Goal: Task Accomplishment & Management: Complete application form

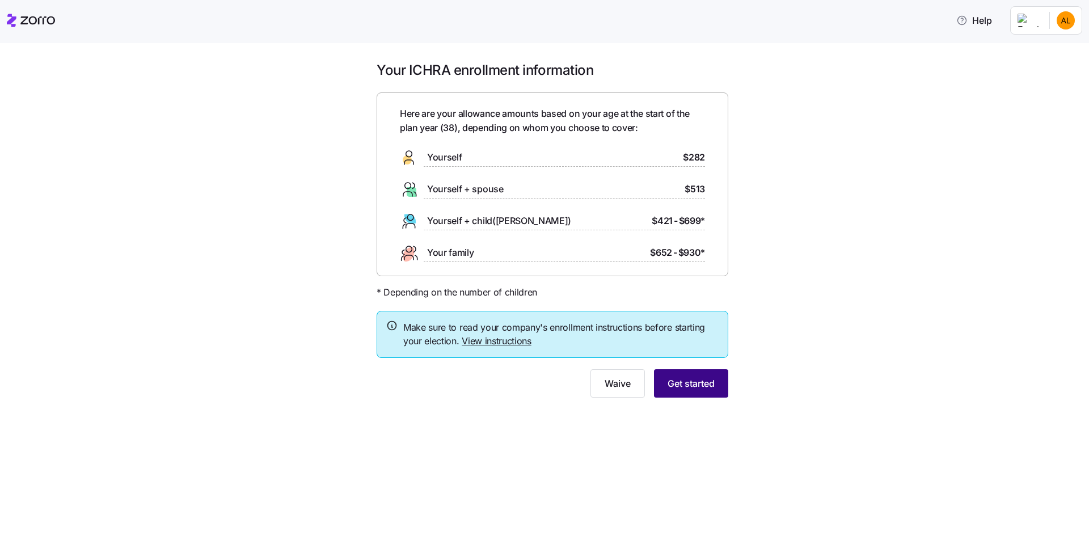
click at [698, 379] on span "Get started" at bounding box center [691, 384] width 47 height 14
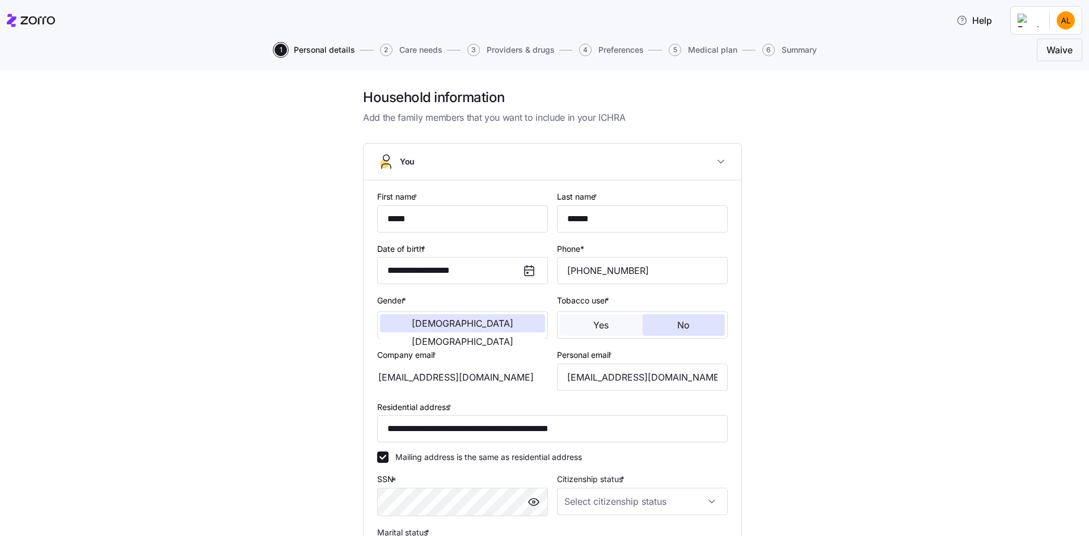
click at [603, 331] on button "Yes" at bounding box center [601, 325] width 83 height 22
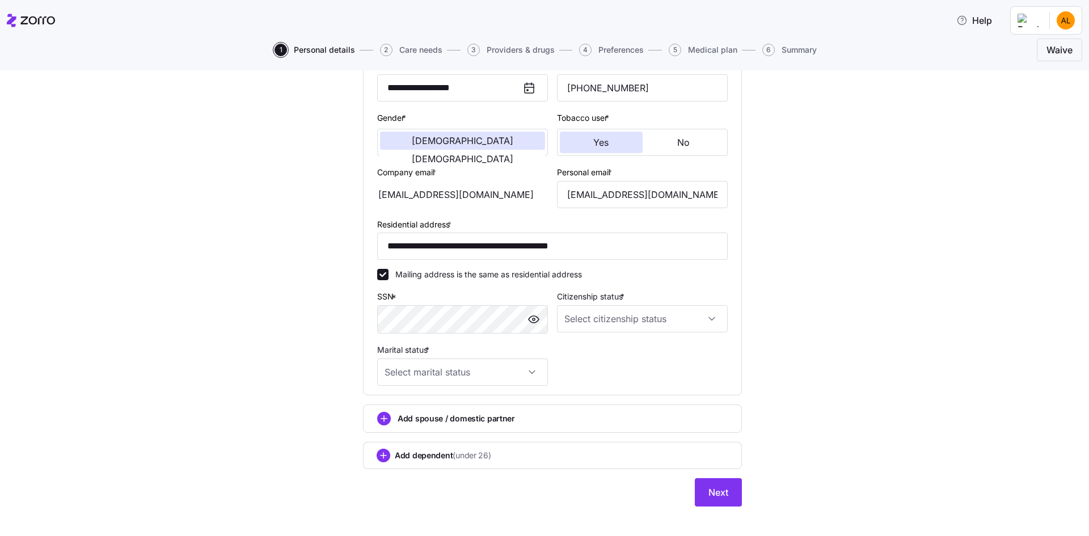
scroll to position [194, 0]
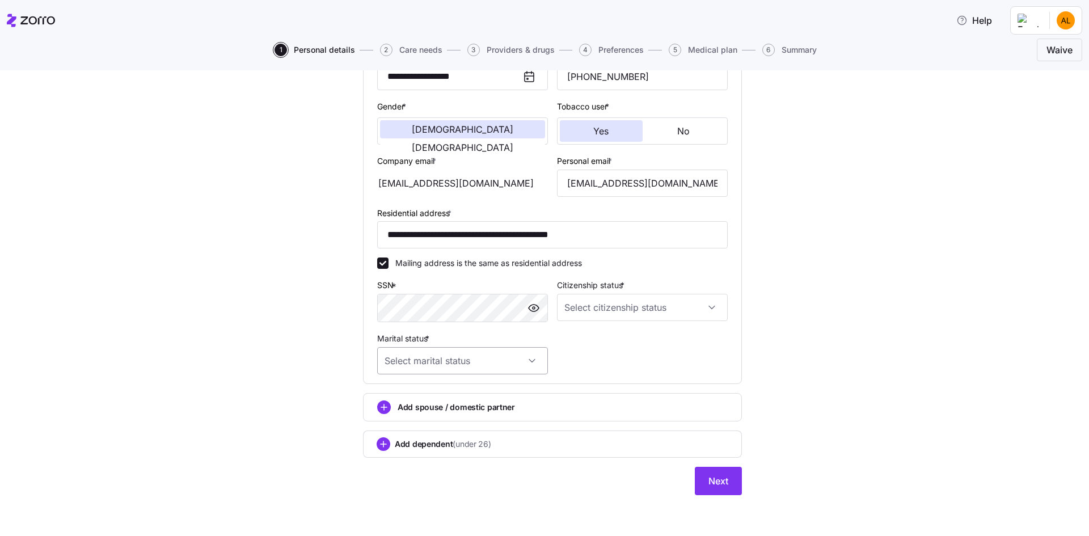
click at [530, 359] on input "Marital status *" at bounding box center [462, 360] width 171 height 27
click at [442, 391] on div "Single" at bounding box center [459, 395] width 162 height 24
type input "Single"
drag, startPoint x: 442, startPoint y: 391, endPoint x: 712, endPoint y: 305, distance: 283.3
click at [712, 305] on input "Citizenship status *" at bounding box center [642, 307] width 171 height 27
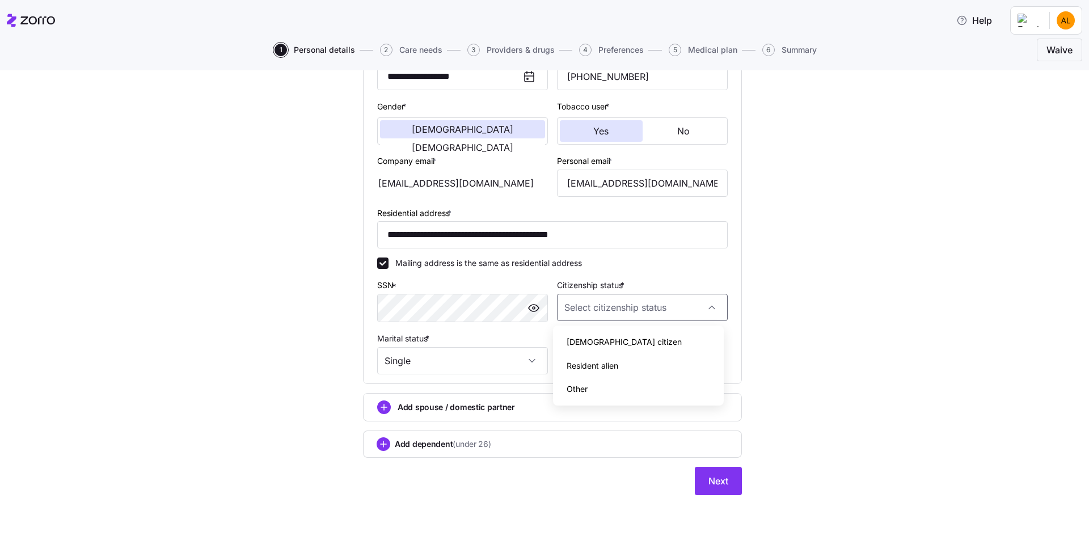
click at [617, 340] on div "[DEMOGRAPHIC_DATA] citizen" at bounding box center [639, 342] width 162 height 24
type input "[DEMOGRAPHIC_DATA] citizen"
click at [719, 483] on span "Next" at bounding box center [718, 481] width 20 height 14
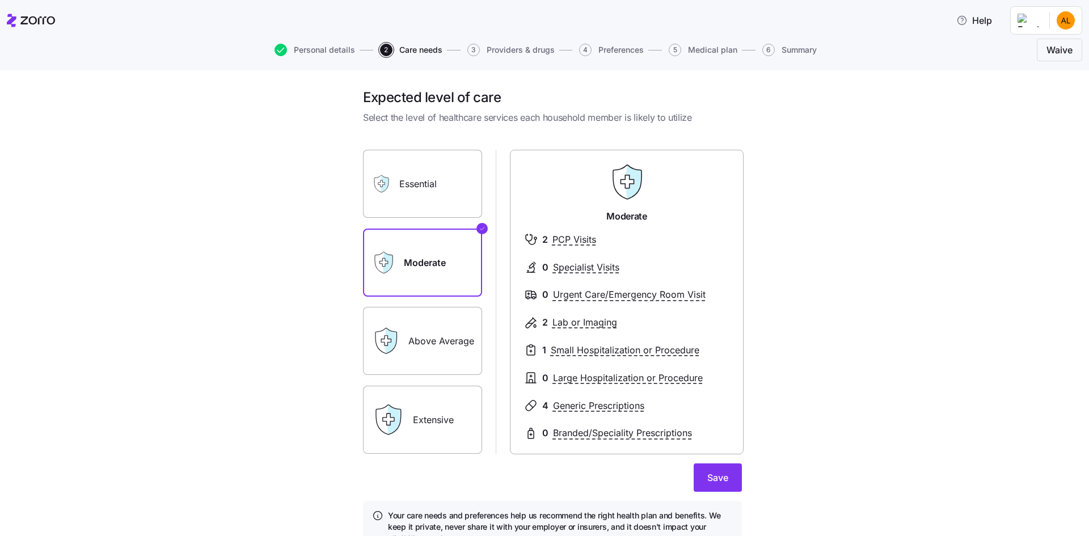
click at [435, 344] on label "Above Average" at bounding box center [422, 341] width 119 height 68
click at [0, 0] on input "Above Average" at bounding box center [0, 0] width 0 height 0
click at [402, 424] on div "Extensive" at bounding box center [422, 420] width 119 height 68
click at [430, 419] on label "Extensive" at bounding box center [422, 420] width 119 height 68
click at [0, 0] on input "Extensive" at bounding box center [0, 0] width 0 height 0
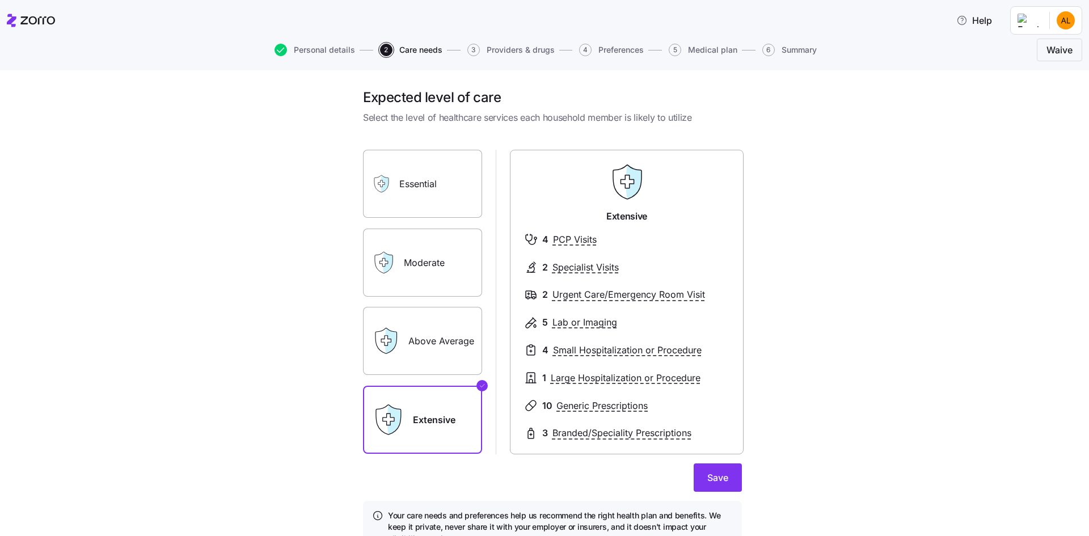
click at [430, 332] on label "Above Average" at bounding box center [422, 341] width 119 height 68
click at [0, 0] on input "Above Average" at bounding box center [0, 0] width 0 height 0
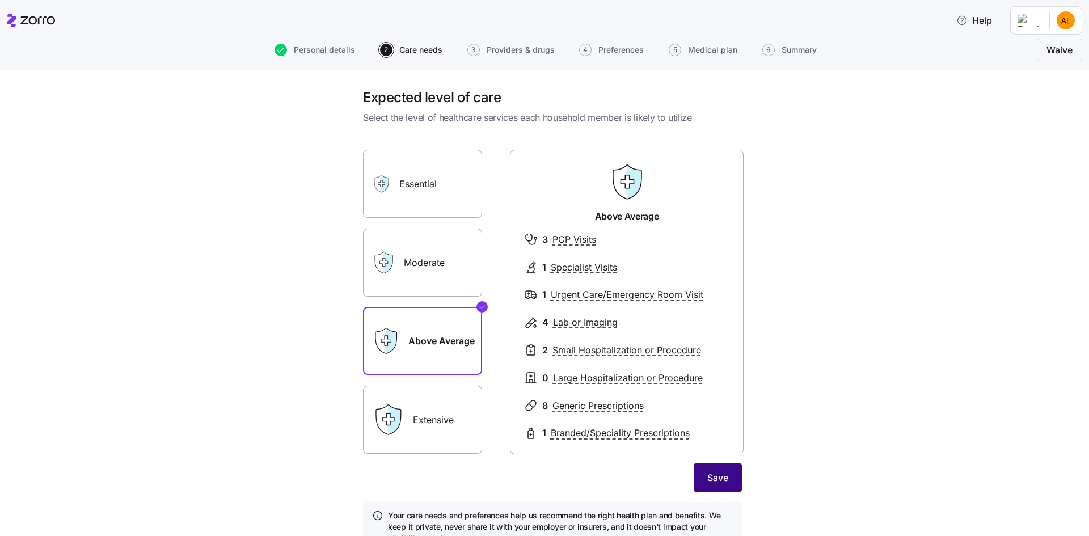
click at [711, 484] on span "Save" at bounding box center [717, 478] width 21 height 14
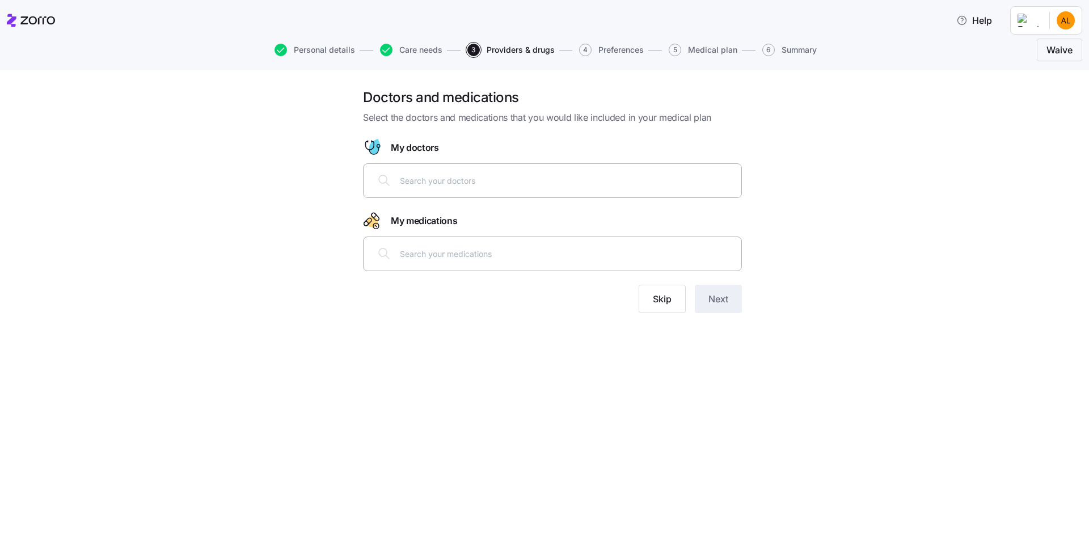
click at [430, 178] on input "text" at bounding box center [567, 180] width 335 height 12
type input "j"
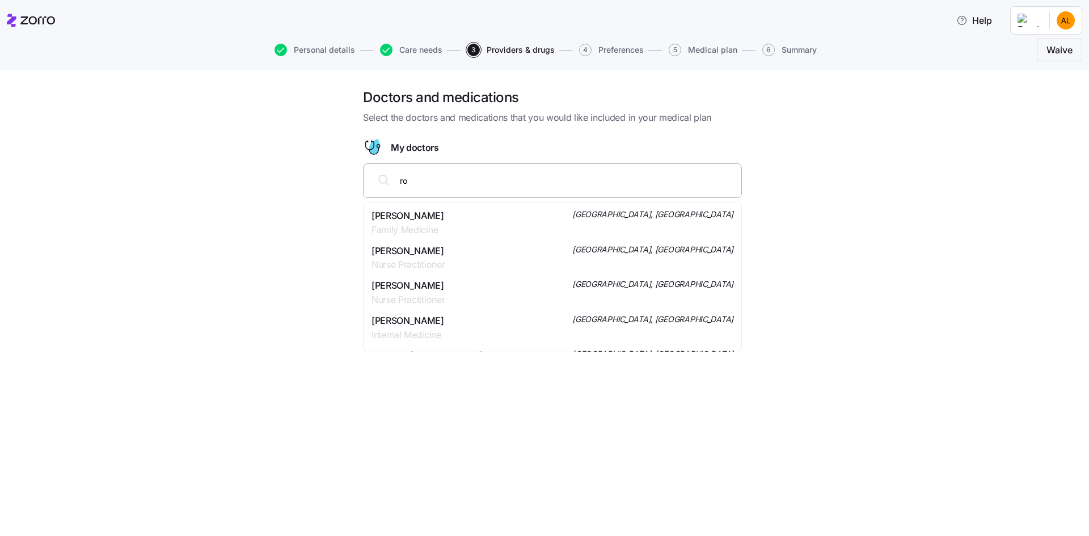
type input "r"
type input "J"
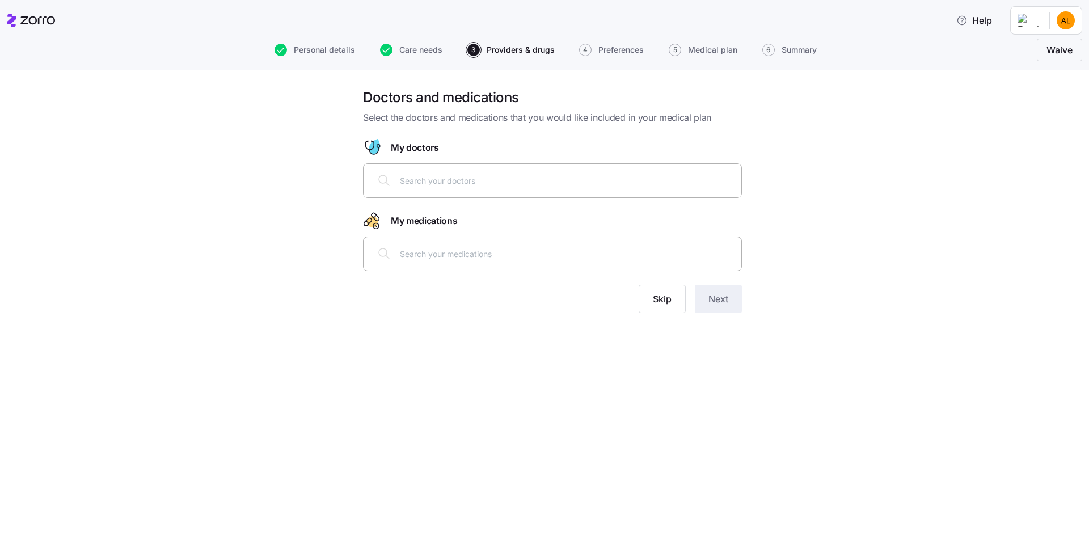
click at [508, 253] on input "text" at bounding box center [567, 253] width 335 height 12
type input "gli"
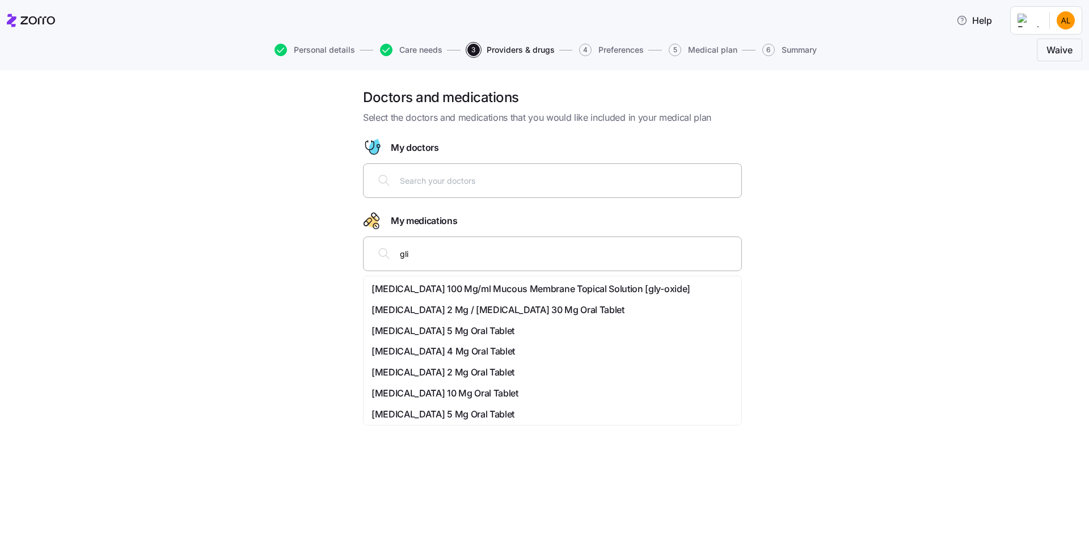
click at [421, 393] on span "[MEDICAL_DATA] 10 Mg Oral Tablet" at bounding box center [445, 393] width 147 height 14
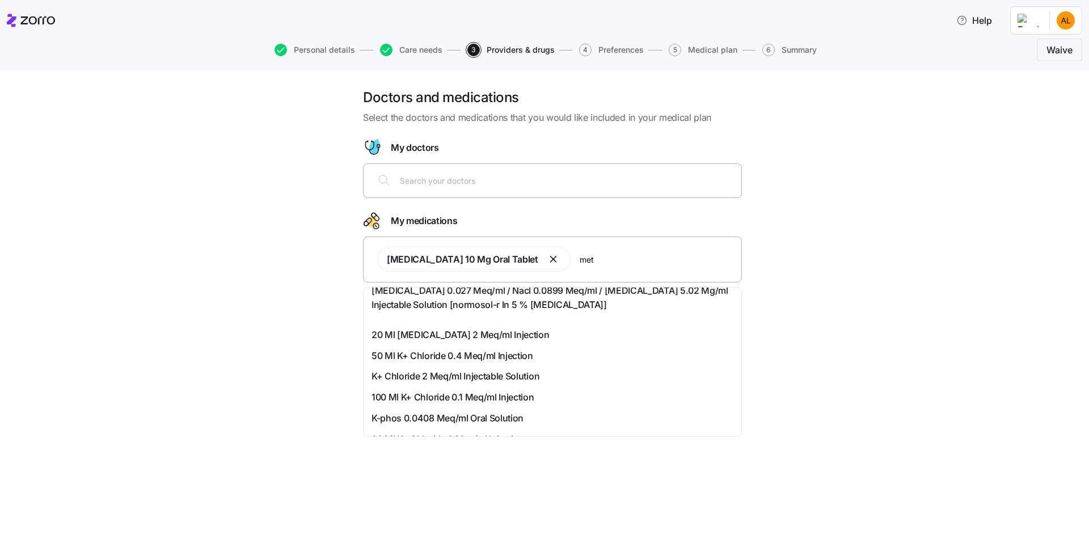
scroll to position [768, 0]
type input "metf"
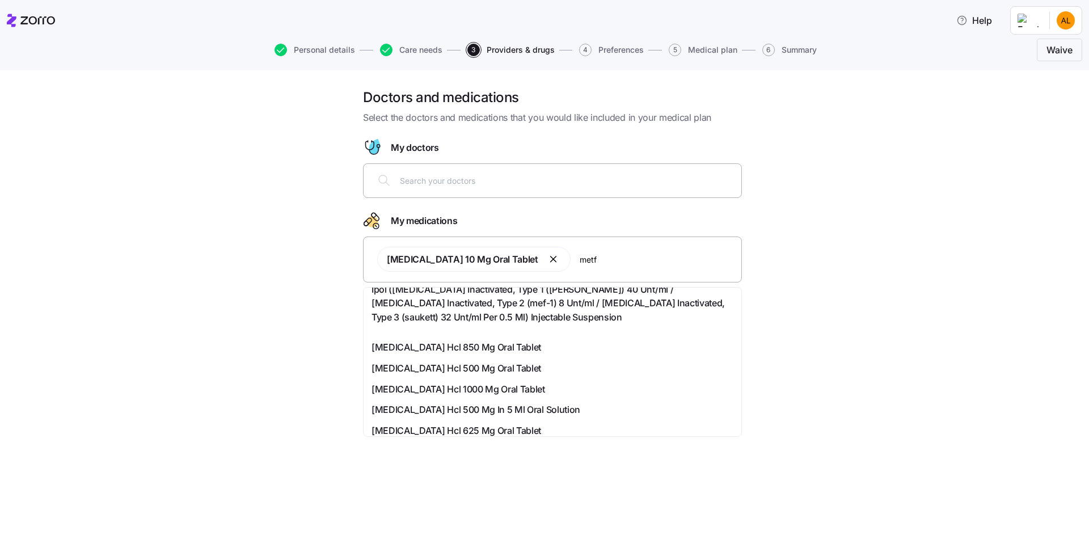
scroll to position [57, 0]
click at [403, 384] on span "[MEDICAL_DATA] Hcl 1000 Mg Oral Tablet" at bounding box center [459, 388] width 174 height 14
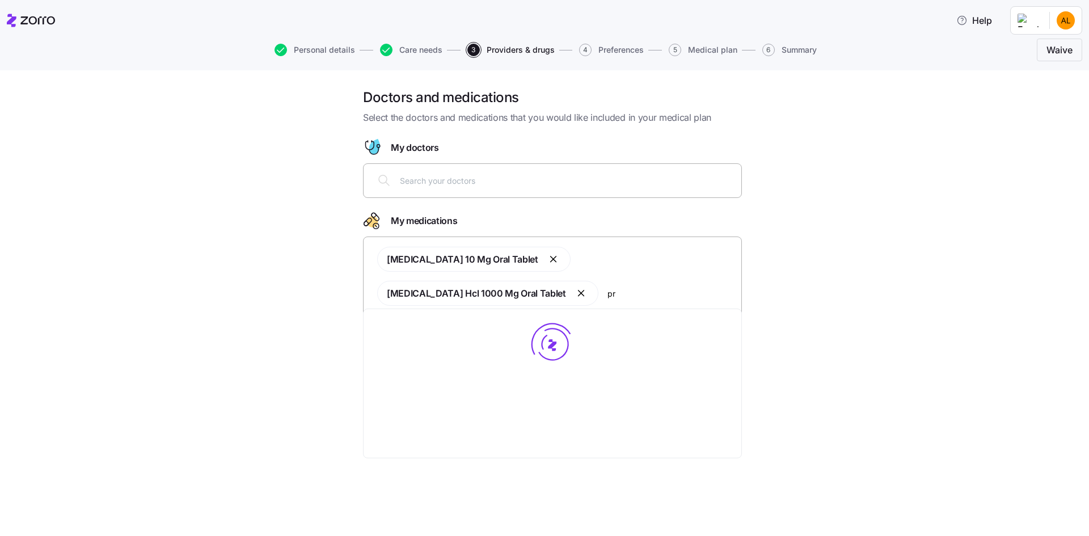
scroll to position [0, 0]
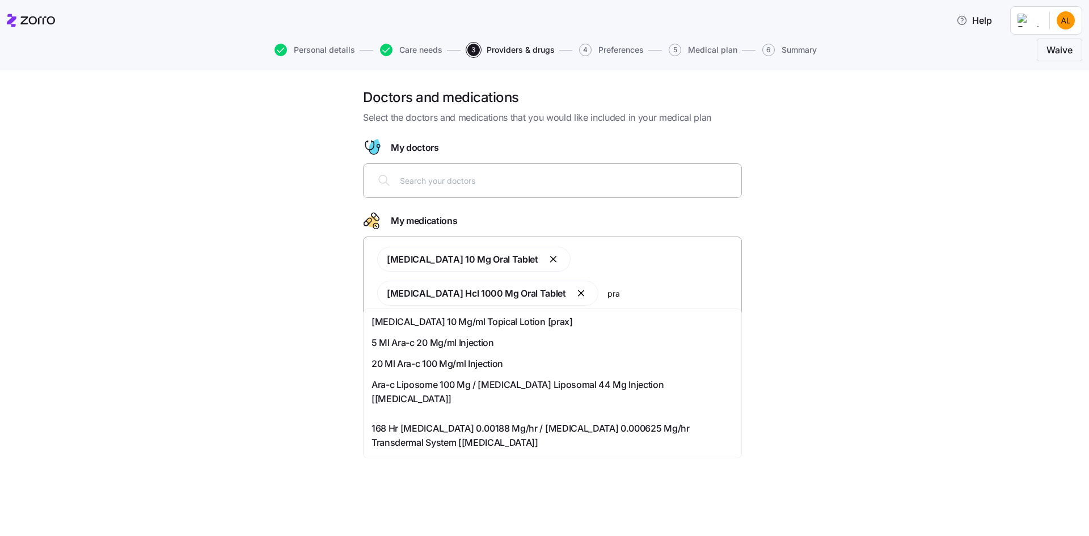
type input "prav"
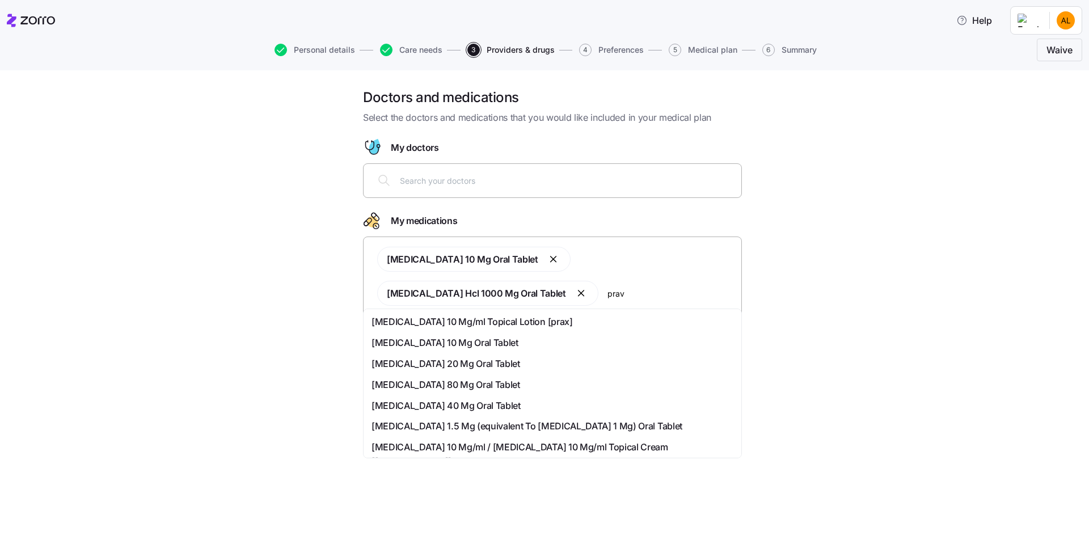
click at [406, 337] on span "[MEDICAL_DATA] 10 Mg Oral Tablet" at bounding box center [445, 343] width 147 height 14
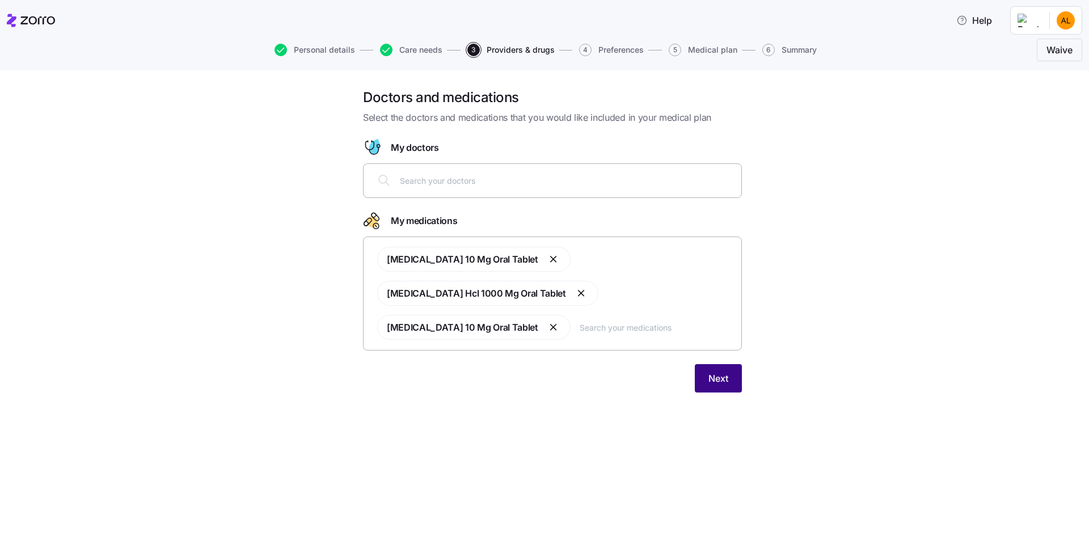
click at [721, 372] on span "Next" at bounding box center [718, 379] width 20 height 14
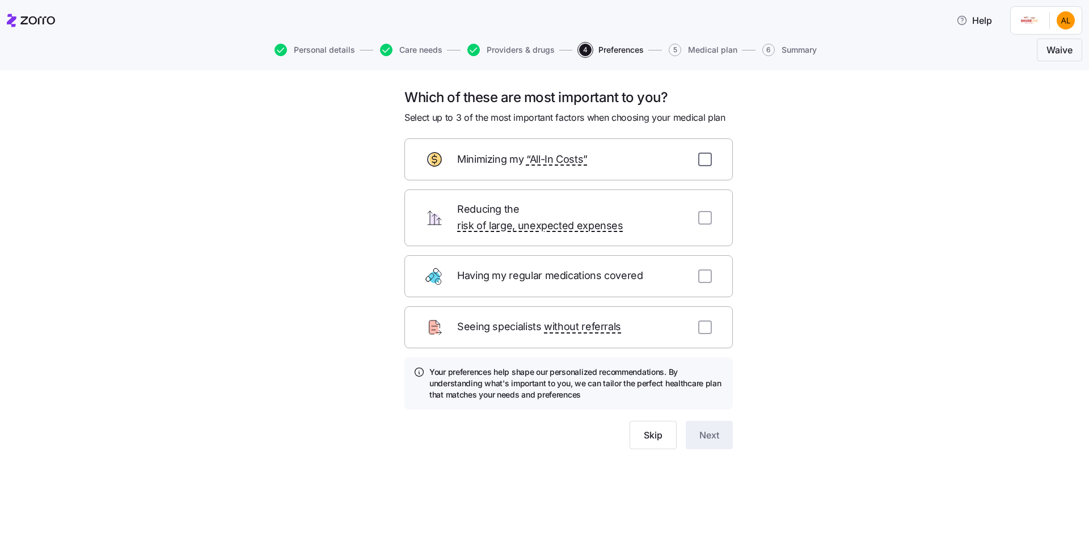
click at [707, 157] on input "checkbox" at bounding box center [705, 160] width 14 height 14
checkbox input "true"
click at [701, 211] on input "checkbox" at bounding box center [705, 218] width 14 height 14
checkbox input "true"
click at [708, 269] on input "checkbox" at bounding box center [705, 276] width 14 height 14
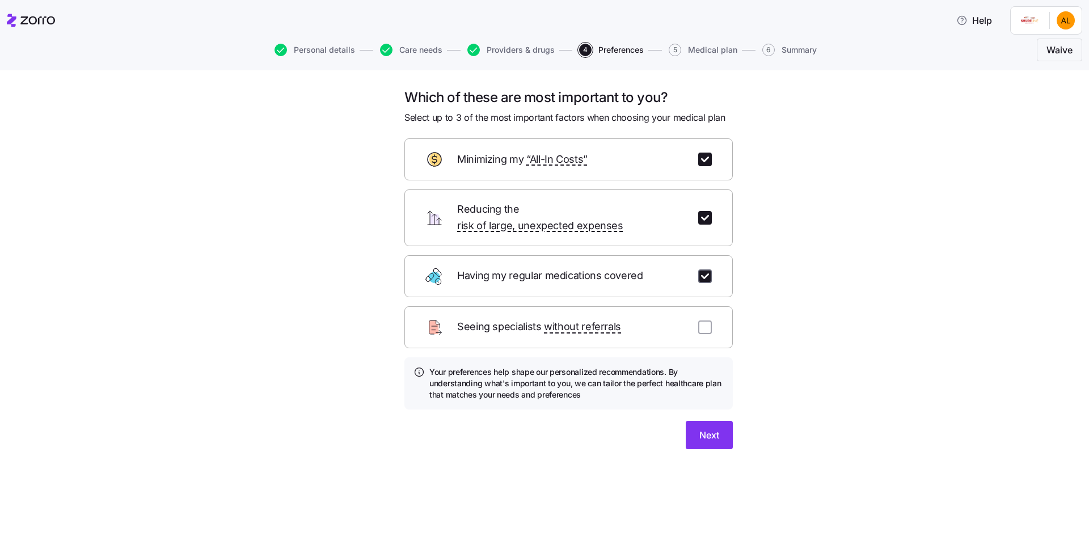
checkbox input "true"
click at [707, 428] on span "Next" at bounding box center [709, 435] width 20 height 14
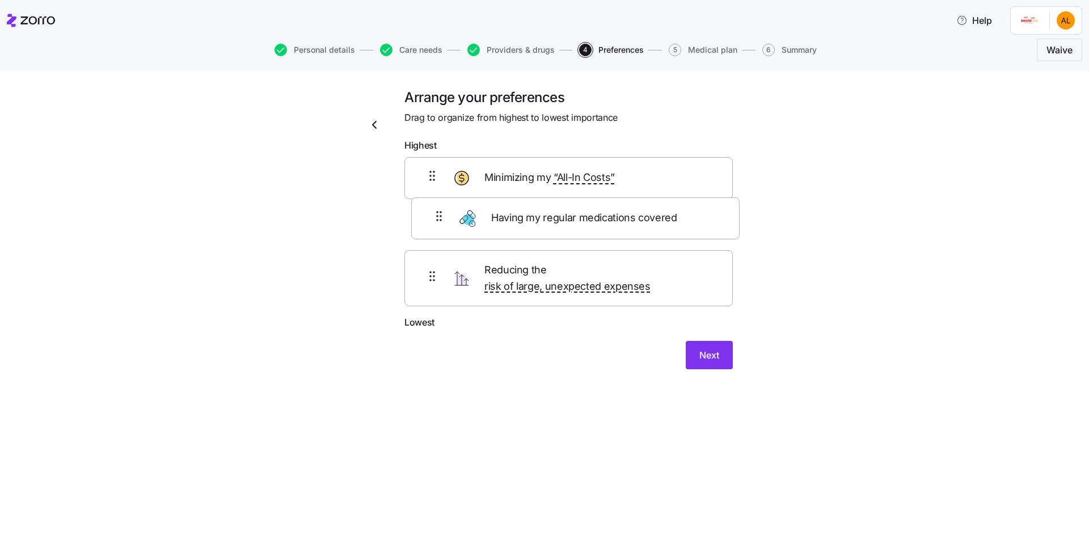
drag, startPoint x: 632, startPoint y: 277, endPoint x: 636, endPoint y: 217, distance: 60.3
click at [636, 217] on div "Minimizing my “All-In Costs” Reducing the risk of large, unexpected expenses Ha…" at bounding box center [568, 236] width 328 height 159
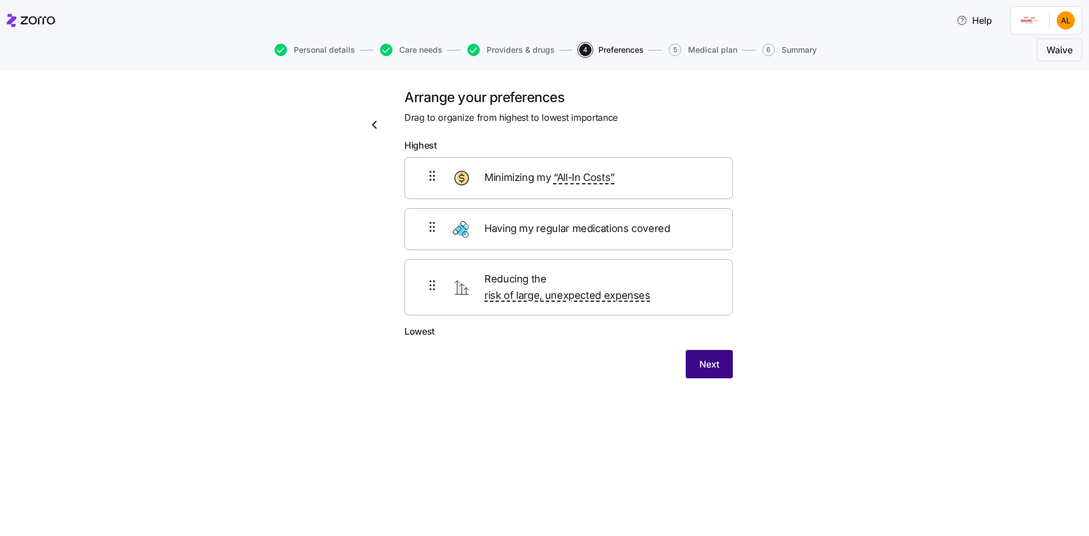
click at [708, 357] on span "Next" at bounding box center [709, 364] width 20 height 14
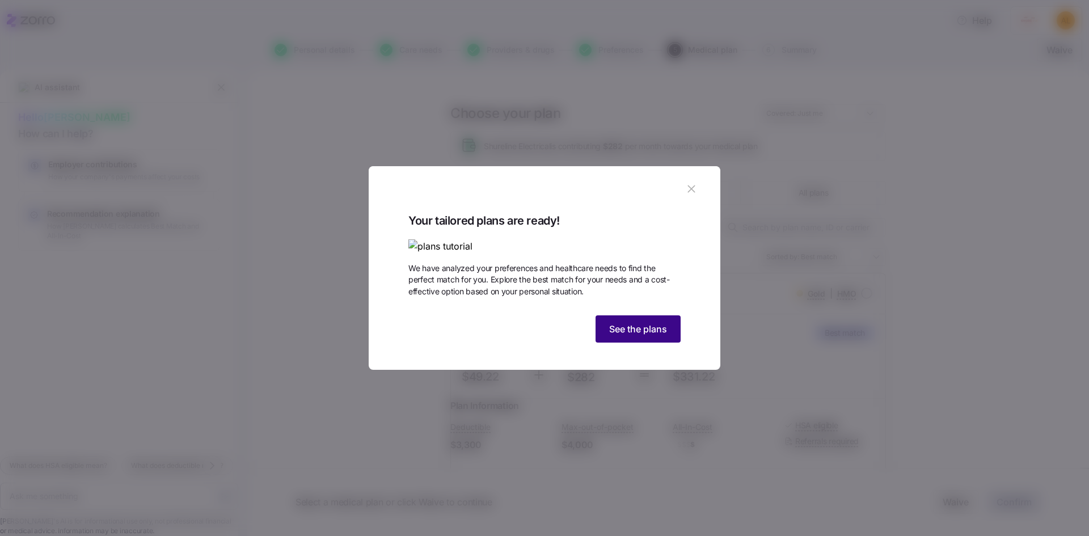
click at [621, 336] on span "See the plans" at bounding box center [638, 329] width 58 height 14
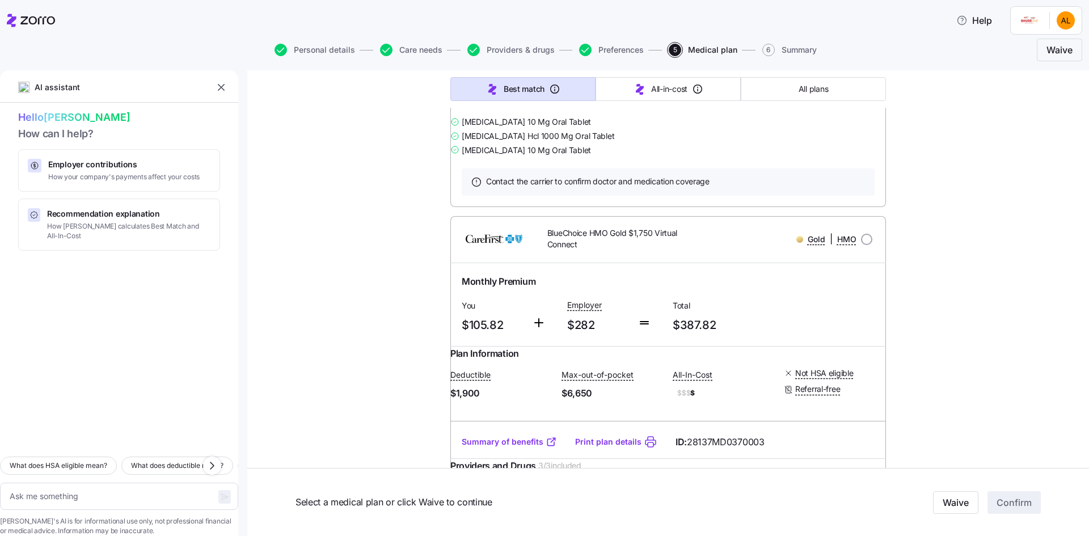
scroll to position [1872, 0]
click at [502, 82] on link "Summary of benefits" at bounding box center [509, 75] width 95 height 11
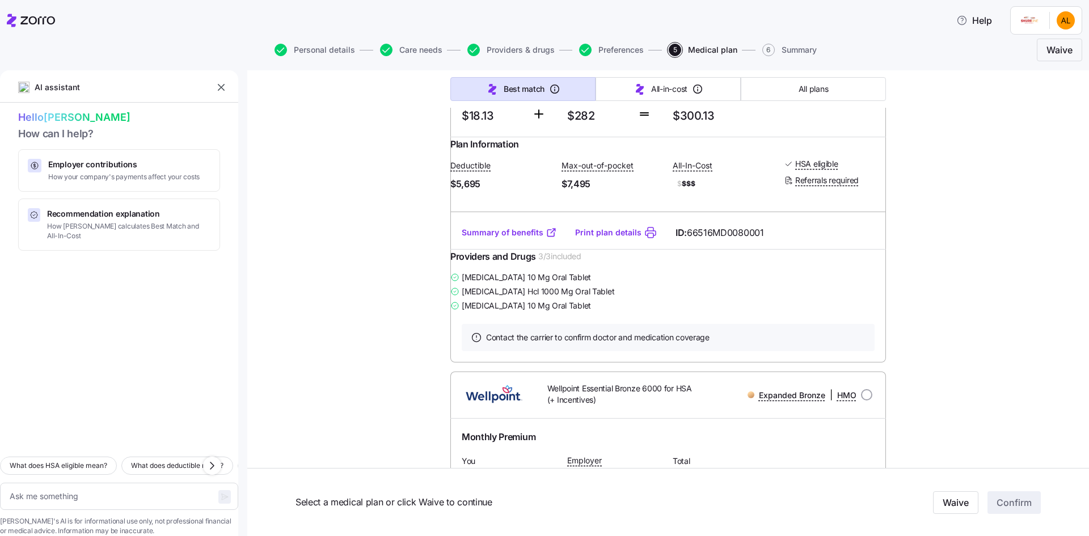
scroll to position [4651, 0]
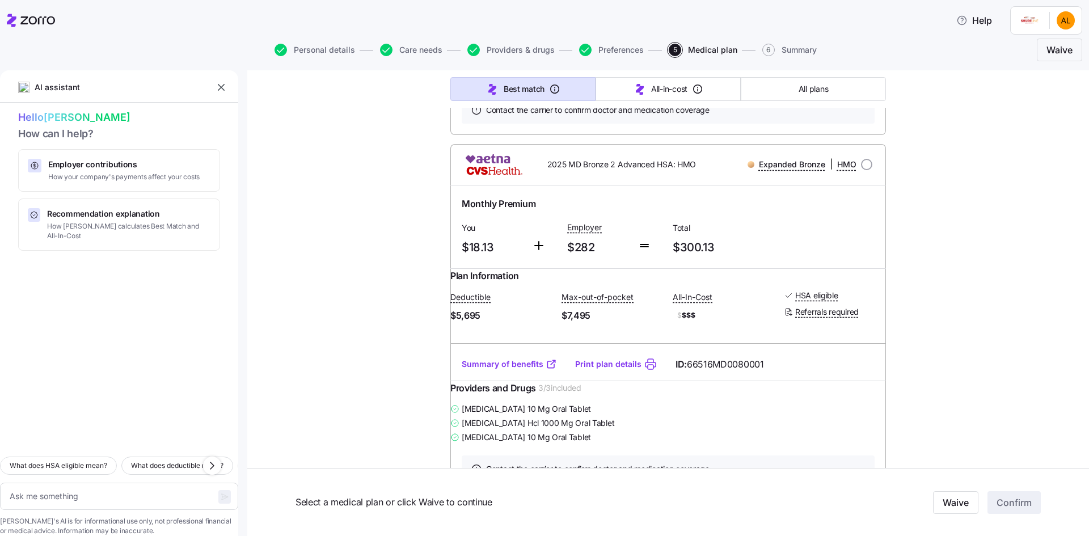
scroll to position [4481, 0]
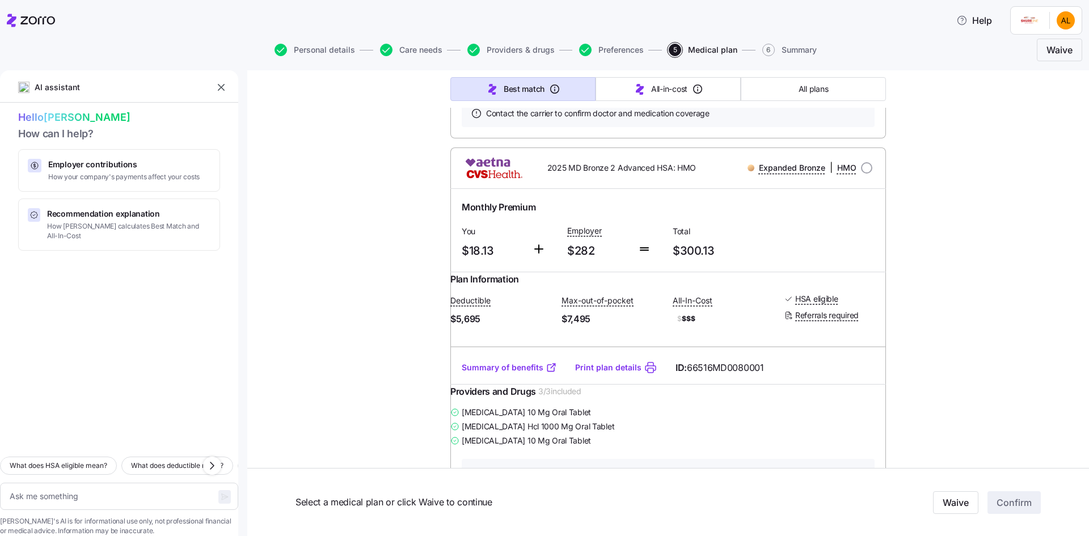
drag, startPoint x: 532, startPoint y: 293, endPoint x: 539, endPoint y: 289, distance: 8.9
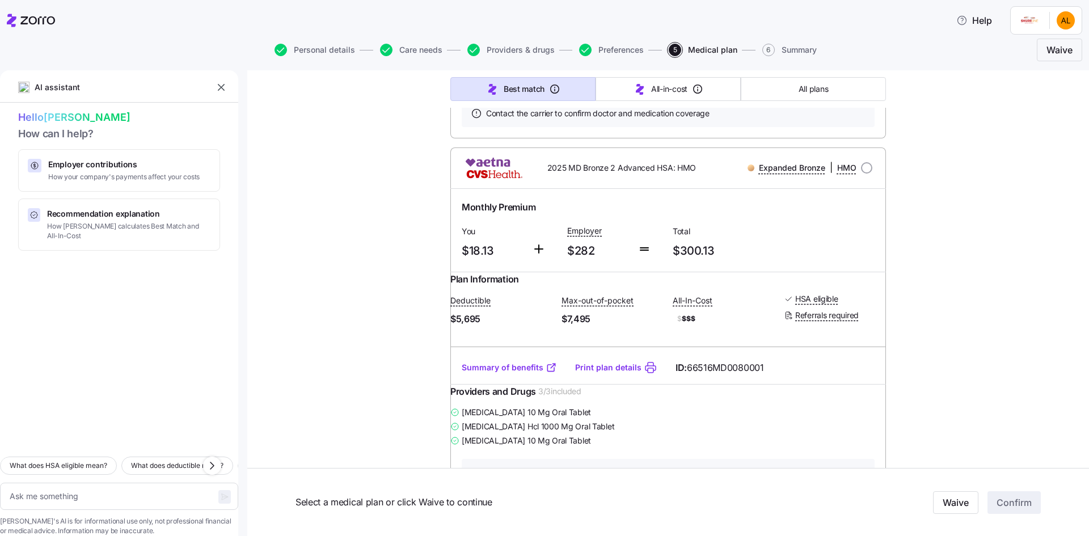
drag, startPoint x: 539, startPoint y: 289, endPoint x: 563, endPoint y: 317, distance: 36.2
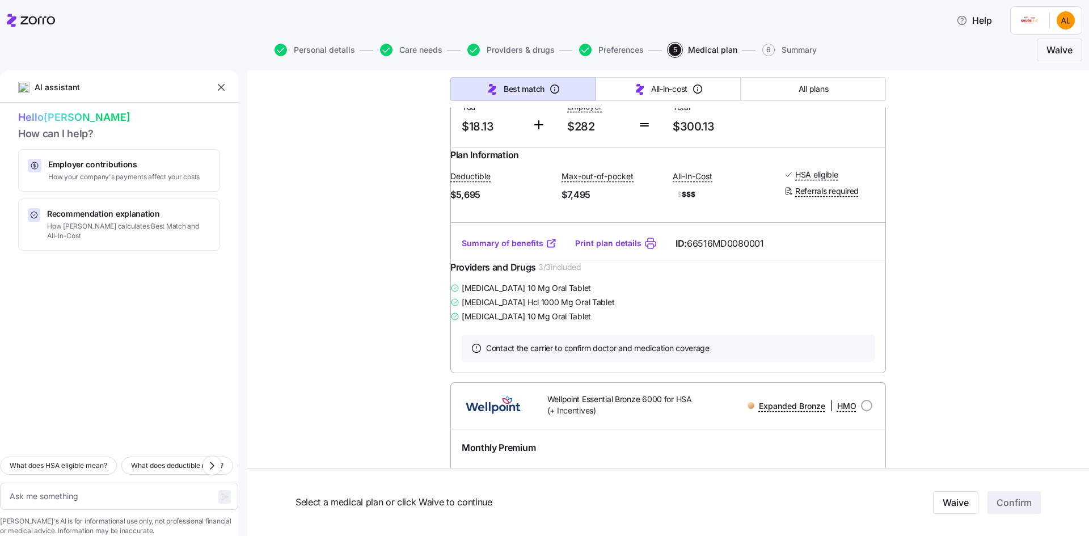
scroll to position [4651, 0]
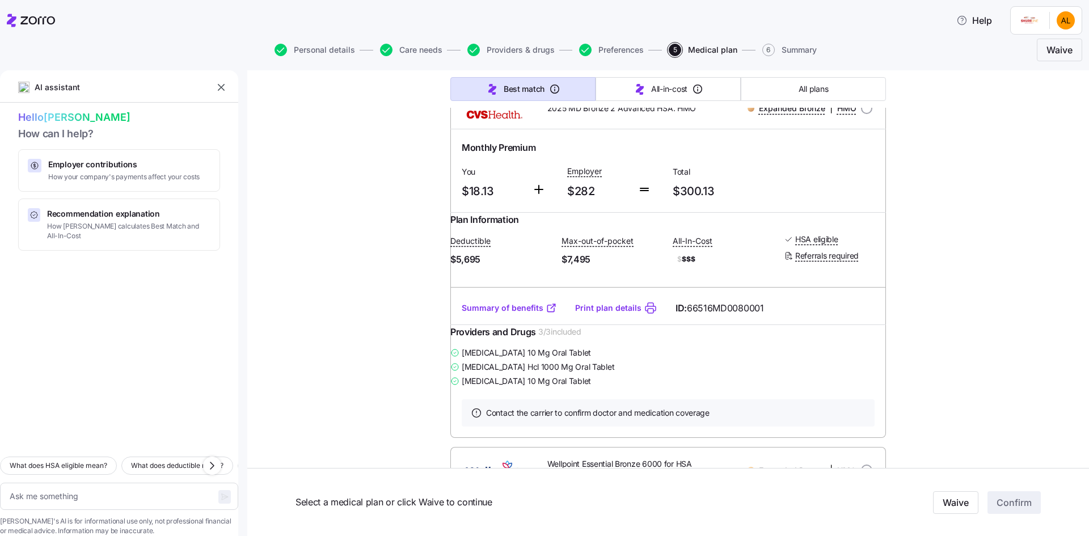
scroll to position [4538, 0]
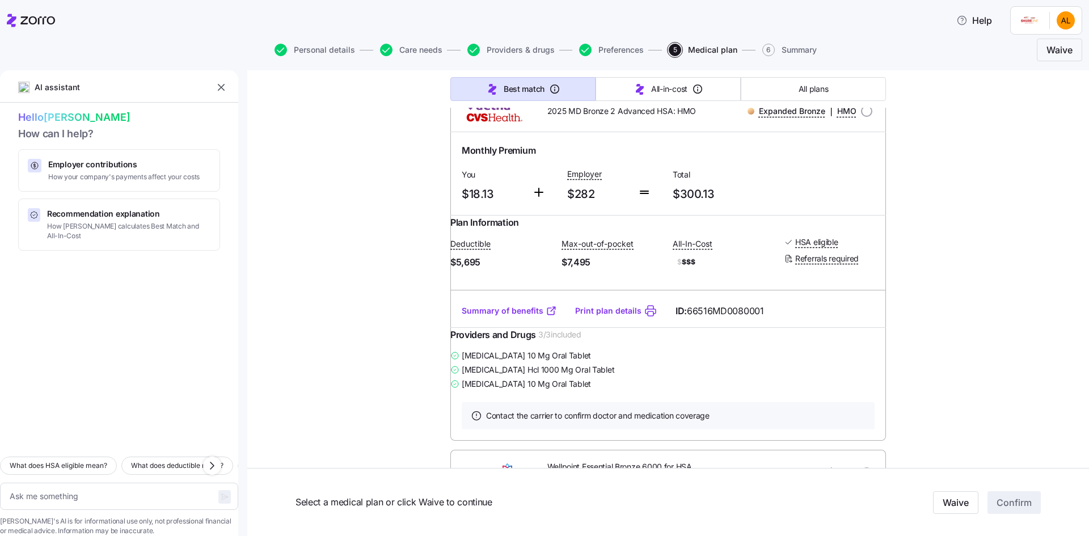
click at [218, 483] on div at bounding box center [227, 496] width 19 height 26
click at [324, 509] on div "Select a medical plan or click Waive to continue" at bounding box center [542, 502] width 503 height 23
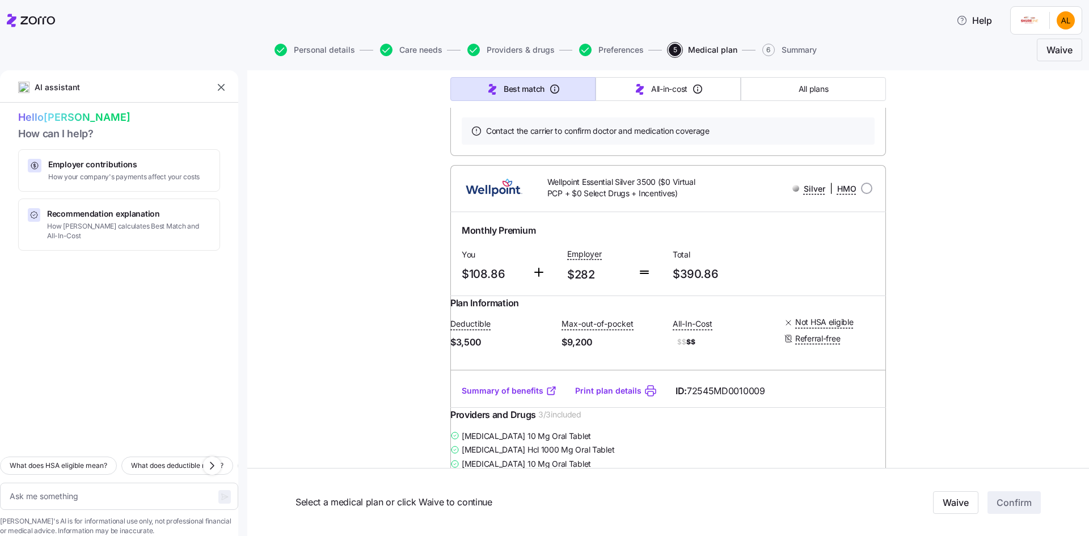
scroll to position [5316, 0]
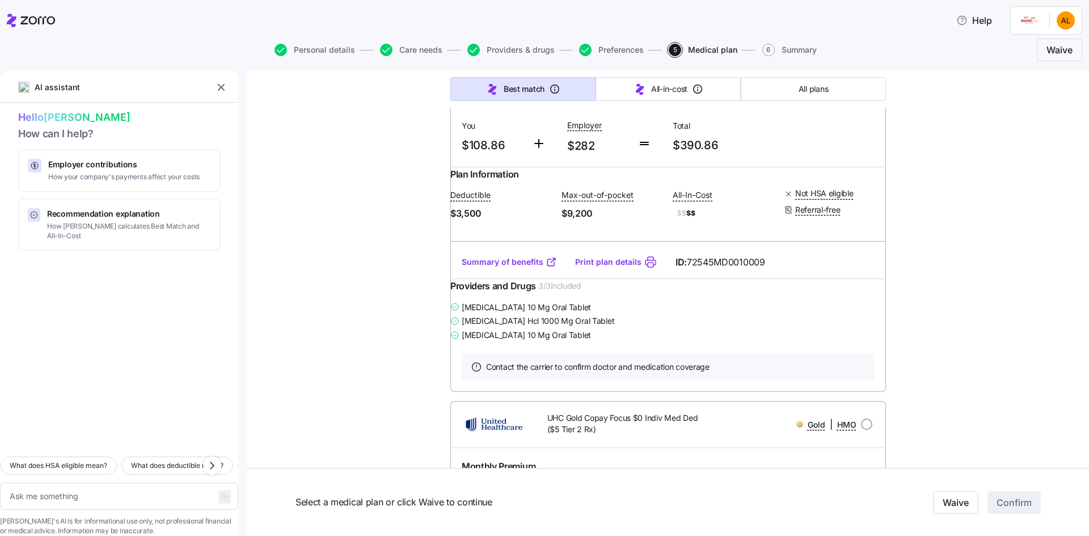
drag, startPoint x: 544, startPoint y: 196, endPoint x: 511, endPoint y: 129, distance: 75.1
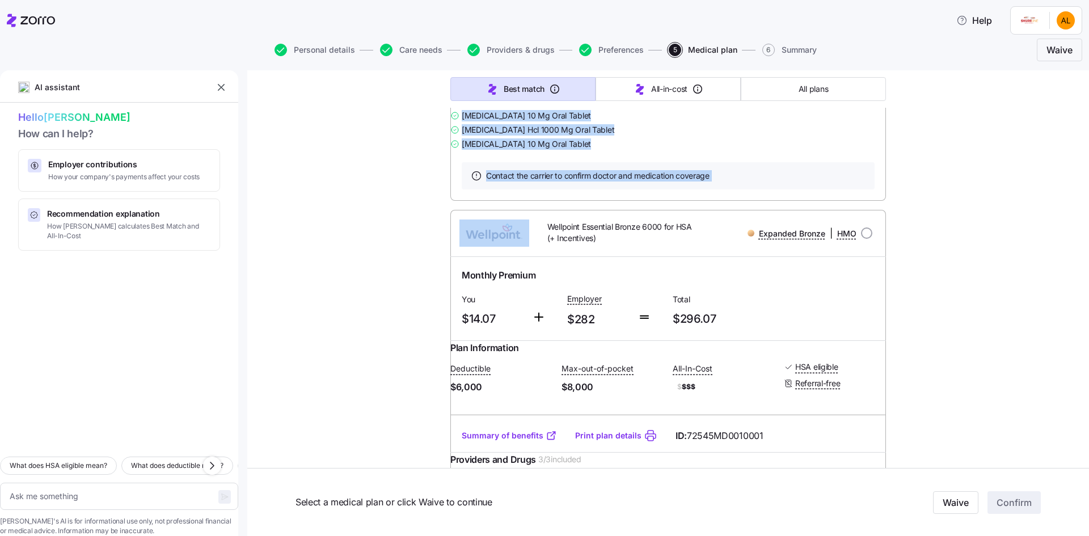
scroll to position [4749, 0]
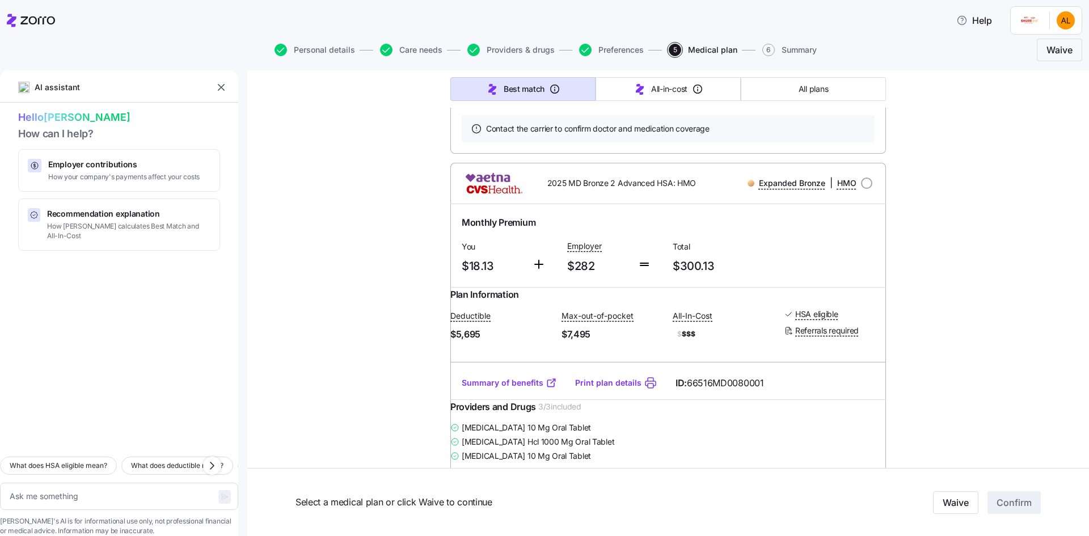
scroll to position [4465, 0]
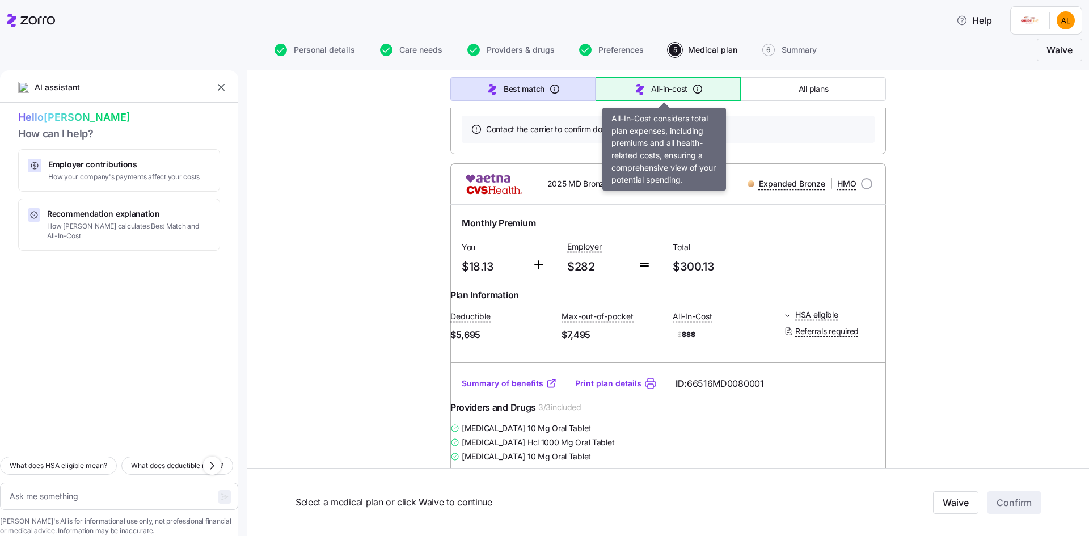
click at [672, 86] on span "All-in-cost" at bounding box center [669, 88] width 36 height 11
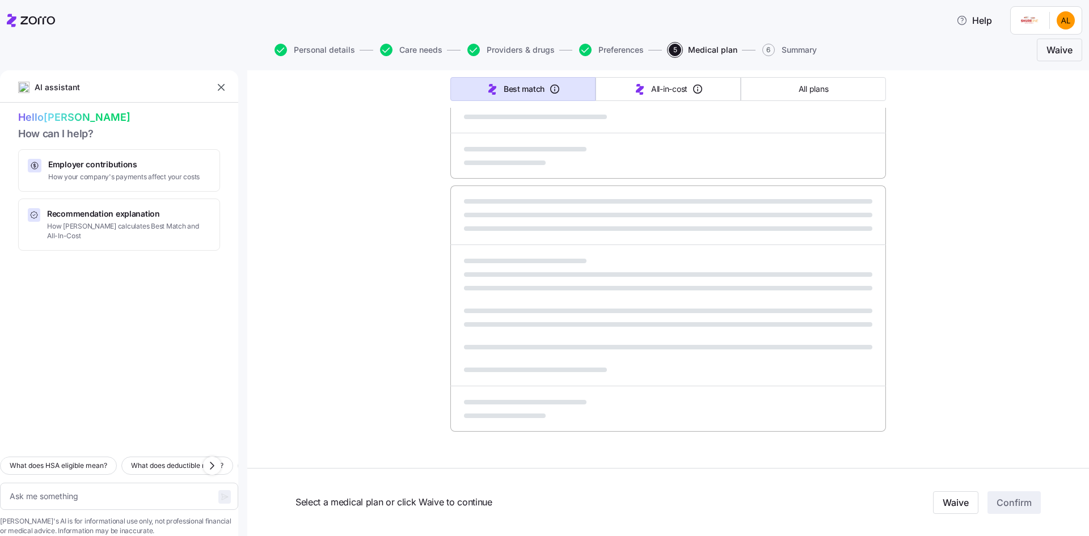
type textarea "x"
type input "Sorted by: All-in-cost"
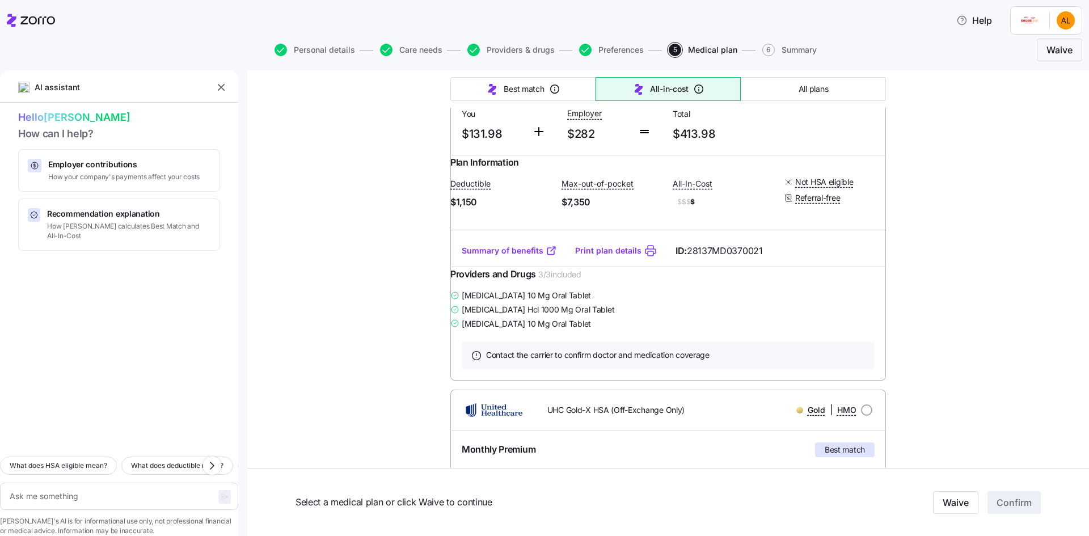
scroll to position [1418, 0]
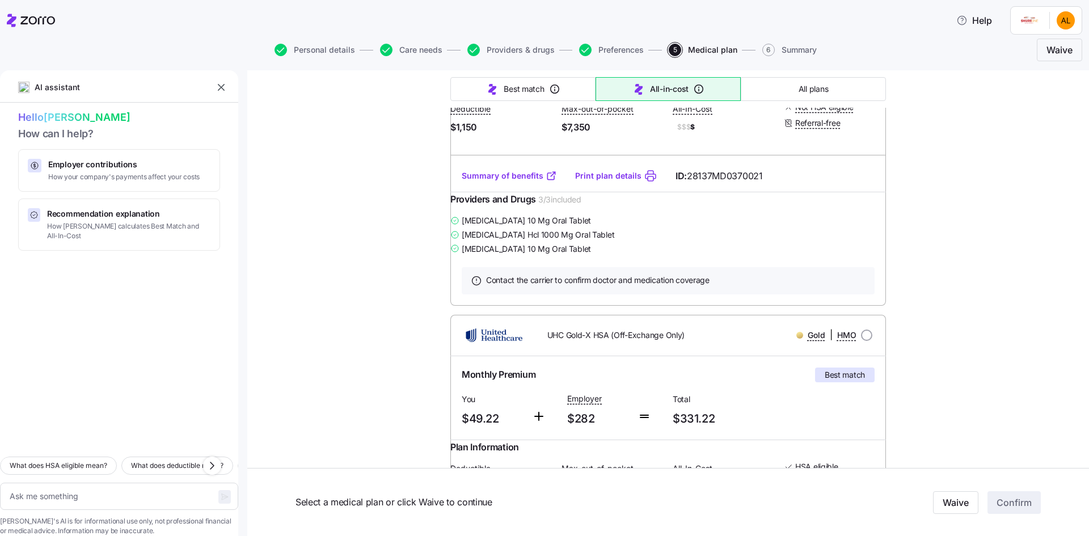
click at [834, 256] on div "[MEDICAL_DATA] 10 Mg Oral Tablet" at bounding box center [668, 249] width 436 height 14
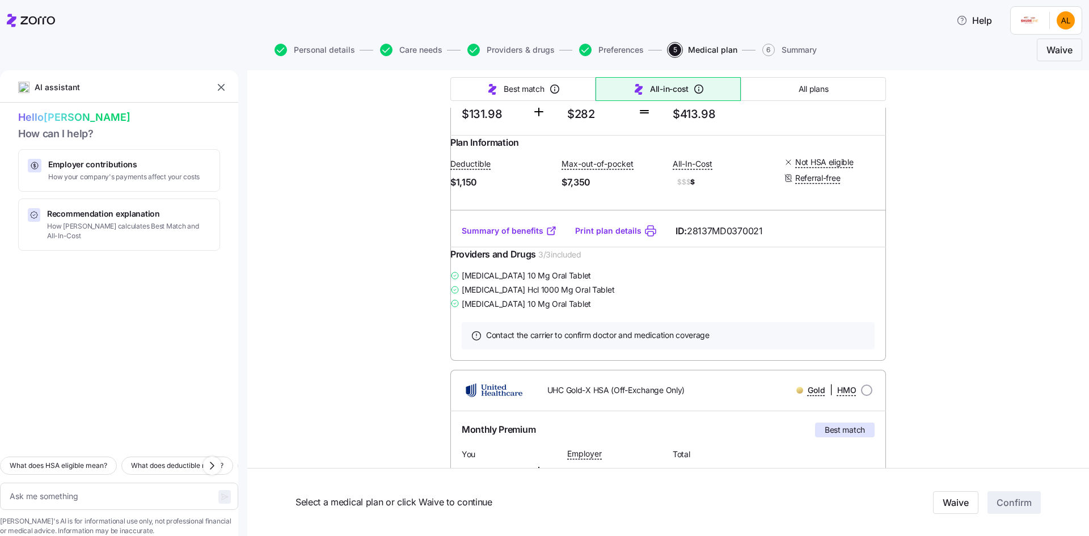
scroll to position [1361, 0]
click at [951, 498] on span "Waive" at bounding box center [956, 503] width 26 height 14
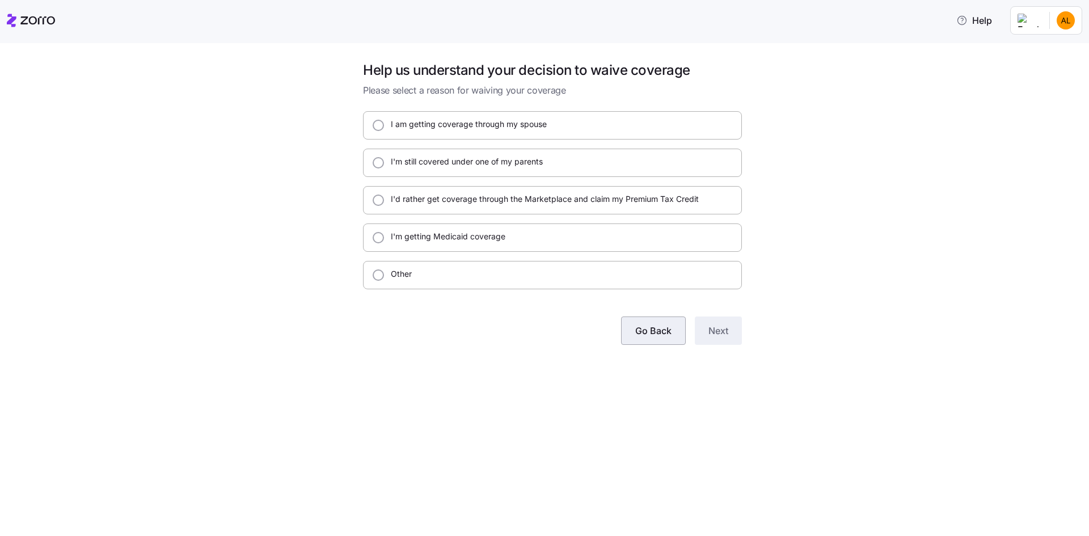
click at [649, 325] on span "Go Back" at bounding box center [653, 331] width 36 height 14
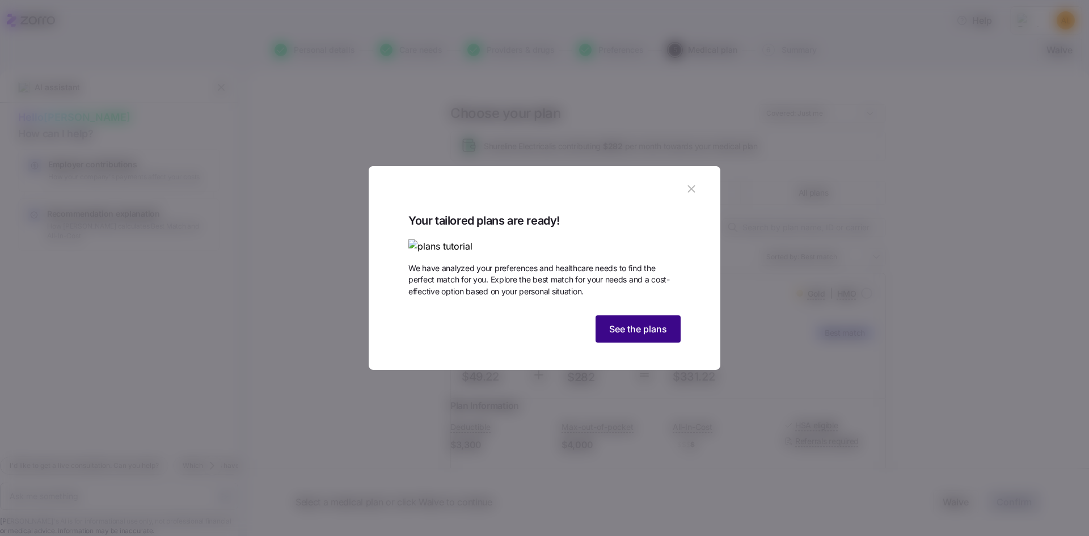
click at [627, 336] on span "See the plans" at bounding box center [638, 329] width 58 height 14
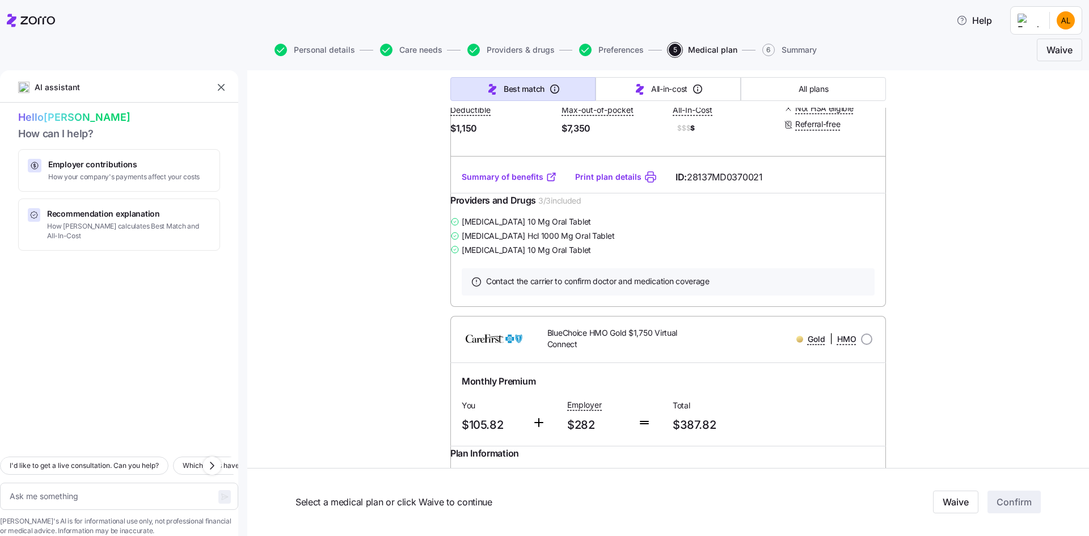
scroll to position [1758, 0]
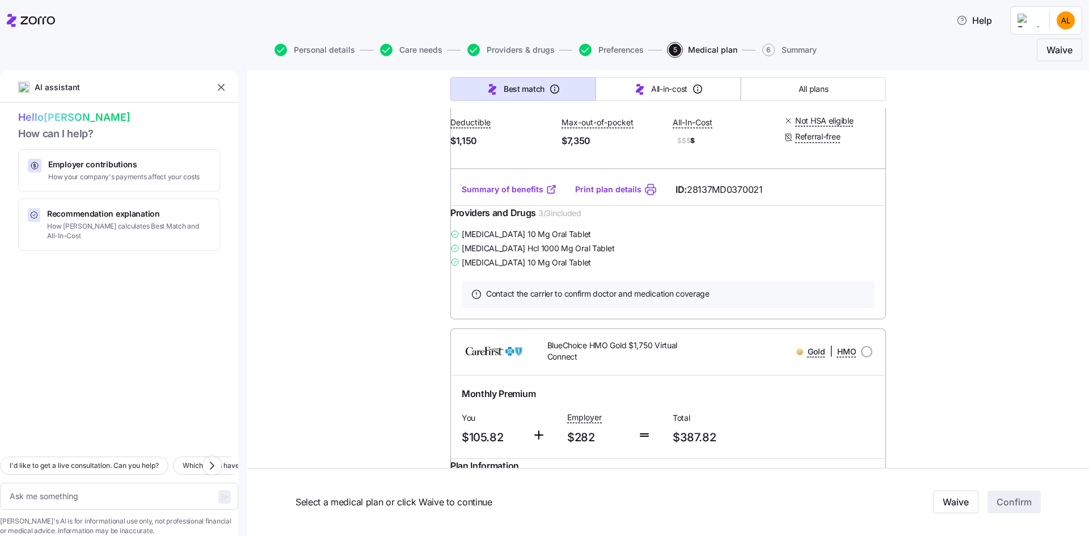
click at [807, 87] on div "Monthly Premium You $131.98 Employer $282 Total $413.98" at bounding box center [668, 53] width 422 height 70
click at [764, 94] on div at bounding box center [668, 94] width 436 height 1
click at [485, 195] on link "Summary of benefits" at bounding box center [509, 189] width 95 height 11
click at [322, 508] on span "Select a medical plan or click Waive to continue" at bounding box center [543, 502] width 494 height 14
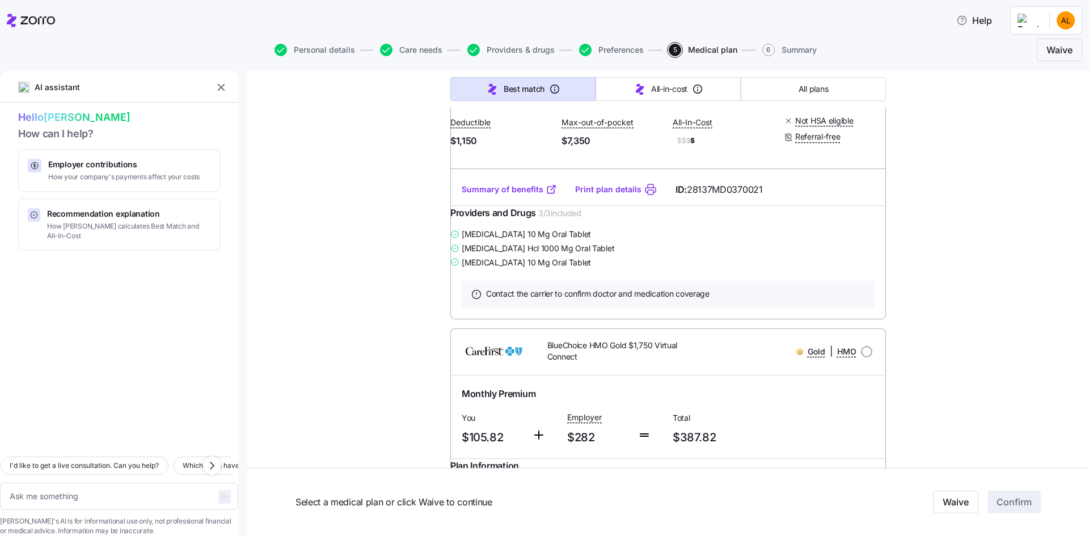
click at [635, 319] on div "Contact the carrier to confirm doctor and medication coverage" at bounding box center [668, 294] width 436 height 50
click at [634, 255] on div "[MEDICAL_DATA] Hcl 1000 Mg Oral Tablet" at bounding box center [668, 248] width 436 height 14
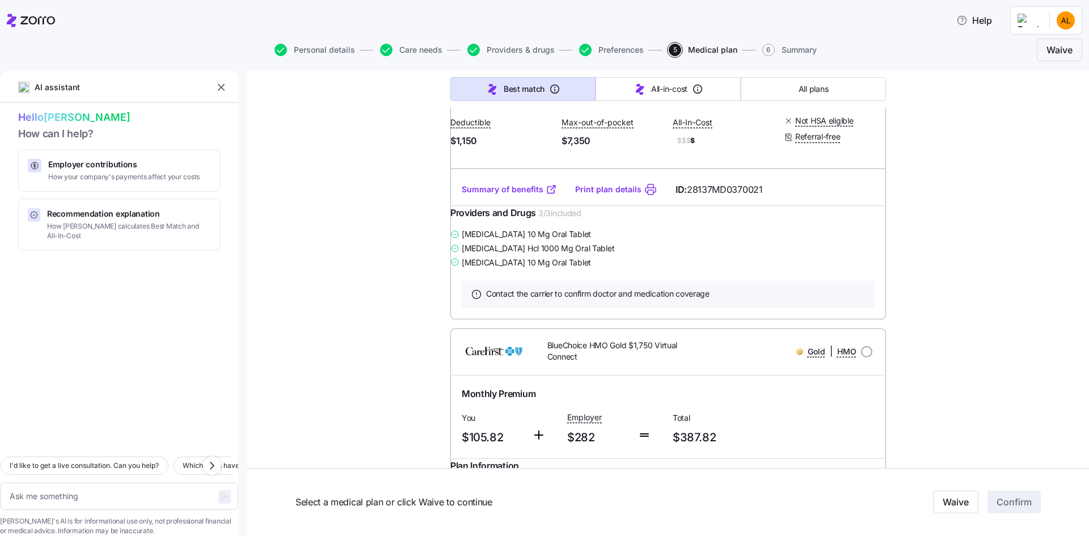
click at [492, 220] on span "Providers and Drugs" at bounding box center [493, 213] width 86 height 14
drag, startPoint x: 521, startPoint y: 371, endPoint x: 528, endPoint y: 370, distance: 6.9
click at [522, 220] on span "Providers and Drugs" at bounding box center [493, 213] width 86 height 14
click at [566, 219] on span "3 / 3 included" at bounding box center [559, 213] width 43 height 11
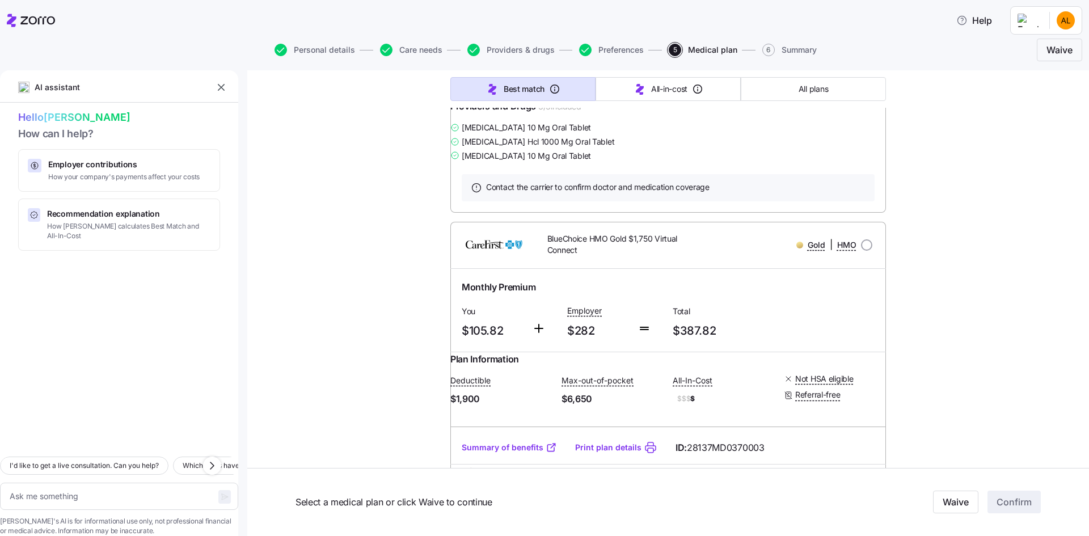
scroll to position [1872, 0]
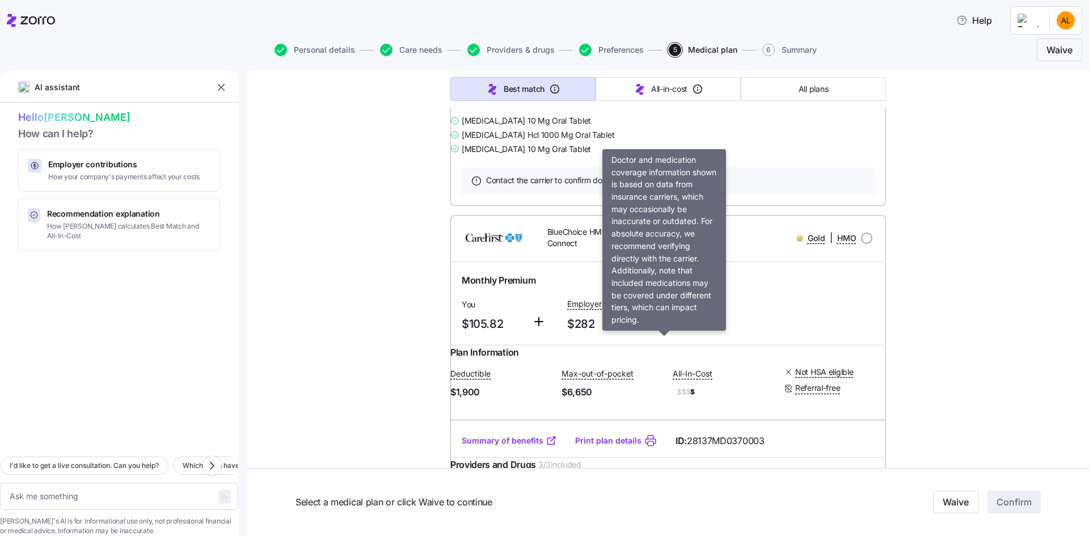
click at [556, 195] on div "Contact the carrier to confirm doctor and medication coverage" at bounding box center [668, 180] width 413 height 27
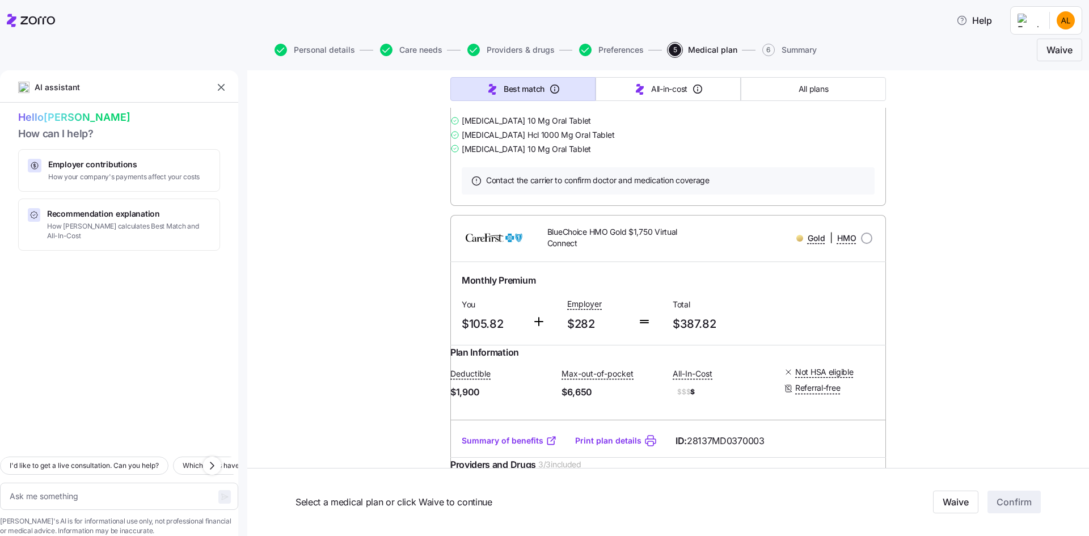
click at [495, 206] on div "Contact the carrier to confirm doctor and medication coverage" at bounding box center [668, 181] width 436 height 50
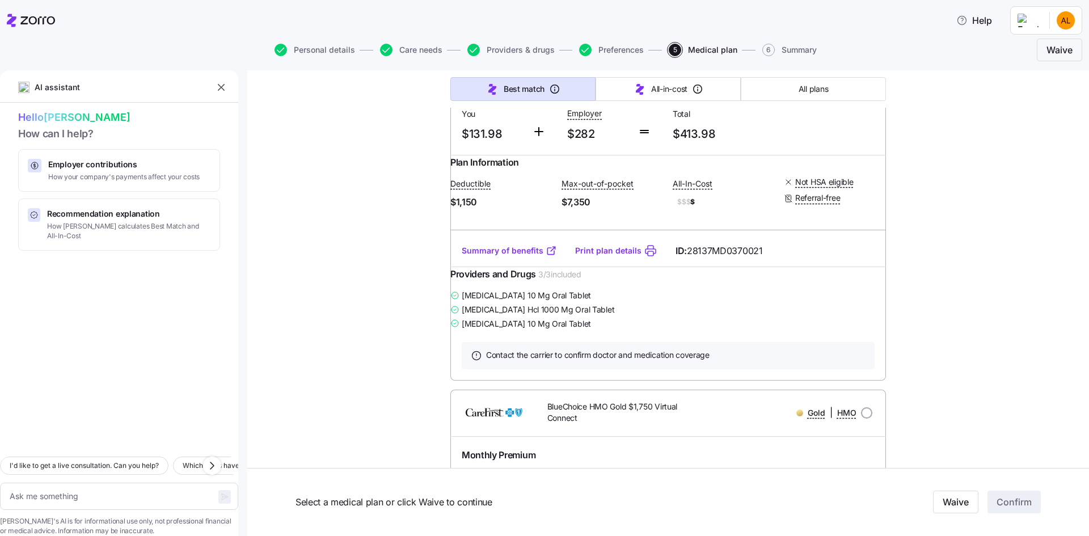
scroll to position [1702, 0]
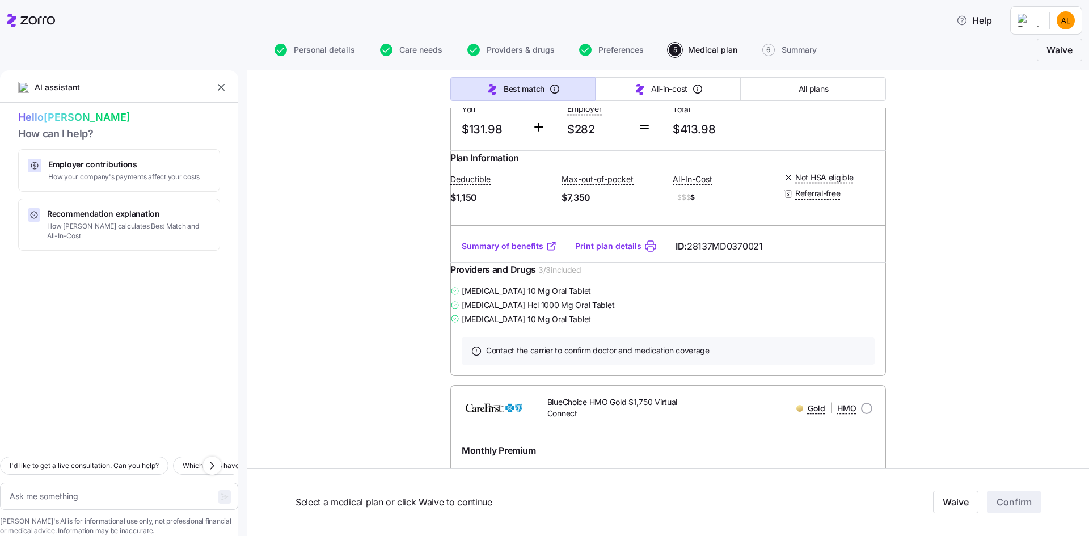
click at [605, 52] on span "BlueChoice HMO Value Gold $1,000" at bounding box center [611, 46] width 128 height 11
click at [590, 52] on span "BlueChoice HMO Value Gold $1,000" at bounding box center [611, 46] width 128 height 11
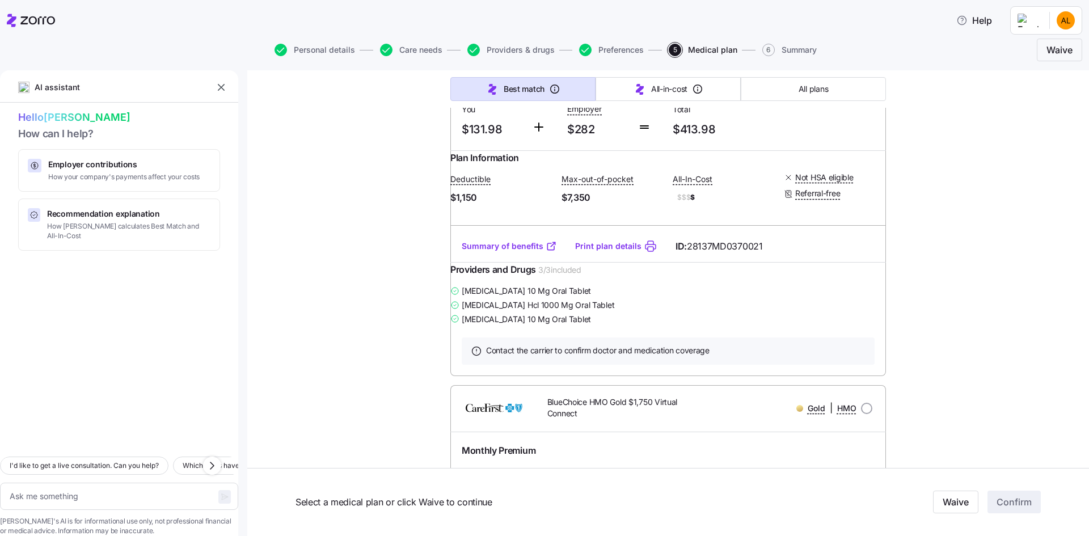
click at [590, 52] on span "BlueChoice HMO Value Gold $1,000" at bounding box center [611, 46] width 128 height 11
click at [792, 230] on div "Plan Information Deductible $1,150 Max-out-of-pocket $7,350 All-In-Cost $$$ $ N…" at bounding box center [668, 190] width 436 height 79
click at [795, 230] on div "Plan Information Deductible $1,150 Max-out-of-pocket $7,350 All-In-Cost $$$ $ N…" at bounding box center [668, 190] width 436 height 79
click at [792, 144] on div "Monthly Premium You $131.98 Employer $282 Total $413.98" at bounding box center [668, 109] width 422 height 70
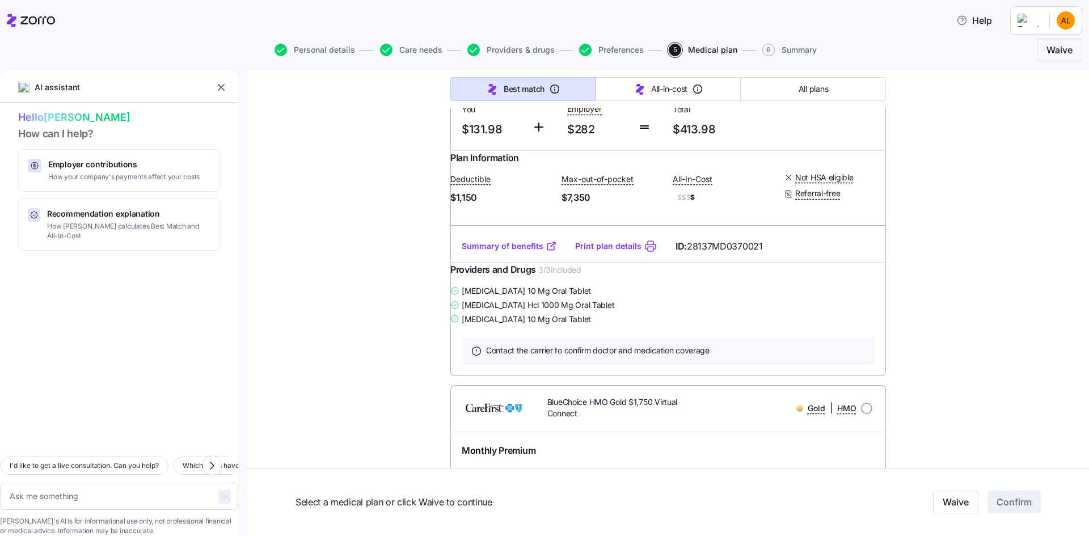
click at [776, 144] on div "Monthly Premium You $131.98 Employer $282 Total $413.98" at bounding box center [668, 109] width 422 height 70
click at [775, 144] on div "Monthly Premium You $131.98 Employer $282 Total $413.98" at bounding box center [668, 109] width 422 height 70
click at [744, 115] on span "Total" at bounding box center [721, 109] width 96 height 11
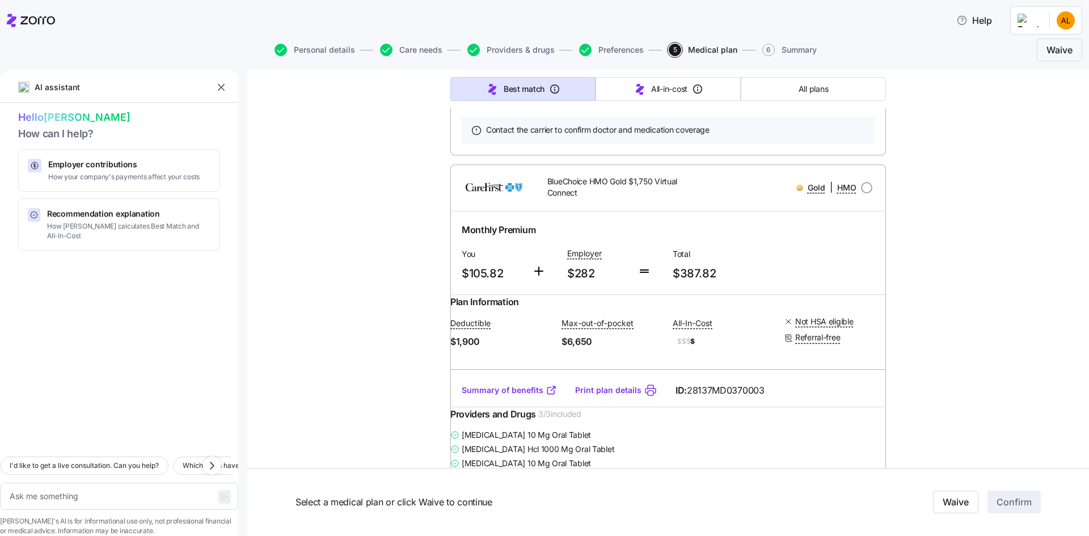
scroll to position [1929, 0]
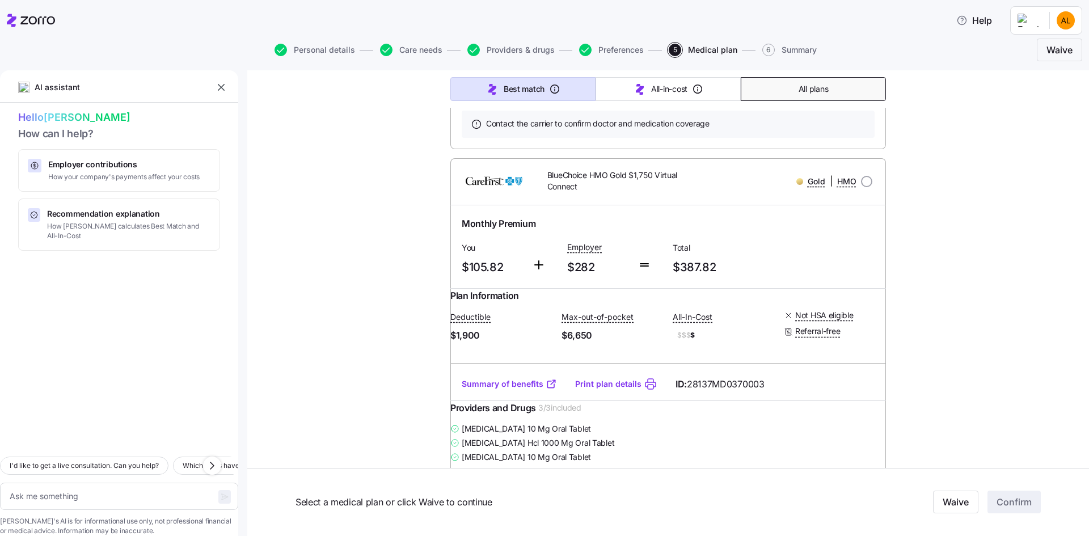
click at [763, 88] on button "All plans" at bounding box center [813, 89] width 145 height 24
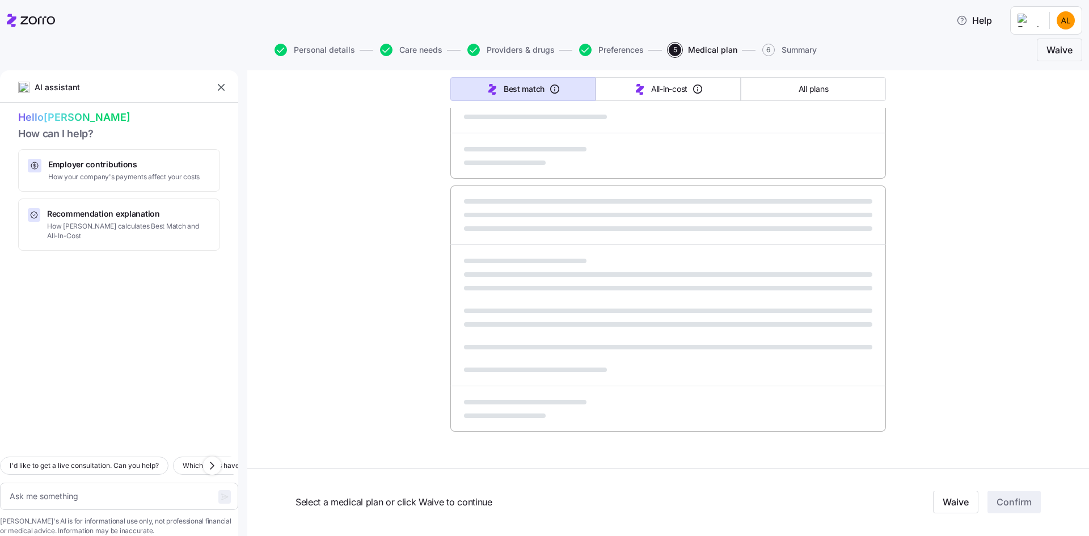
type textarea "x"
type input "Sorted by: Premium"
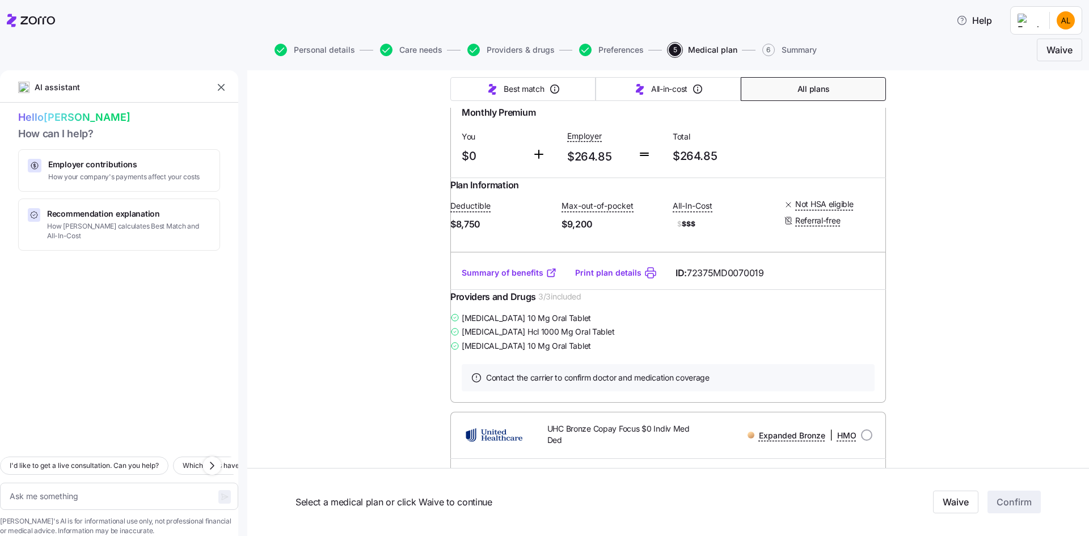
scroll to position [1305, 0]
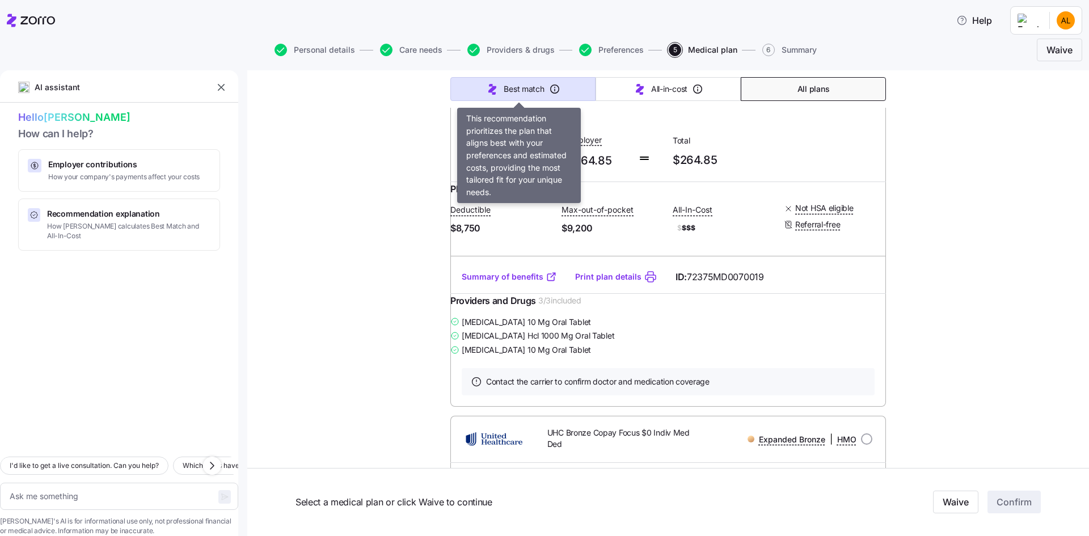
click at [540, 83] on span "Best match" at bounding box center [524, 88] width 40 height 11
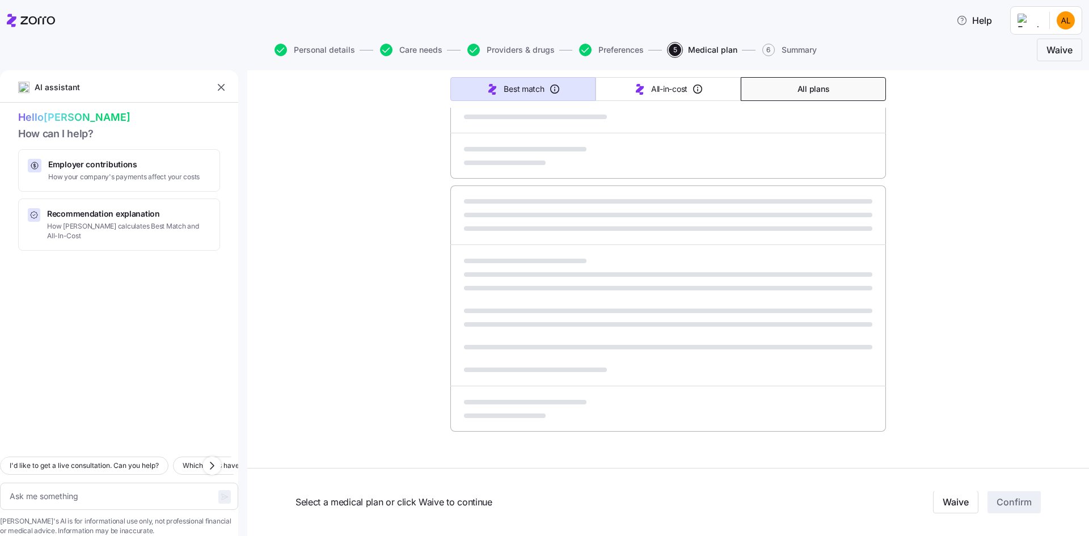
type textarea "x"
type input "Sorted by: Best match"
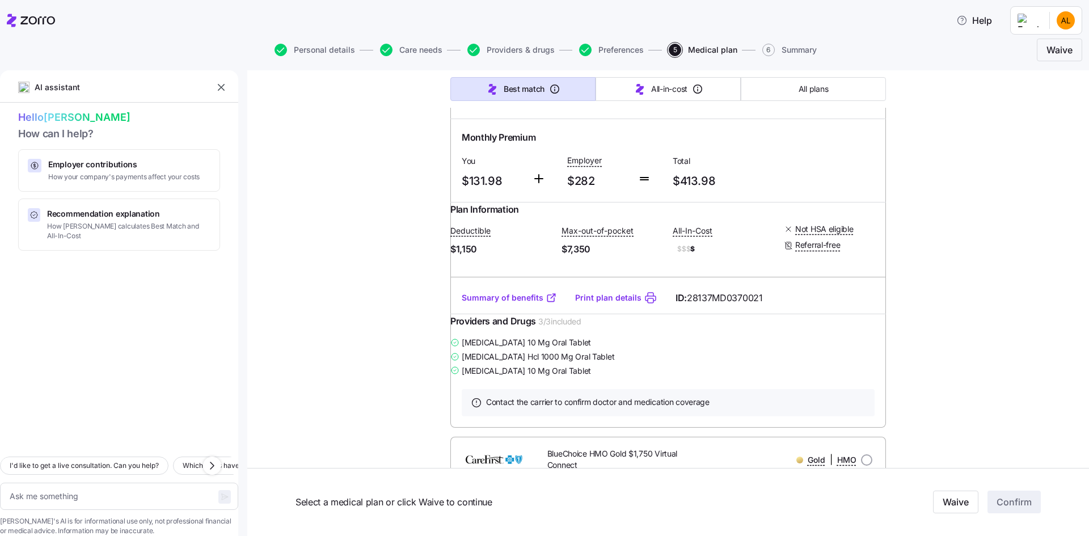
scroll to position [1645, 0]
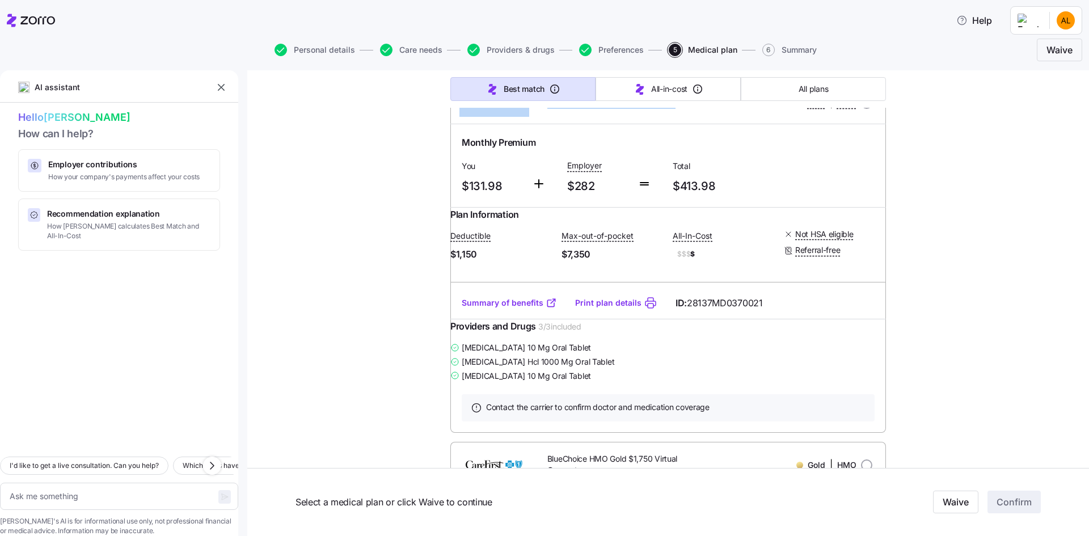
drag, startPoint x: 680, startPoint y: 223, endPoint x: 524, endPoint y: 210, distance: 156.5
click at [524, 210] on div "UHC Gold-X HSA (Off-Exchange Only) Gold | HMO Monthly Premium Best match You $4…" at bounding box center [668, 439] width 436 height 3623
click at [623, 115] on div "BlueChoice HMO Value Gold $1,000" at bounding box center [616, 102] width 174 height 23
click at [633, 200] on div at bounding box center [650, 177] width 35 height 47
drag, startPoint x: 735, startPoint y: 427, endPoint x: 757, endPoint y: 336, distance: 92.9
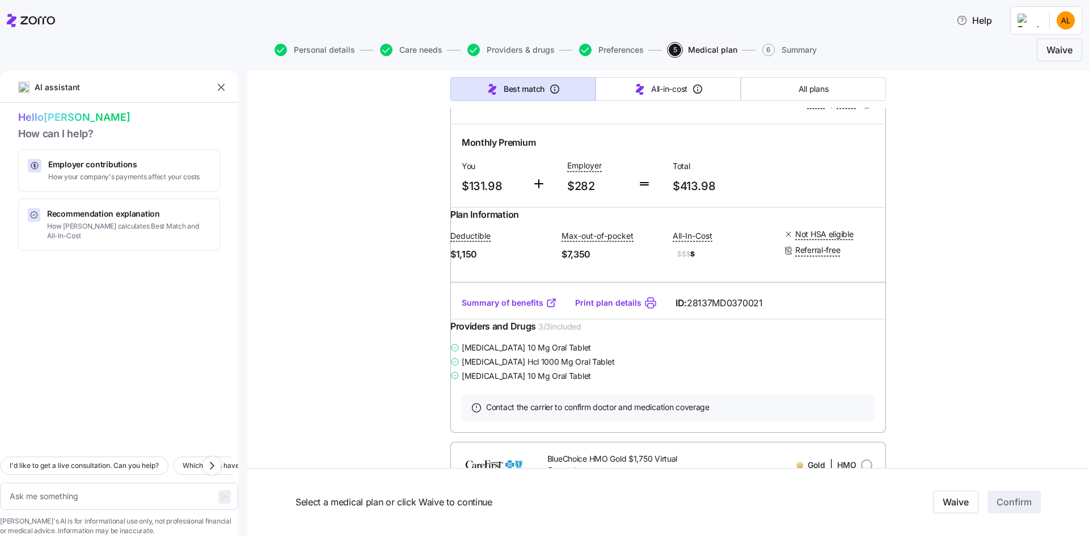
click at [736, 286] on div "Plan Information Deductible $1,150 Max-out-of-pocket $7,350 All-In-Cost $$$ $ N…" at bounding box center [668, 247] width 436 height 79
click at [786, 201] on div "Monthly Premium You $131.98 Employer $282 Total $413.98" at bounding box center [668, 166] width 422 height 70
click at [696, 196] on span "$413.98" at bounding box center [721, 186] width 96 height 19
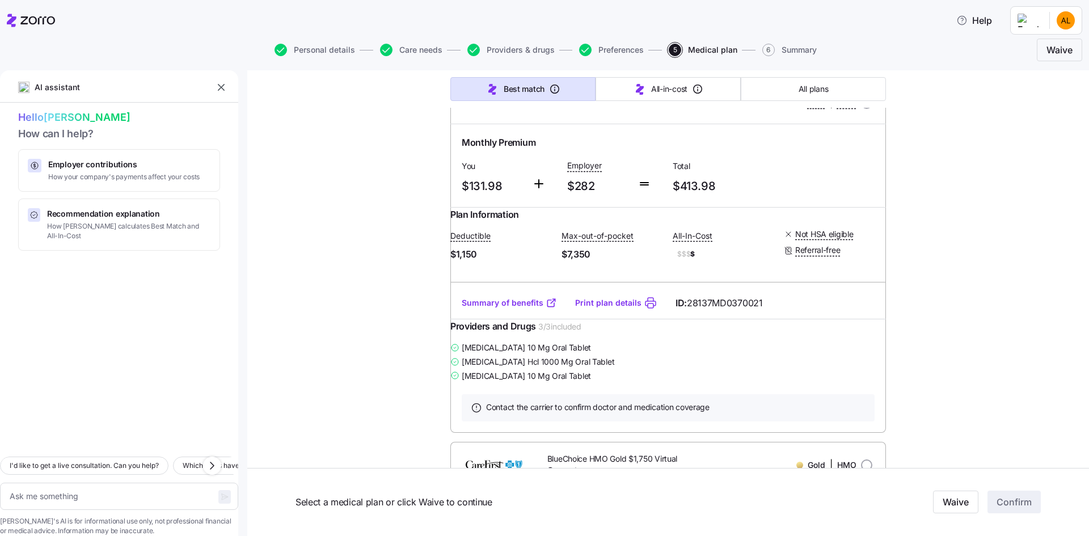
drag, startPoint x: 645, startPoint y: 331, endPoint x: 654, endPoint y: 330, distance: 9.1
click at [648, 200] on div at bounding box center [650, 177] width 35 height 47
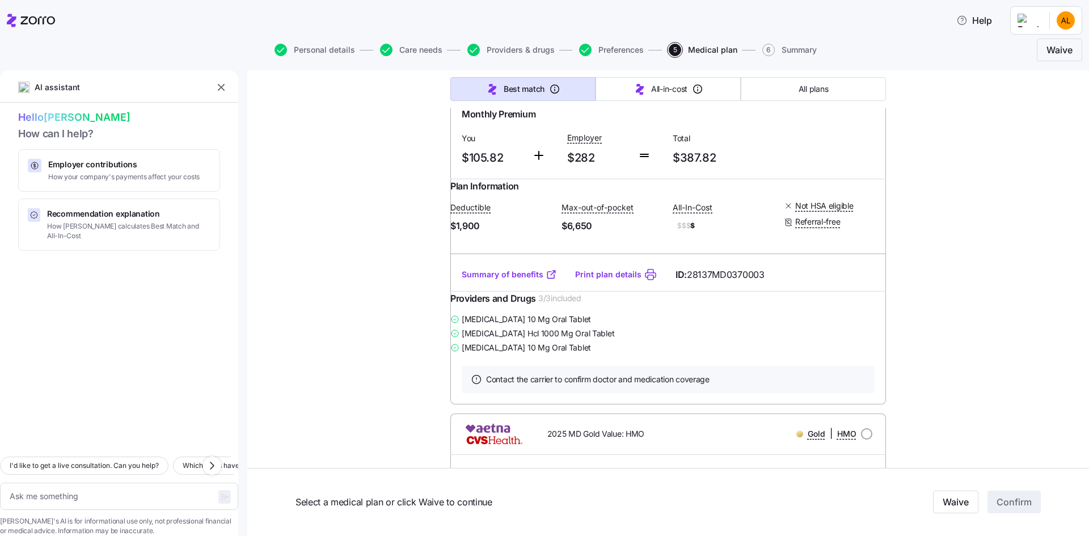
scroll to position [2042, 0]
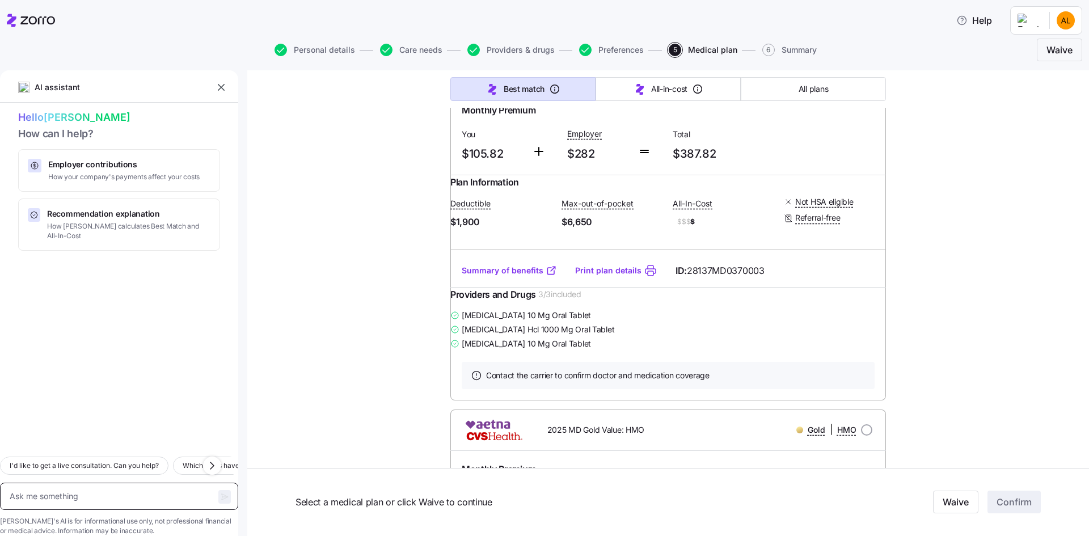
click at [111, 483] on textarea at bounding box center [119, 496] width 238 height 27
type textarea "x"
type textarea "h"
type textarea "x"
type textarea "ho"
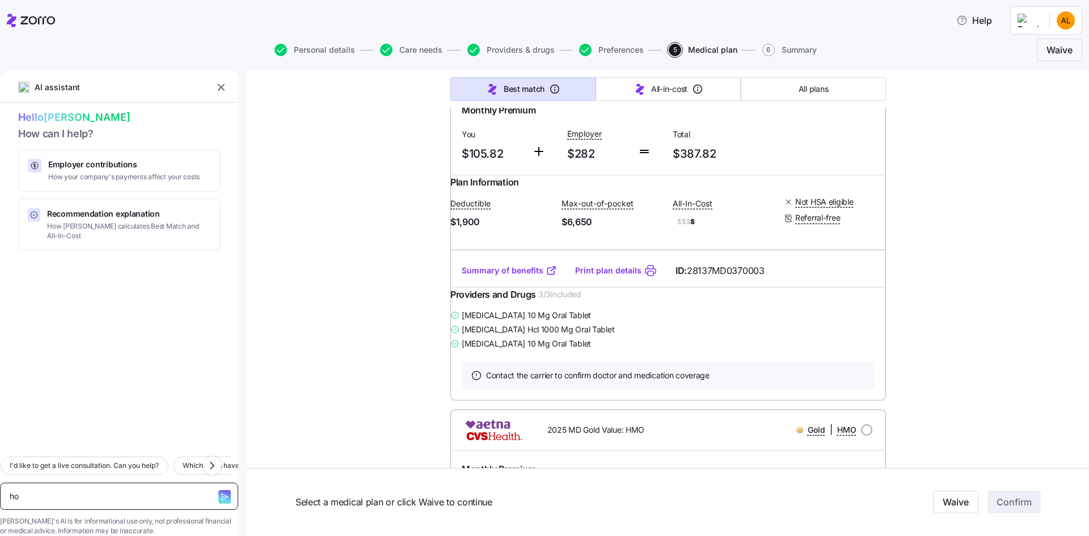
type textarea "x"
type textarea "how"
type textarea "x"
type textarea "how"
type textarea "x"
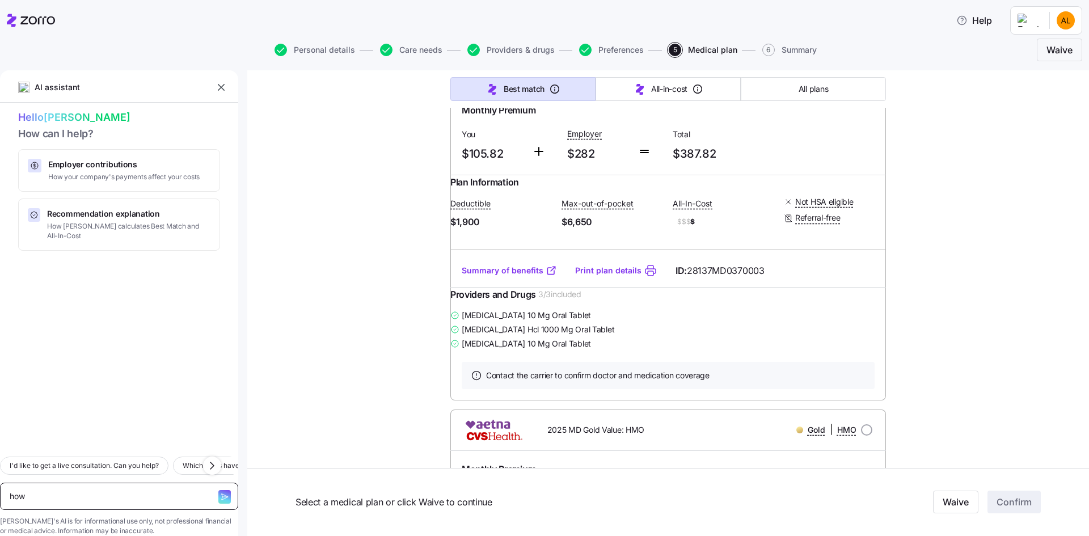
type textarea "how t"
type textarea "x"
type textarea "how to"
type textarea "x"
type textarea "how to"
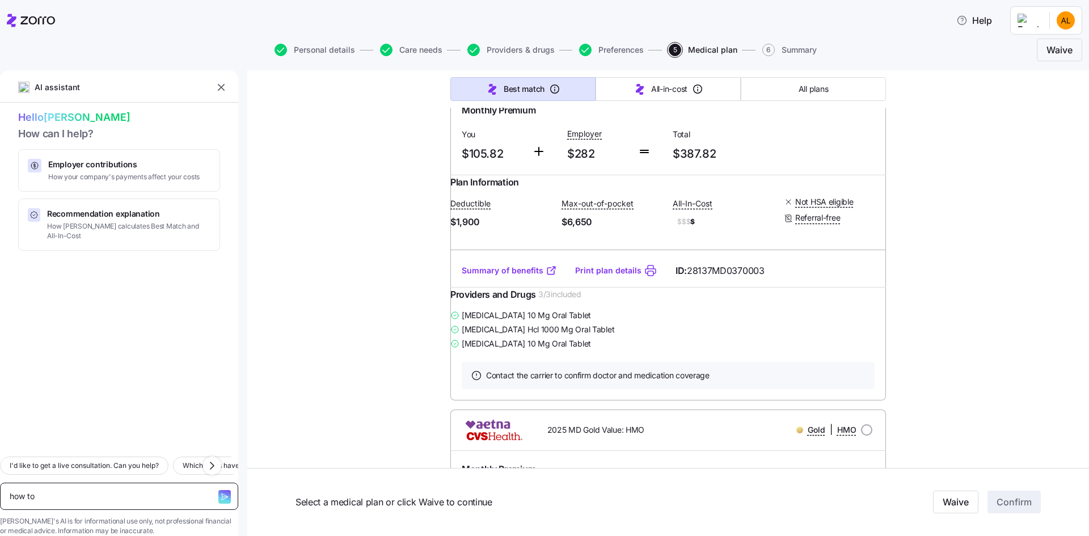
type textarea "x"
type textarea "how to c"
type textarea "x"
type textarea "how to ch"
type textarea "x"
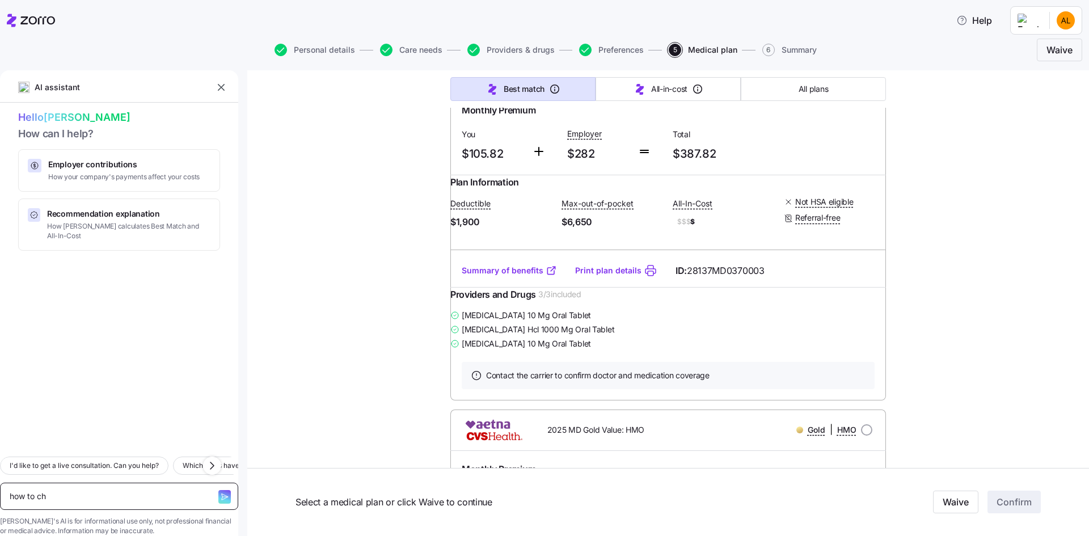
type textarea "how to cho"
type textarea "x"
type textarea "how to choo"
type textarea "x"
type textarea "how to choos"
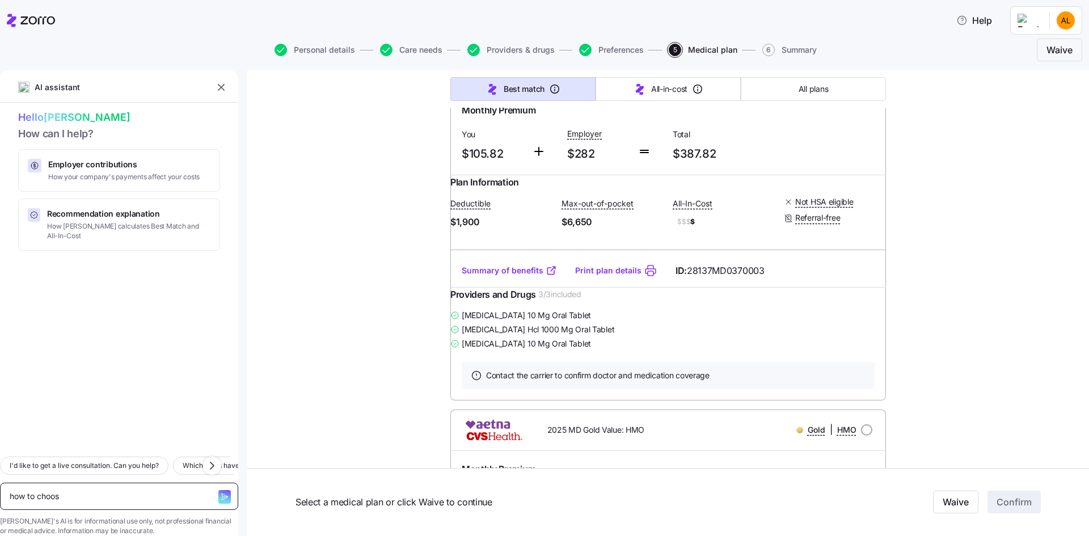
type textarea "x"
type textarea "how to choose"
type textarea "x"
type textarea "how to choose"
type textarea "x"
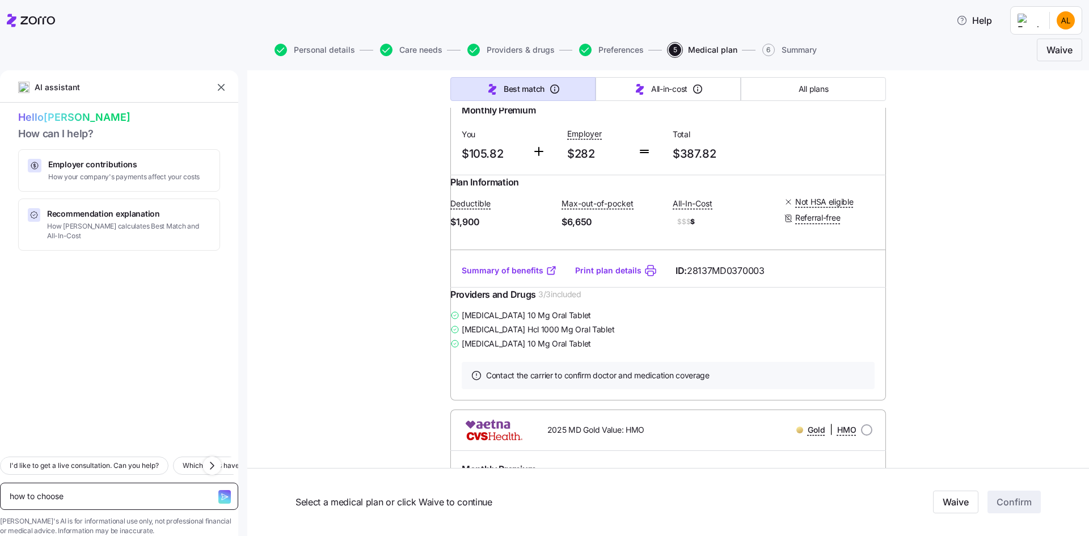
type textarea "how to choose p"
type textarea "x"
type textarea "how to choose p;"
type textarea "x"
type textarea "how to choose p;a"
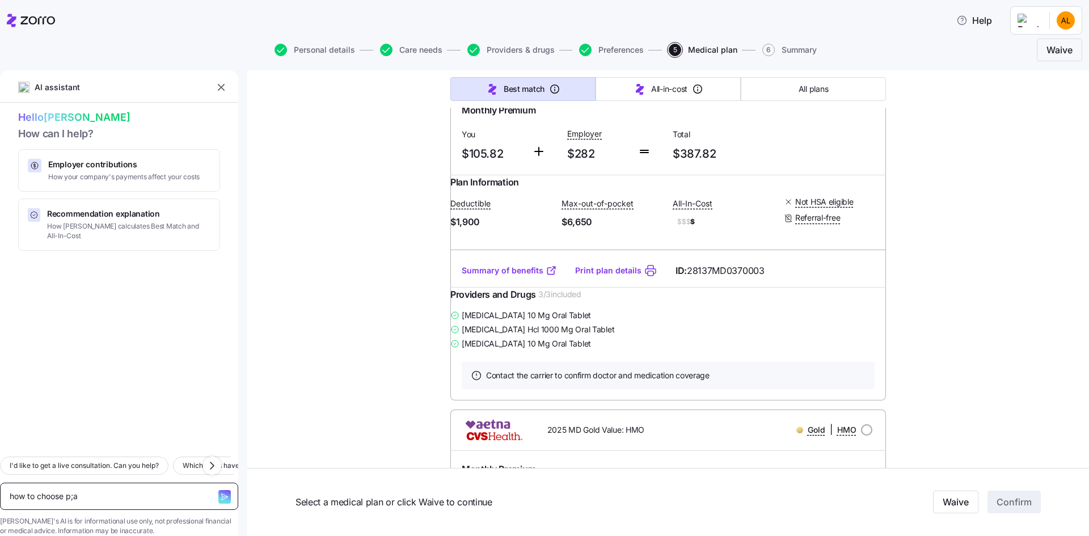
type textarea "x"
type textarea "how to choose p;an"
type textarea "x"
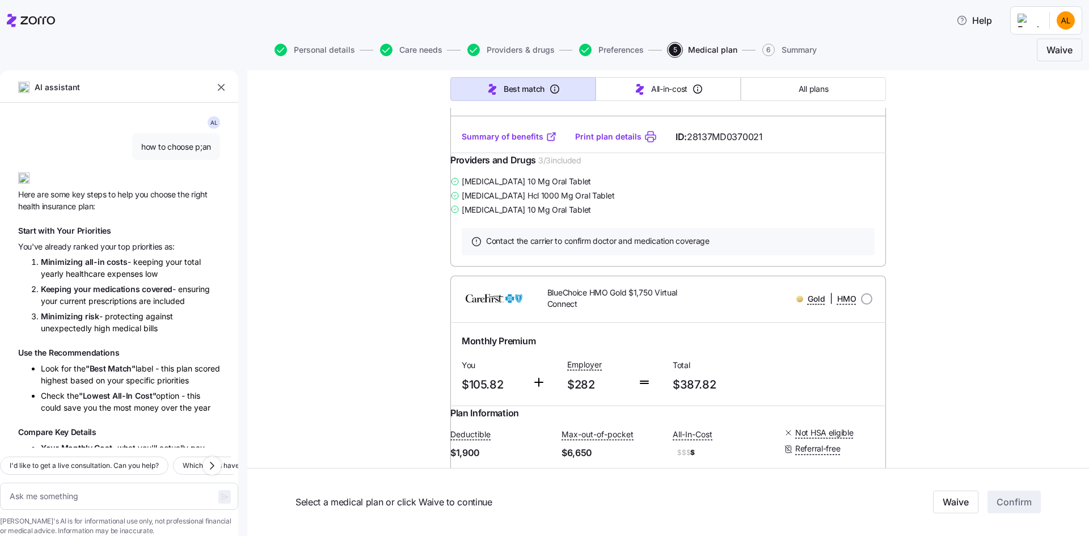
scroll to position [1815, 0]
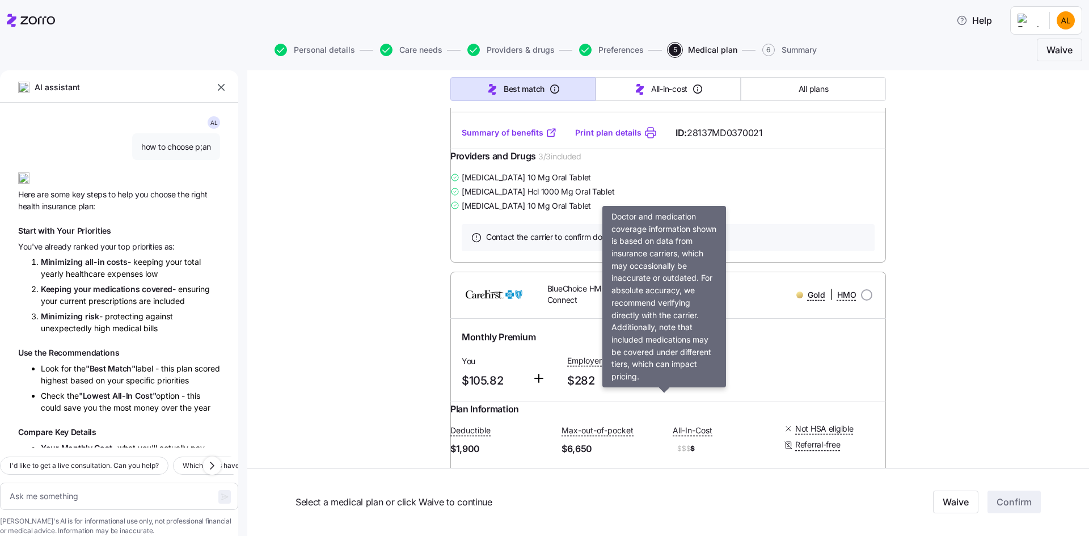
click at [503, 243] on span "Contact the carrier to confirm doctor and medication coverage" at bounding box center [597, 236] width 223 height 11
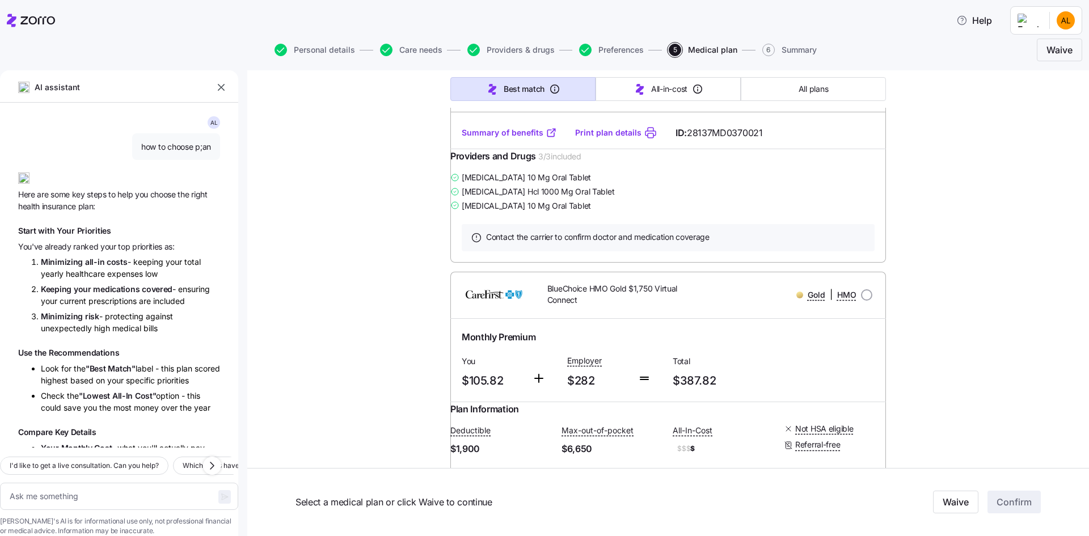
click at [571, 243] on span "Contact the carrier to confirm doctor and medication coverage" at bounding box center [597, 236] width 223 height 11
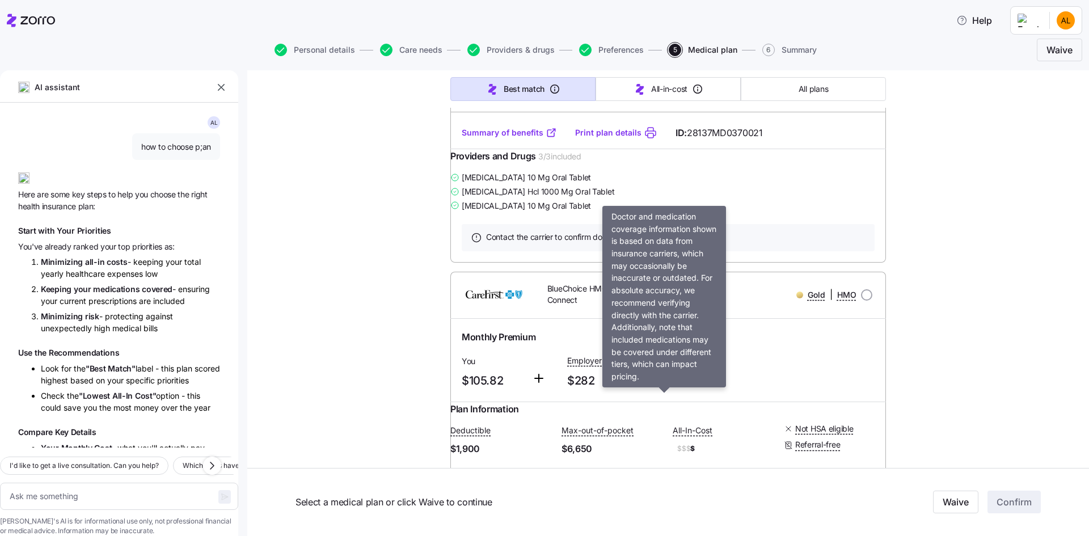
click at [572, 251] on div "Contact the carrier to confirm doctor and medication coverage" at bounding box center [668, 237] width 413 height 27
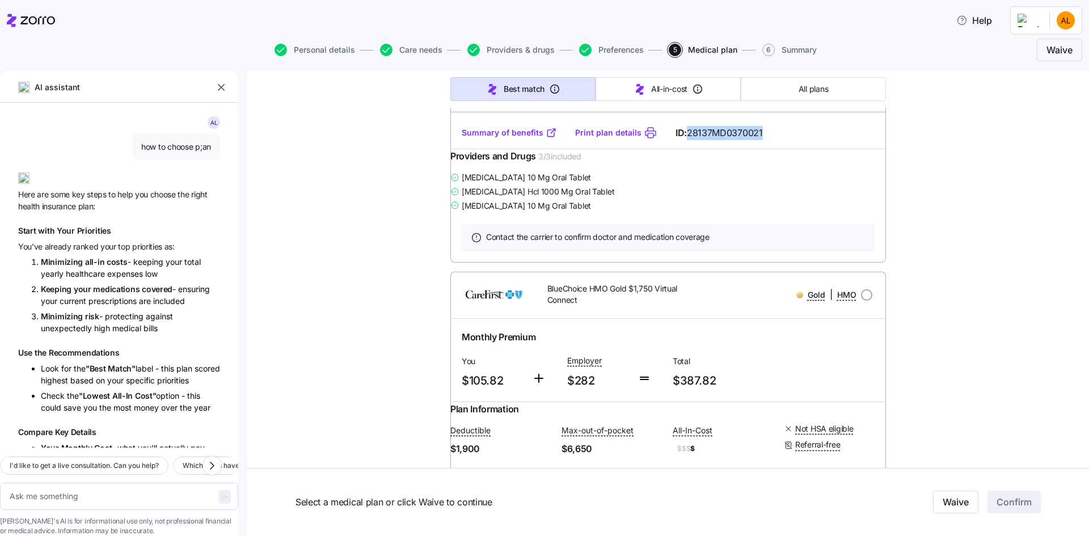
drag, startPoint x: 762, startPoint y: 281, endPoint x: 684, endPoint y: 285, distance: 78.9
click at [684, 149] on div "Summary of benefits Print plan details ID: 28137MD0370021" at bounding box center [668, 133] width 436 height 32
copy span "28137MD0370021"
click at [381, 497] on span "Select a medical plan or click Waive to continue" at bounding box center [543, 502] width 494 height 14
click at [106, 484] on textarea at bounding box center [119, 496] width 238 height 27
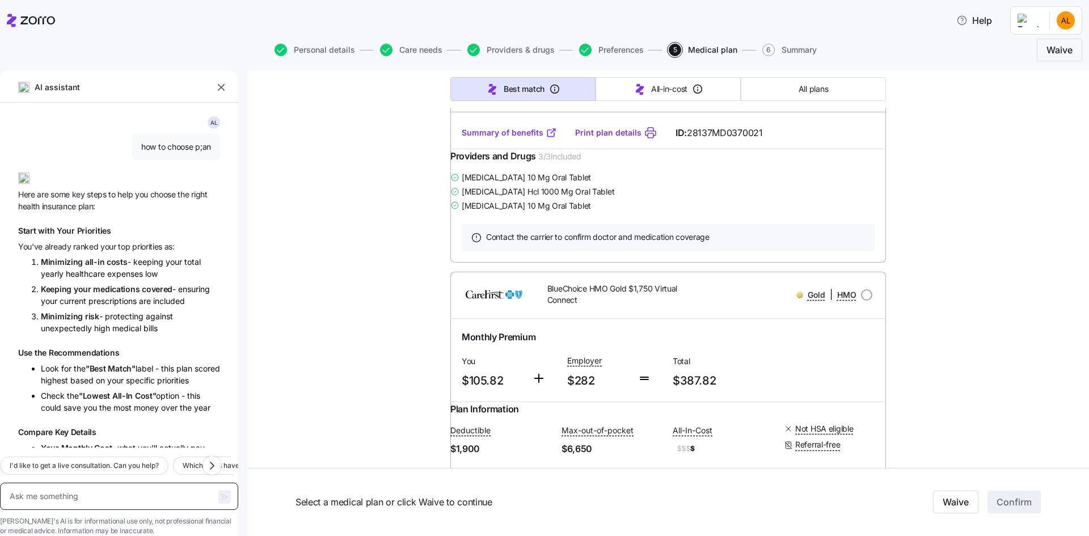
paste textarea "28137MD0370021"
type textarea "x"
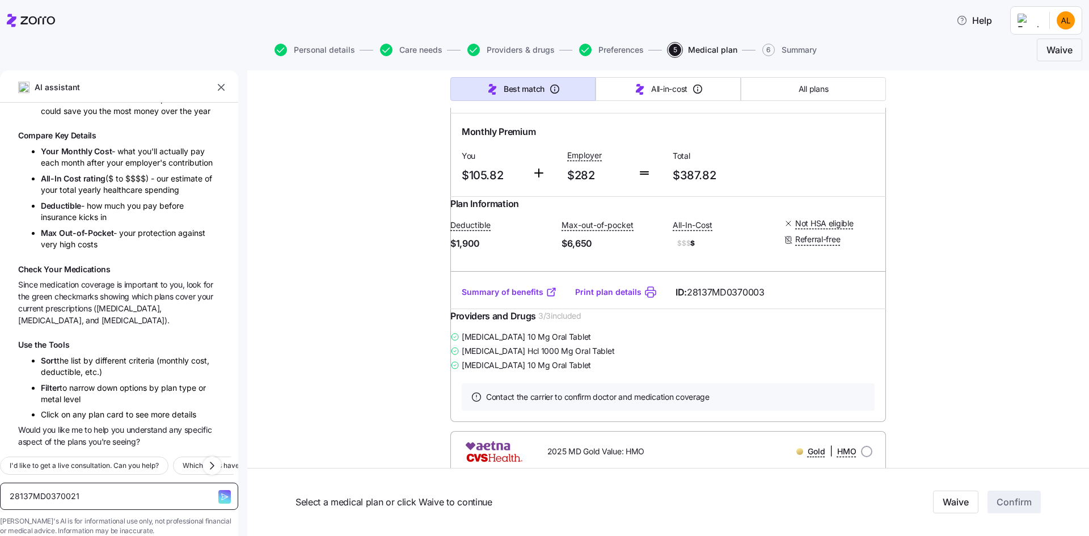
scroll to position [2042, 0]
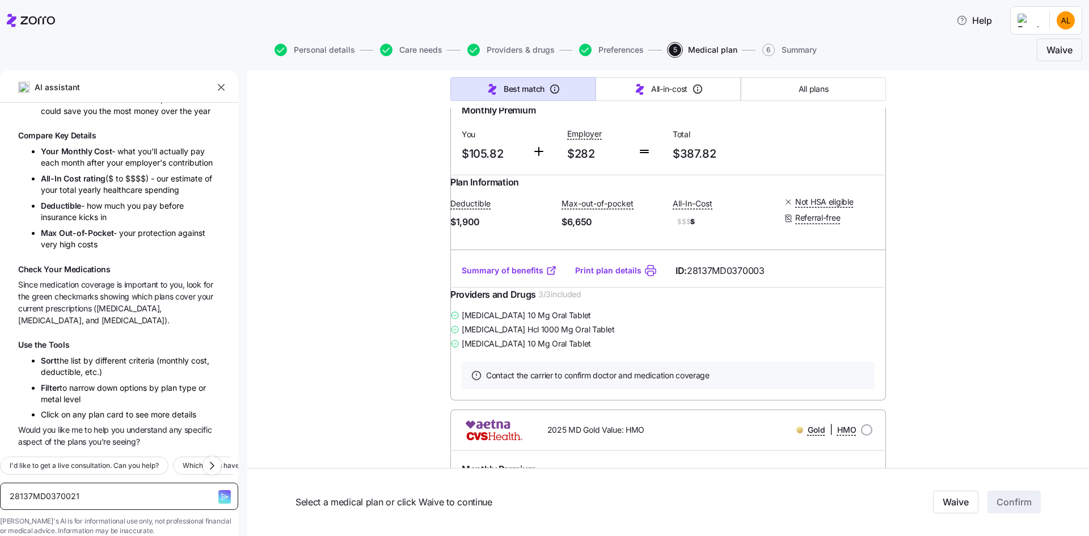
type textarea "28137MD0370021"
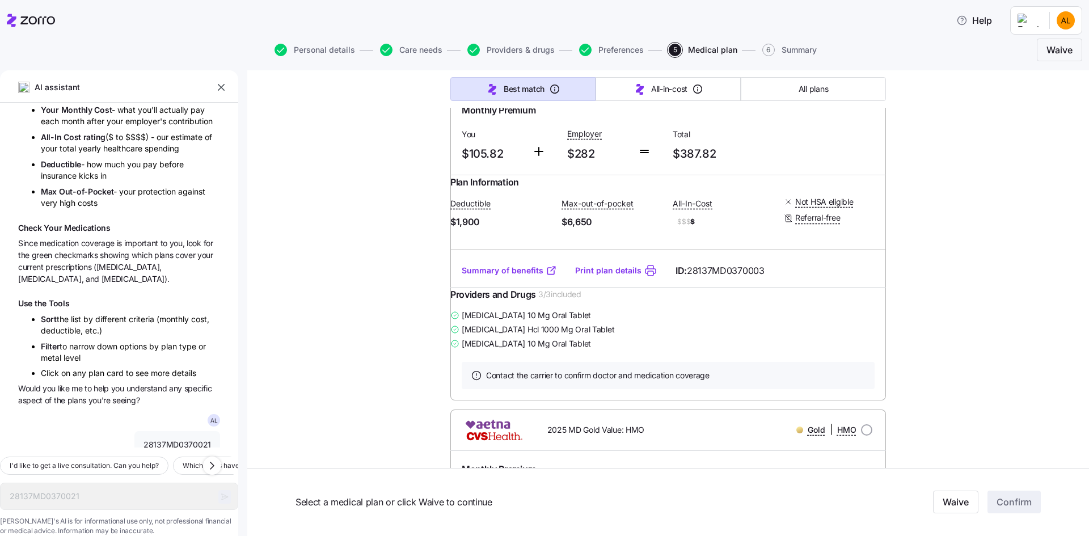
type textarea "x"
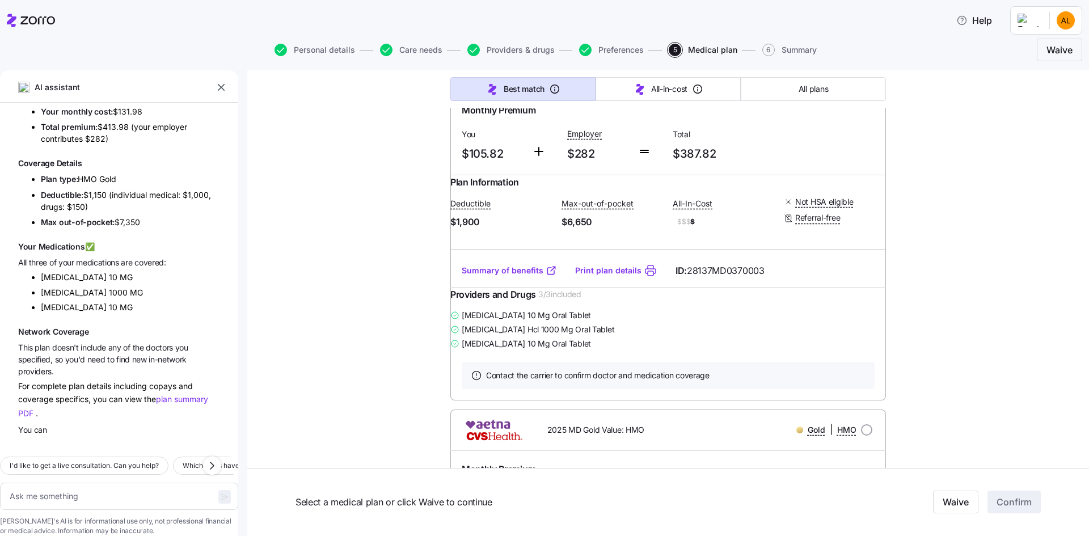
scroll to position [836, 0]
click at [592, 50] on button "Preferences" at bounding box center [611, 50] width 65 height 12
type textarea "x"
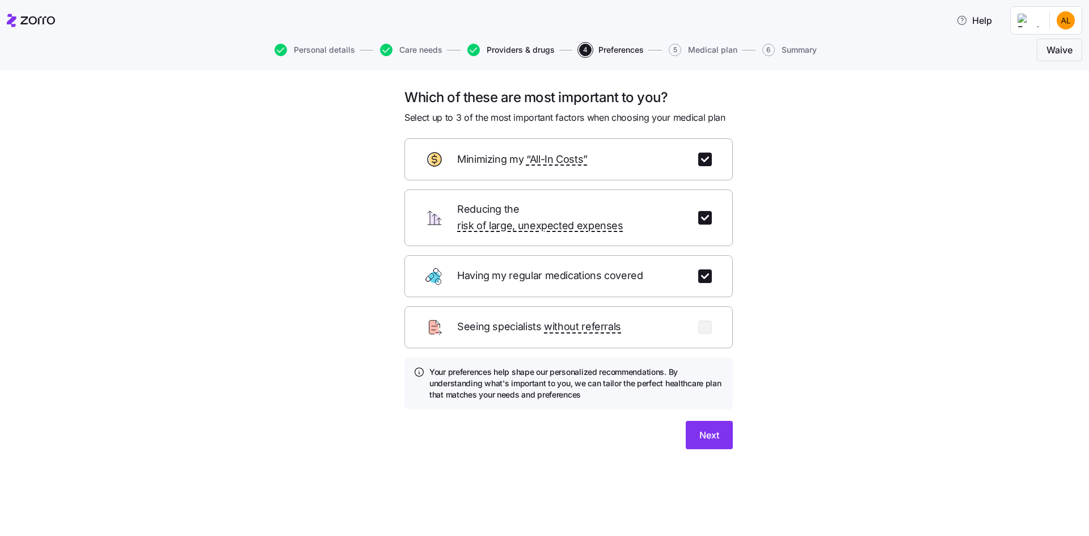
click at [518, 49] on span "Providers & drugs" at bounding box center [521, 50] width 68 height 8
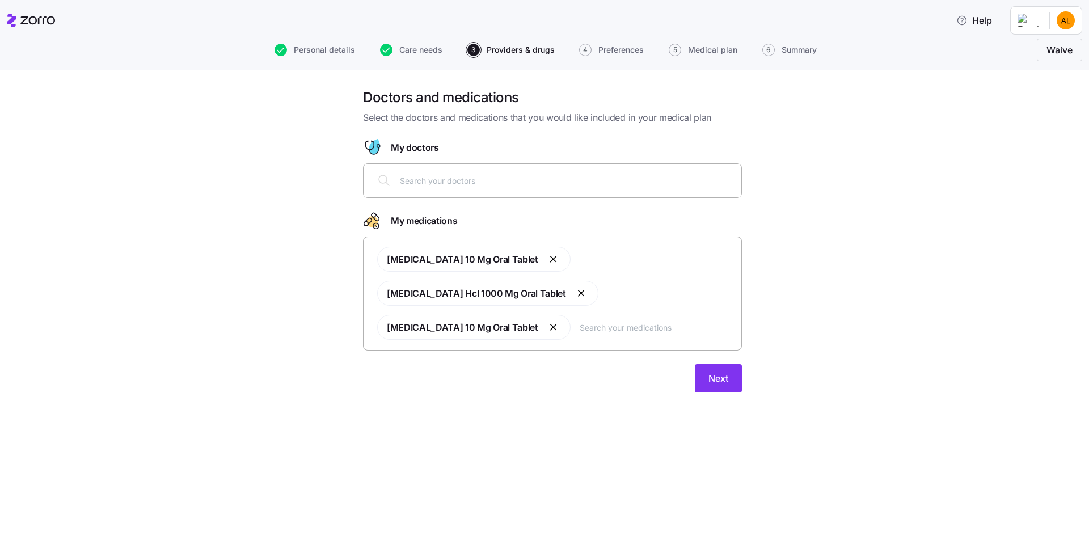
click at [417, 178] on input "text" at bounding box center [567, 180] width 335 height 12
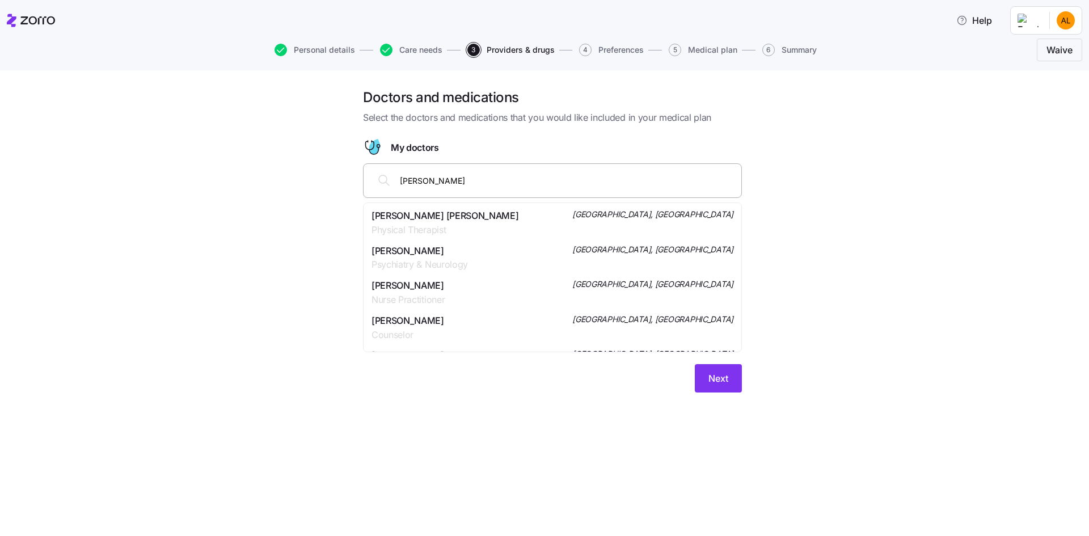
type input "[PERSON_NAME]"
click at [445, 214] on span "[PERSON_NAME]" at bounding box center [408, 216] width 73 height 14
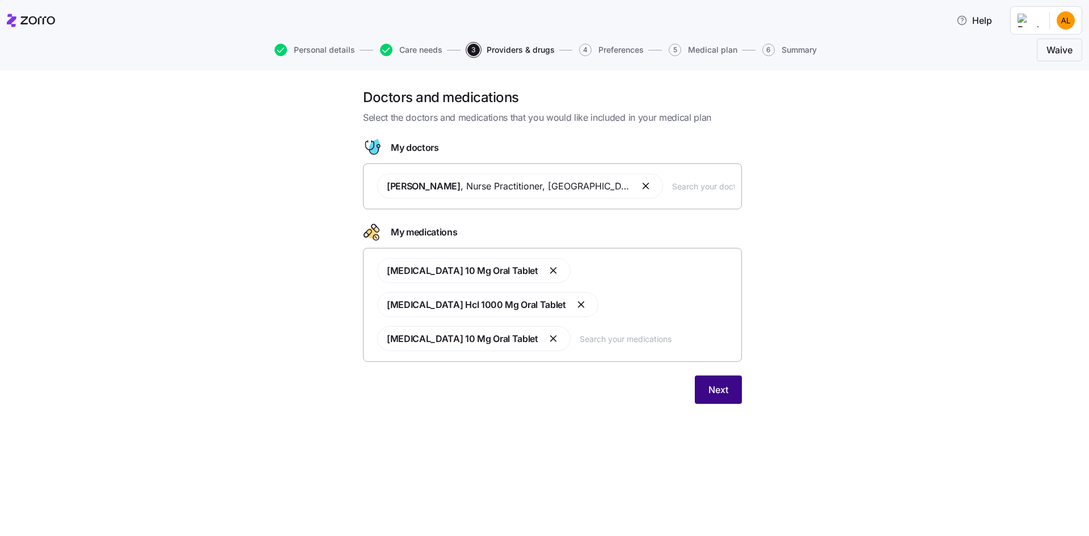
click at [716, 376] on button "Next" at bounding box center [718, 390] width 47 height 28
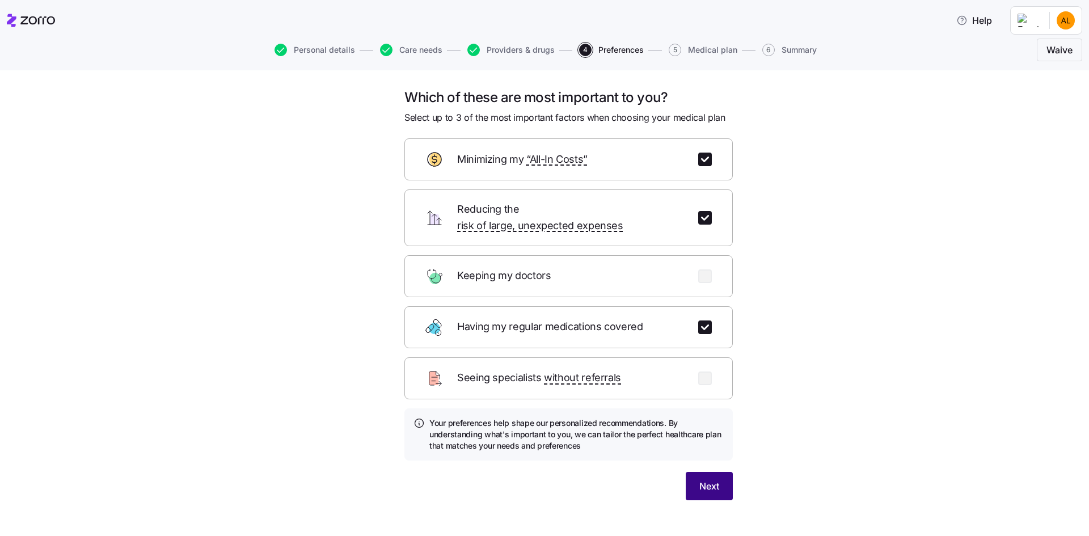
click at [701, 479] on span "Next" at bounding box center [709, 486] width 20 height 14
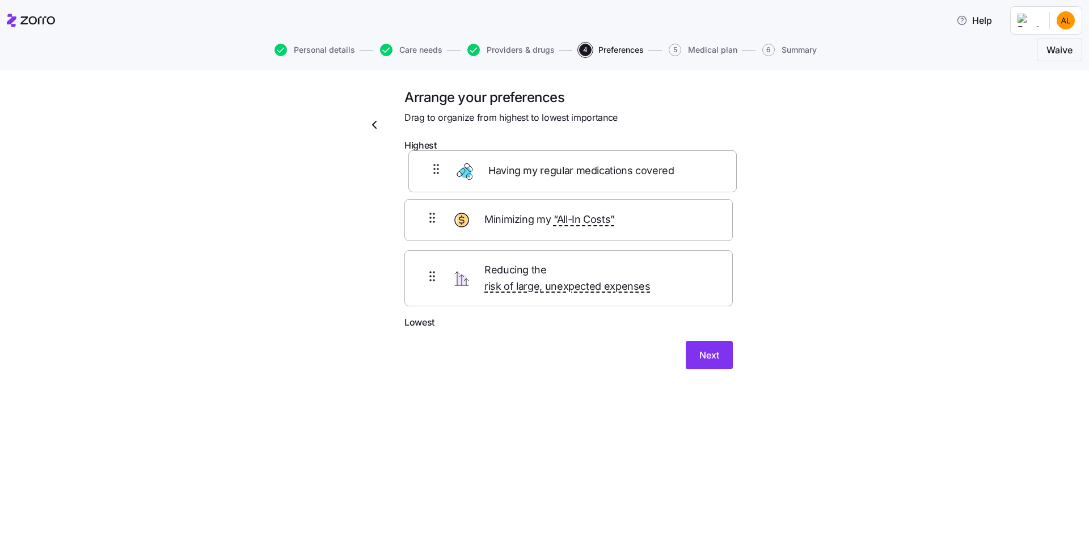
drag, startPoint x: 696, startPoint y: 232, endPoint x: 700, endPoint y: 172, distance: 60.3
click at [700, 172] on div "Minimizing my “All-In Costs” Having my regular medications covered Reducing the…" at bounding box center [568, 236] width 328 height 159
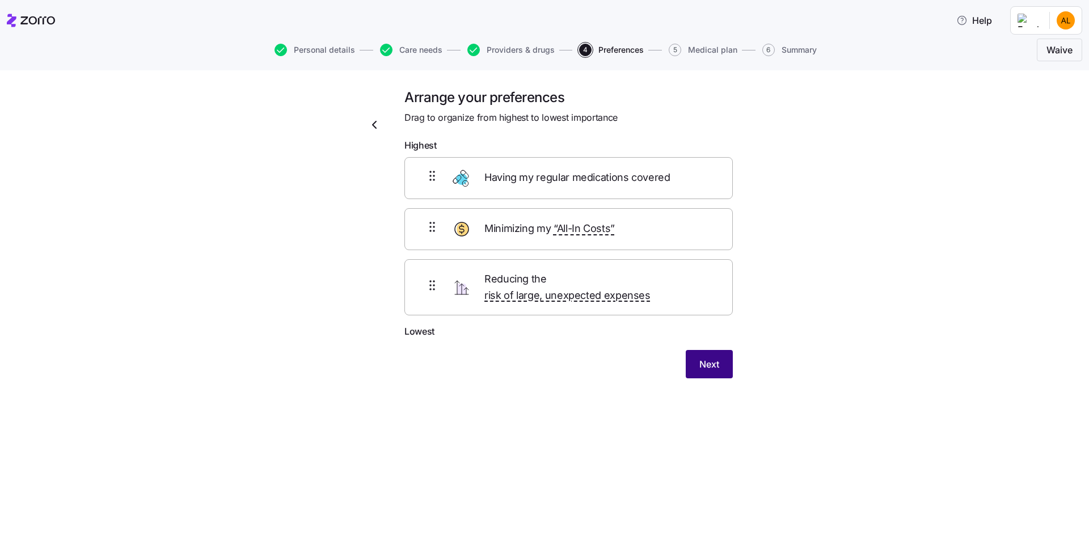
click at [706, 357] on span "Next" at bounding box center [709, 364] width 20 height 14
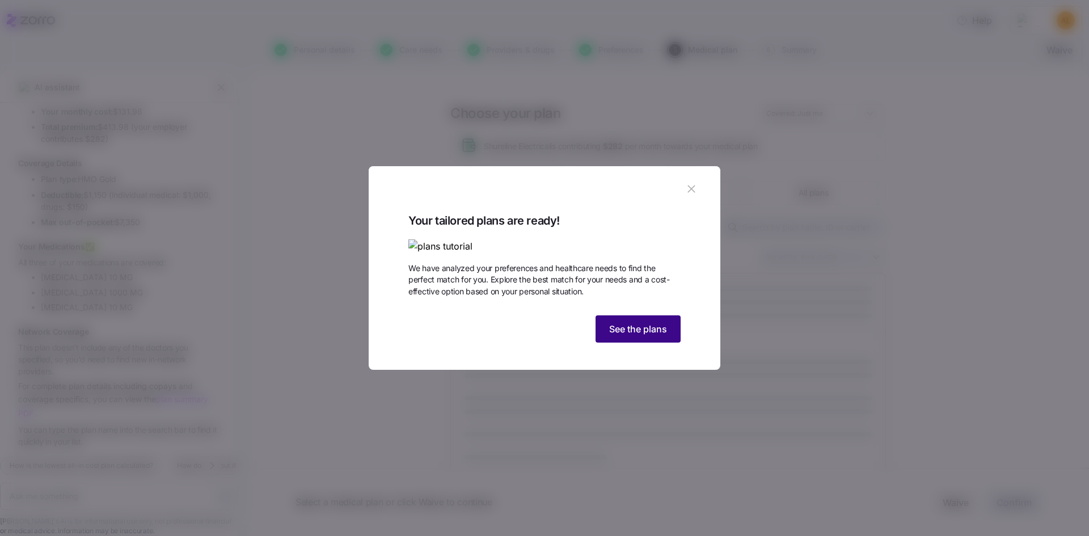
scroll to position [836, 0]
click at [642, 336] on span "See the plans" at bounding box center [638, 329] width 58 height 14
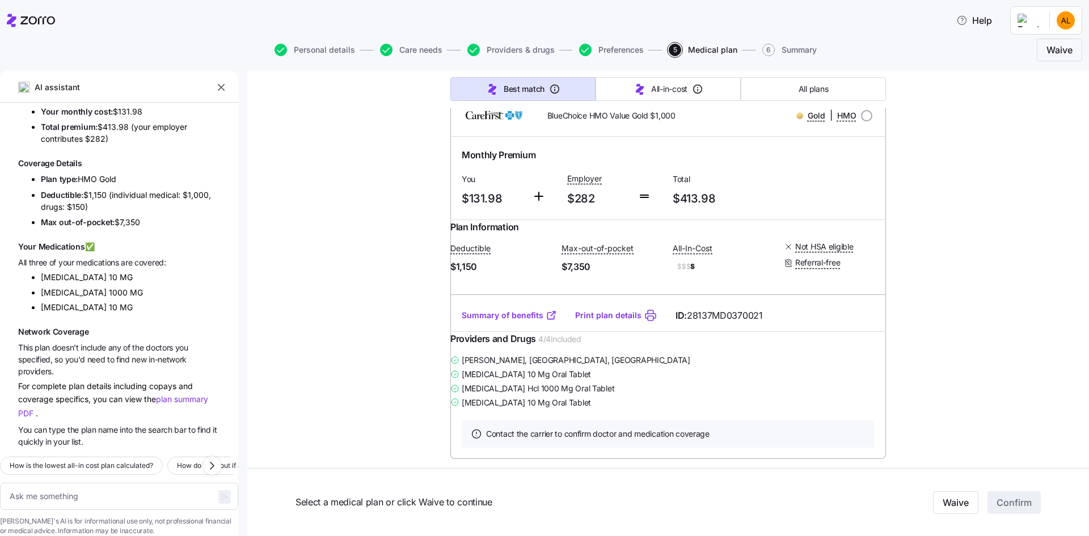
scroll to position [1361, 0]
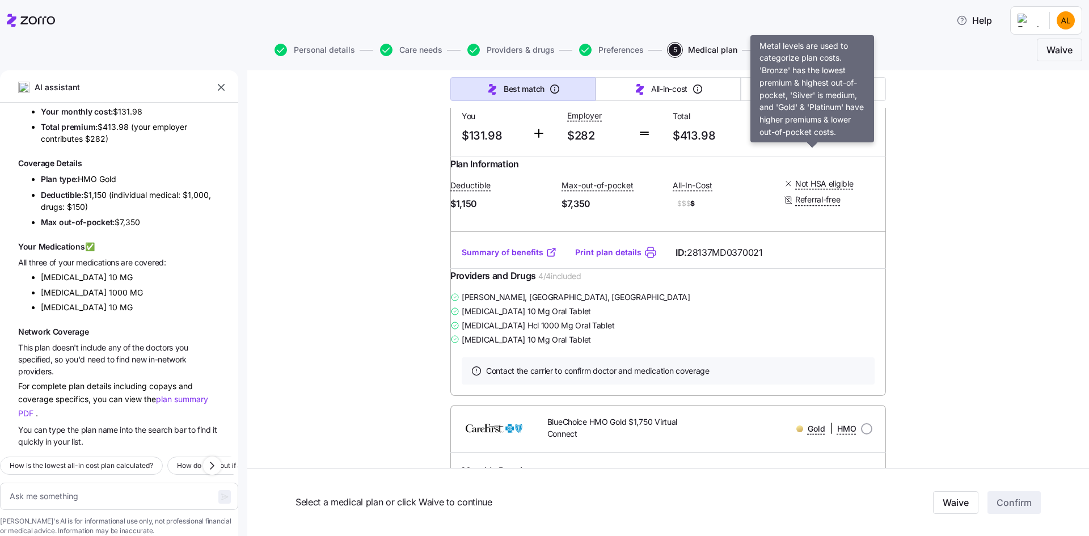
click at [808, 58] on span "Gold" at bounding box center [817, 52] width 18 height 11
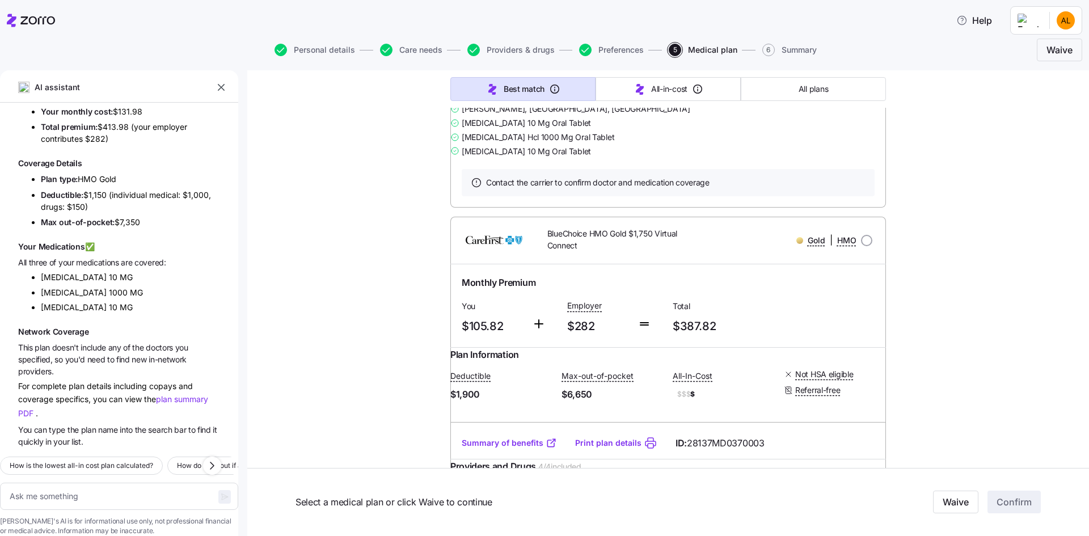
scroll to position [1588, 0]
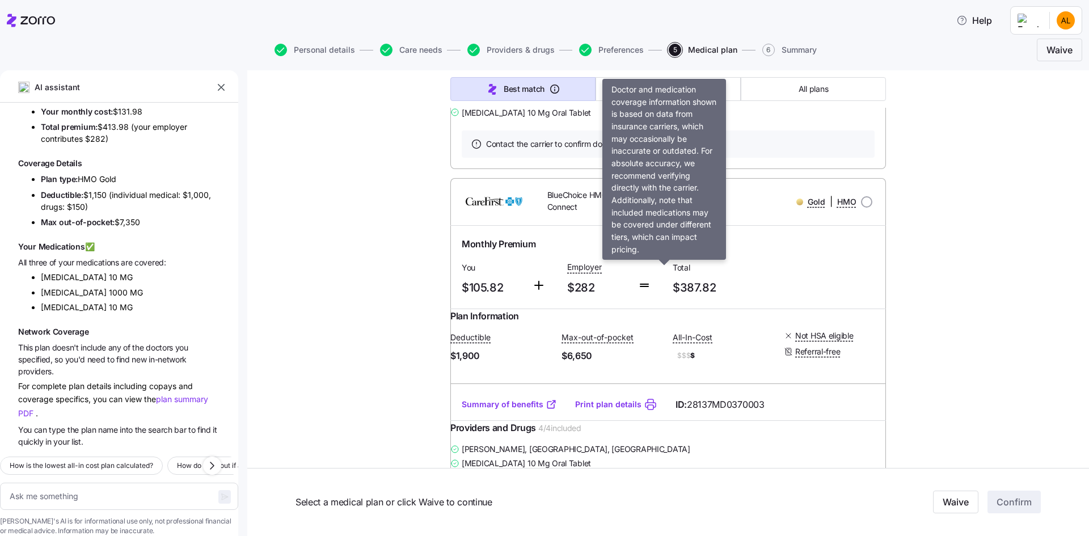
click at [694, 150] on span "Contact the carrier to confirm doctor and medication coverage" at bounding box center [597, 143] width 223 height 11
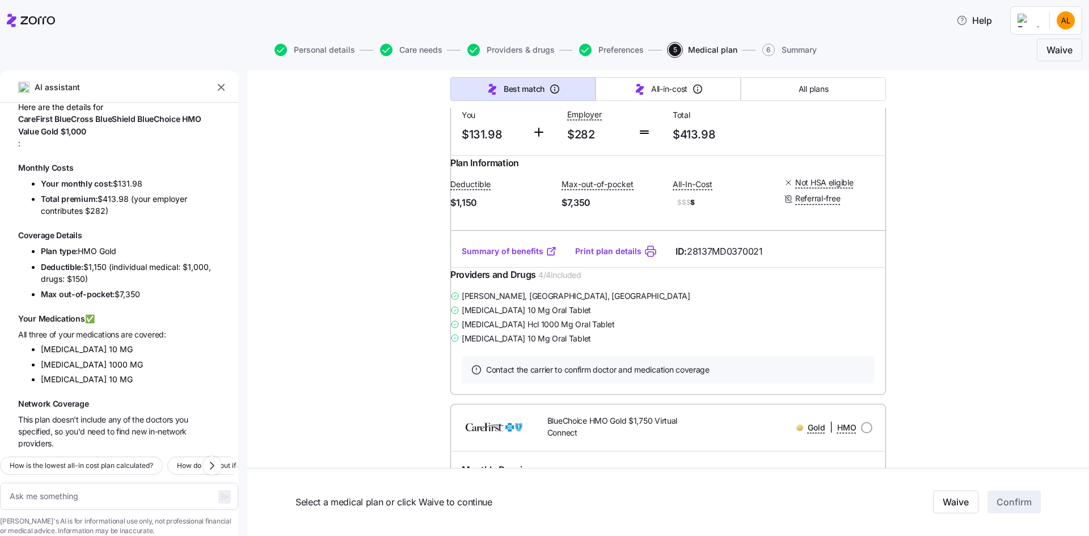
scroll to position [1361, 0]
click at [602, 58] on span "BlueChoice HMO Value Gold $1,000" at bounding box center [611, 52] width 128 height 11
click at [469, 66] on img at bounding box center [494, 52] width 70 height 27
click at [470, 66] on img at bounding box center [494, 52] width 70 height 27
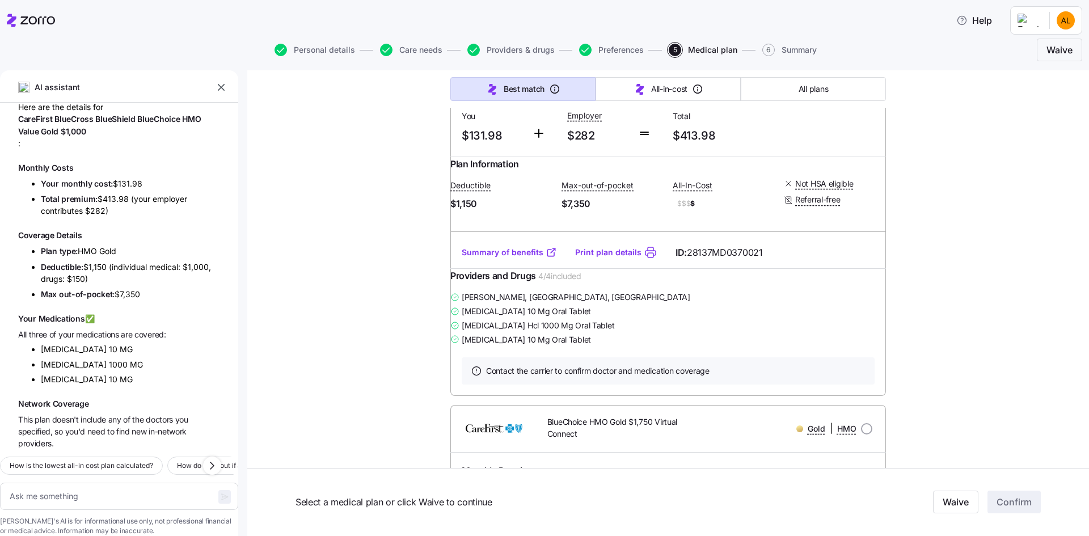
click at [482, 66] on img at bounding box center [494, 52] width 70 height 27
click at [433, 502] on span "Select a medical plan or click Waive to continue" at bounding box center [543, 502] width 494 height 14
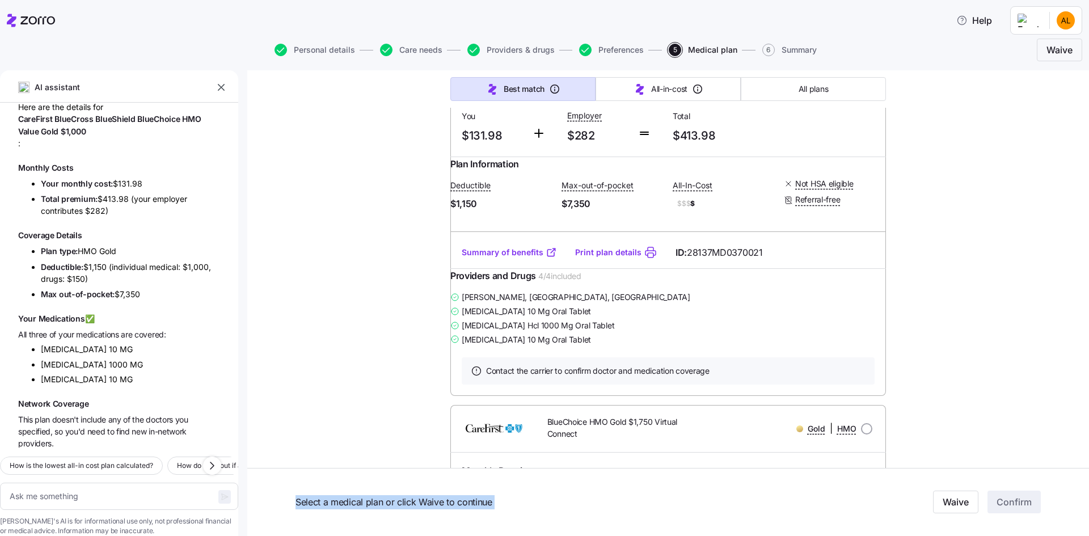
click at [433, 502] on span "Select a medical plan or click Waive to continue" at bounding box center [543, 502] width 494 height 14
click at [538, 258] on link "Summary of benefits" at bounding box center [509, 252] width 95 height 11
click at [221, 83] on icon "button" at bounding box center [221, 87] width 11 height 11
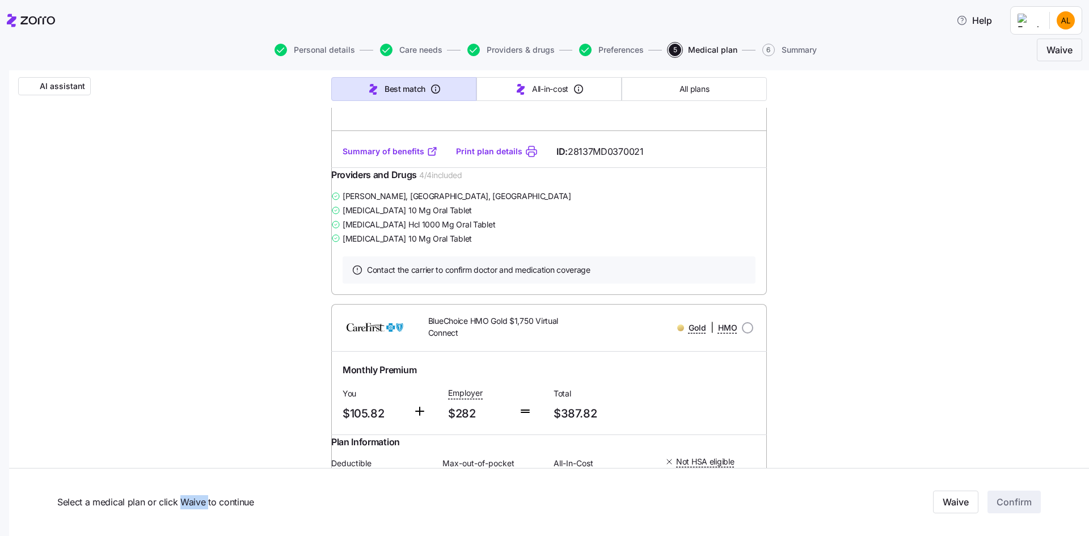
scroll to position [1475, 0]
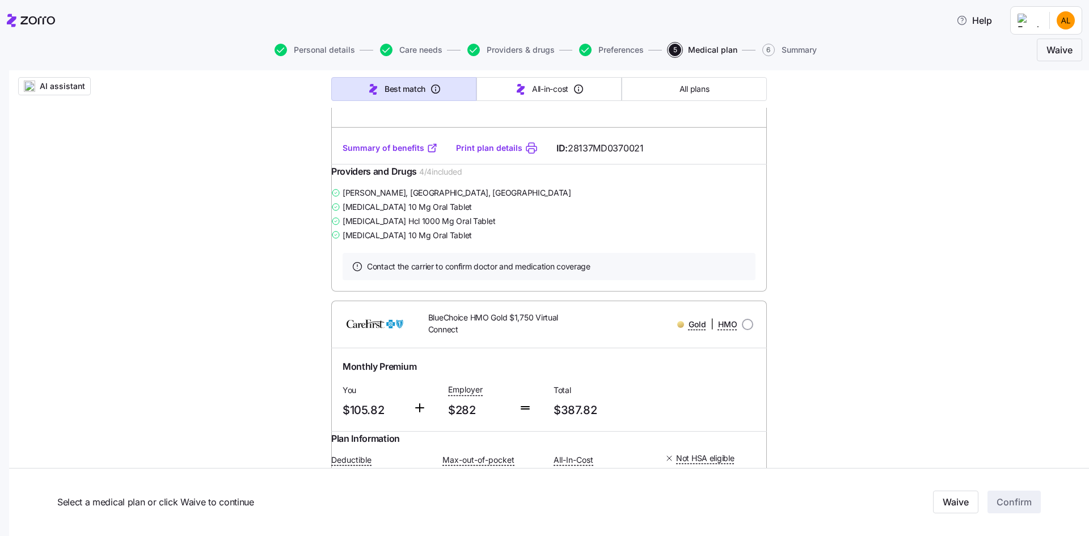
click at [504, 242] on div "[MEDICAL_DATA] 10 Mg Oral Tablet" at bounding box center [549, 235] width 436 height 14
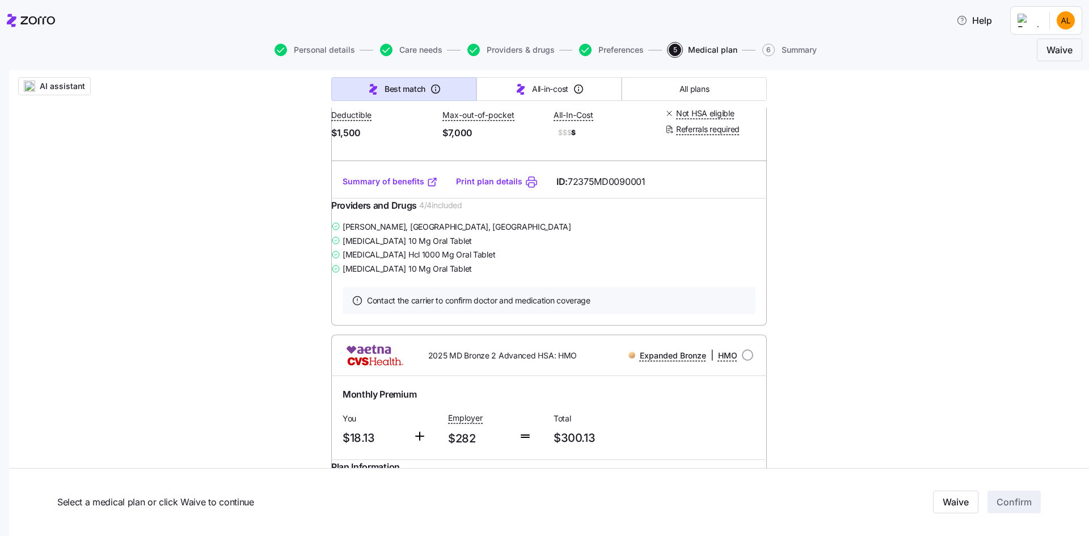
scroll to position [3976, 0]
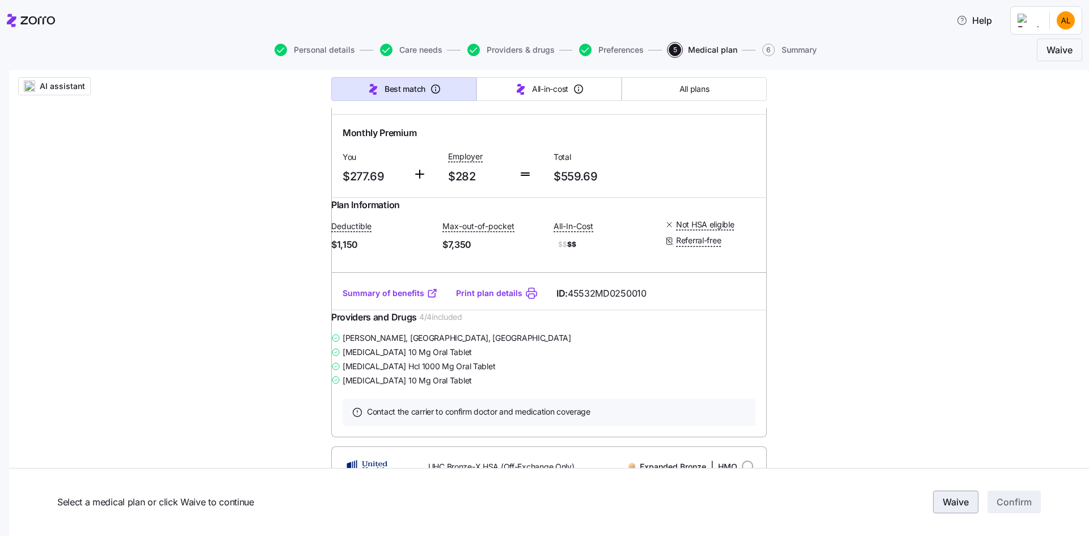
click at [957, 503] on span "Waive" at bounding box center [956, 503] width 26 height 14
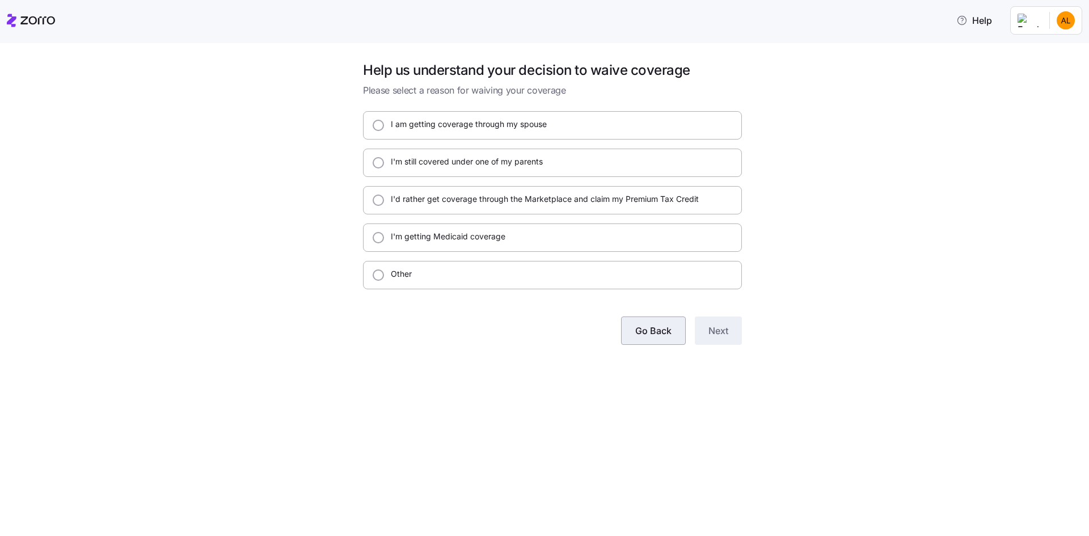
click at [660, 336] on span "Go Back" at bounding box center [653, 331] width 36 height 14
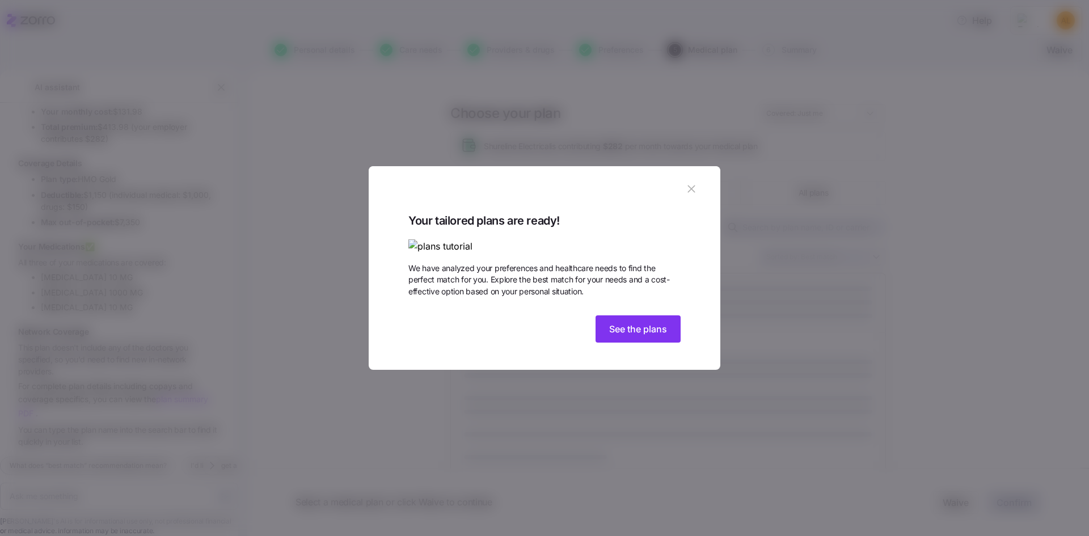
scroll to position [836, 0]
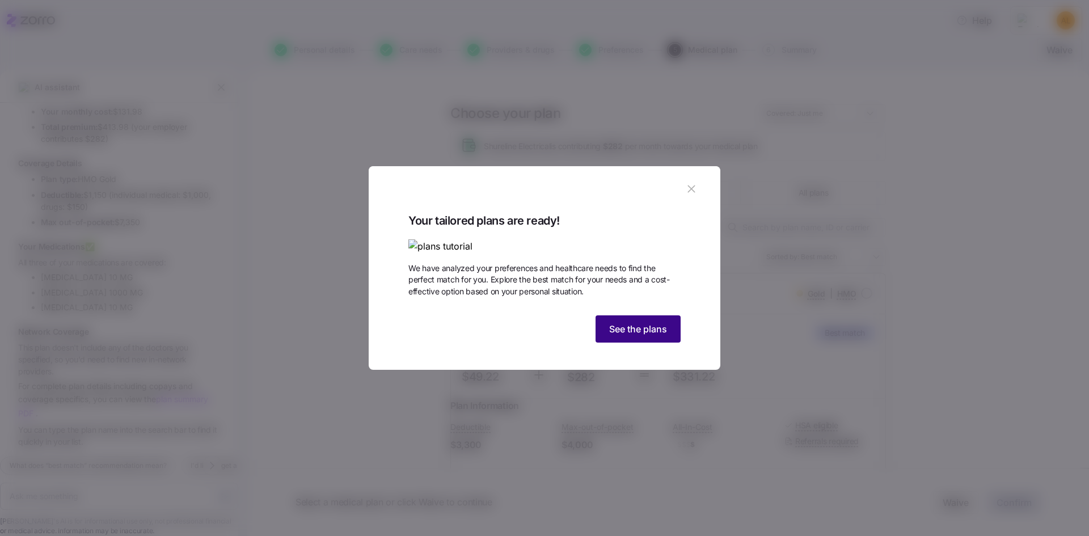
click at [644, 336] on span "See the plans" at bounding box center [638, 329] width 58 height 14
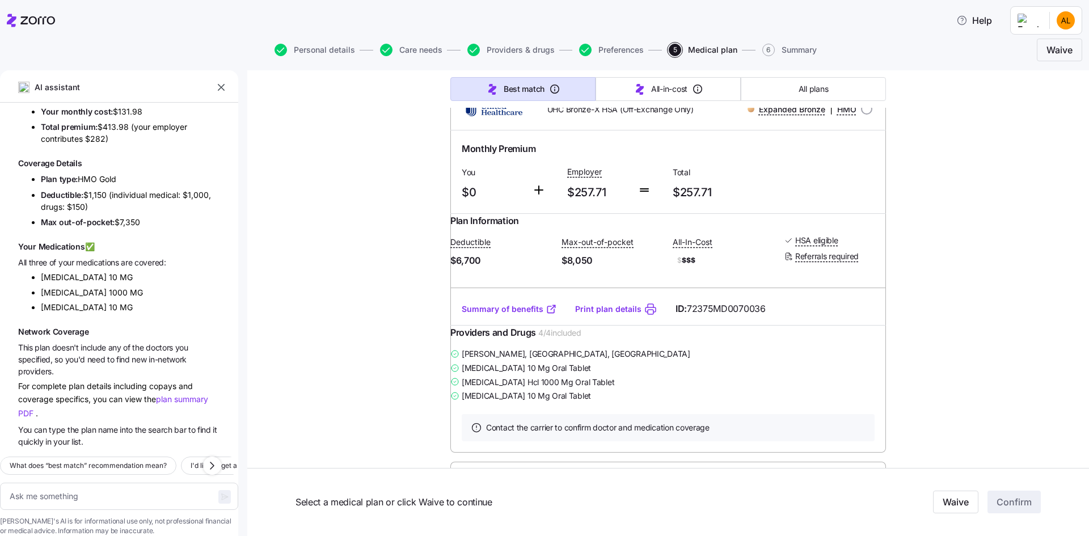
scroll to position [4334, 0]
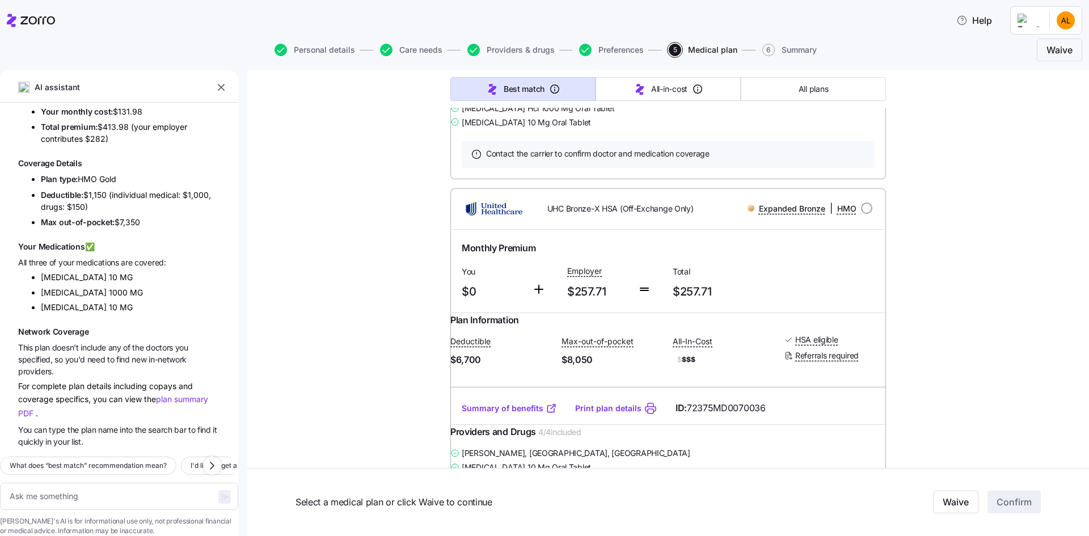
scroll to position [4220, 0]
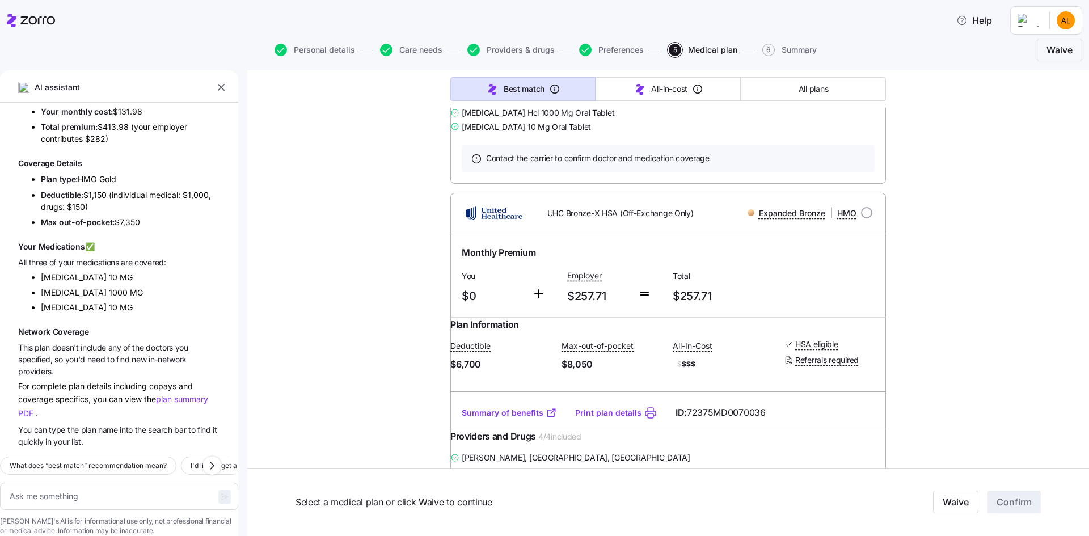
click at [980, 20] on span "Help" at bounding box center [974, 21] width 36 height 14
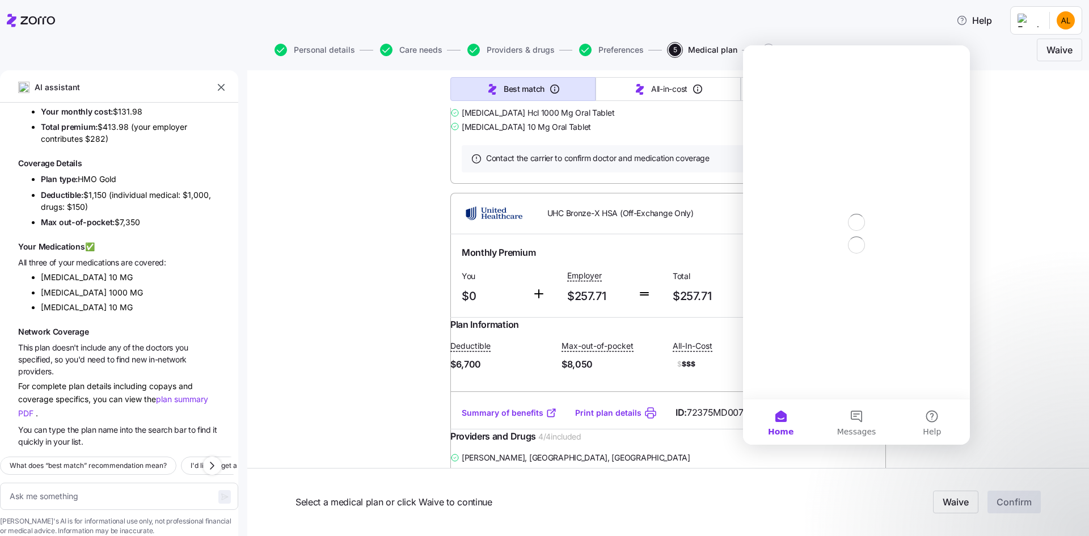
scroll to position [0, 0]
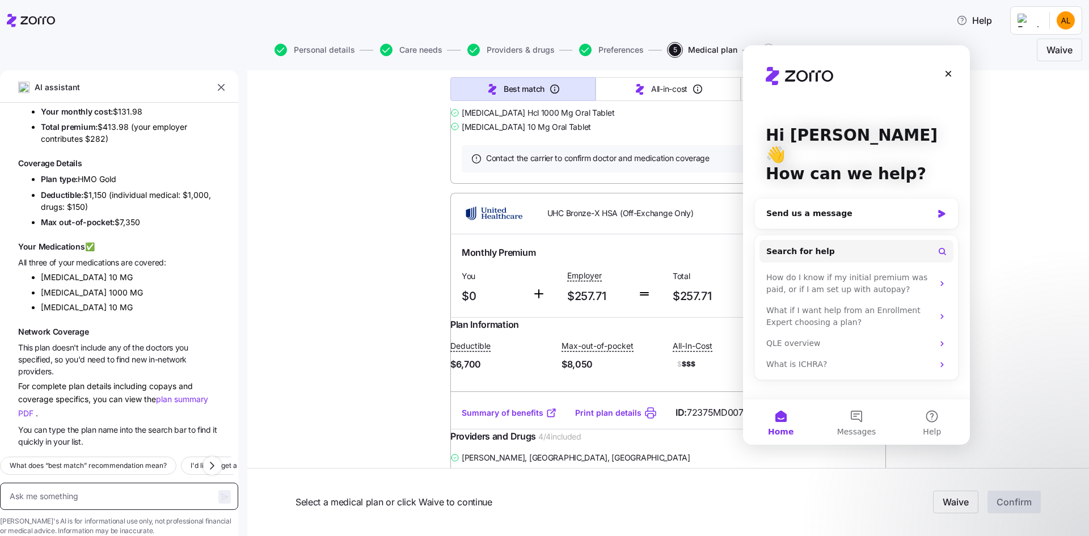
click at [79, 483] on textarea at bounding box center [119, 496] width 238 height 27
type textarea "x"
type textarea "i"
type textarea "x"
type textarea "i"
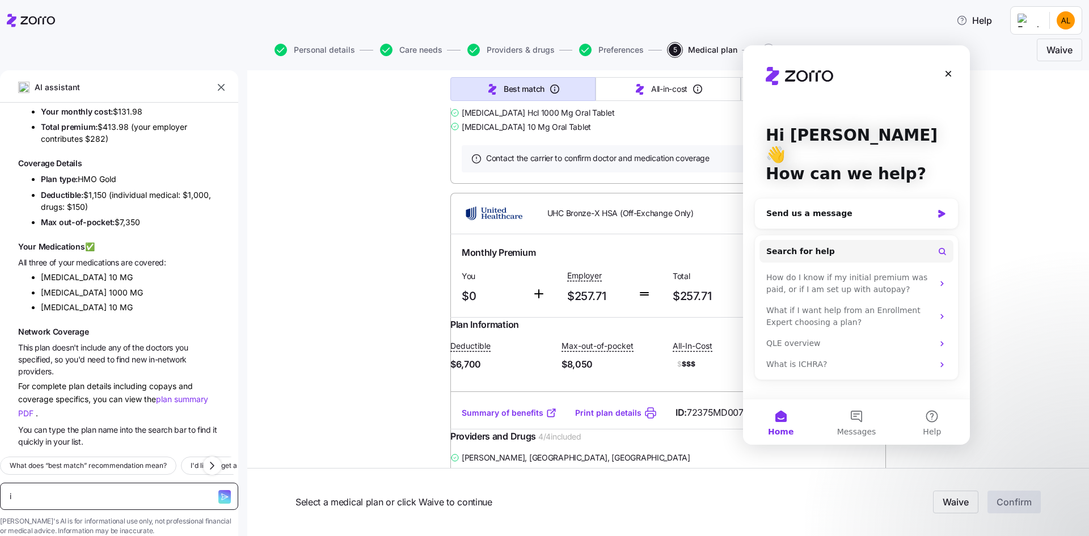
type textarea "x"
type textarea "i f"
type textarea "x"
type textarea "i fo"
type textarea "x"
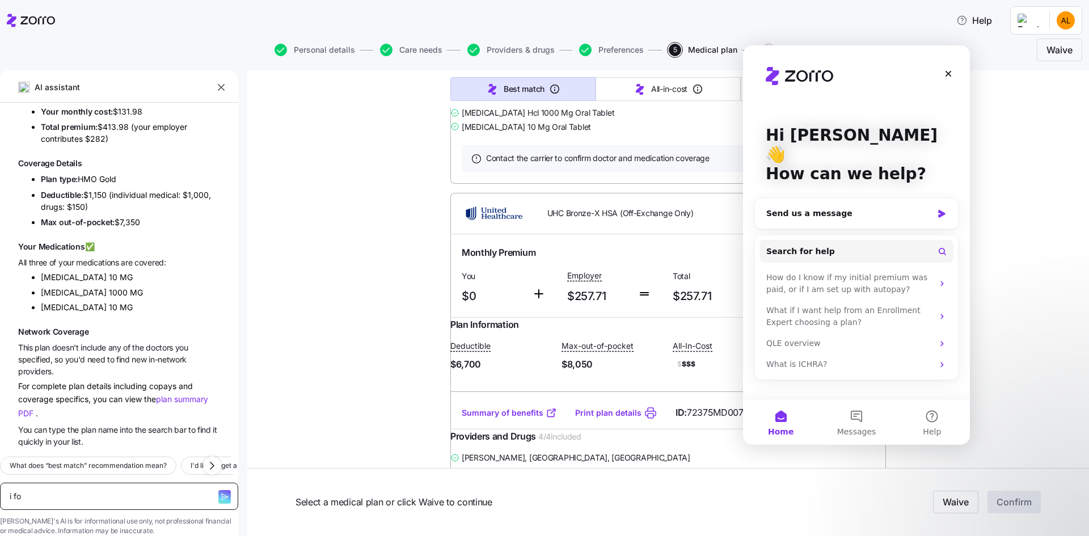
type textarea "i fou"
type textarea "x"
type textarea "i foun"
type textarea "x"
type textarea "i found"
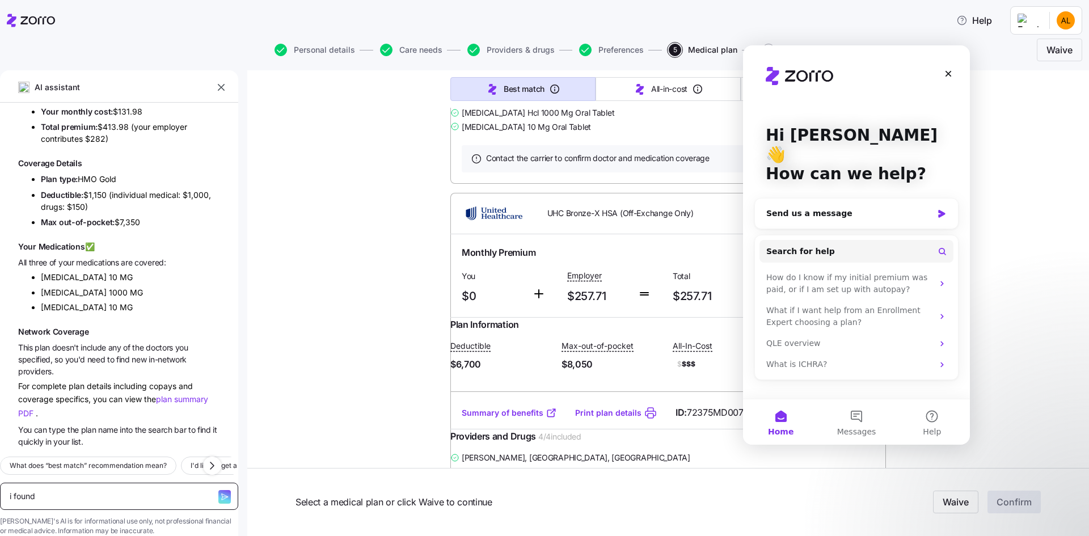
type textarea "x"
type textarea "i found"
type textarea "x"
type textarea "i found a"
type textarea "x"
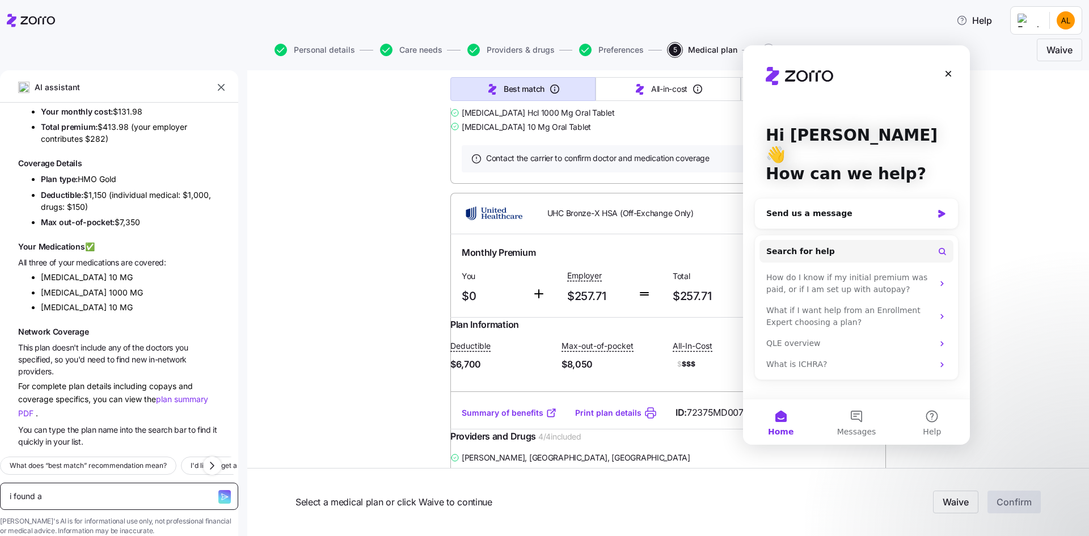
type textarea "i found a"
type textarea "x"
type textarea "i found a p"
type textarea "x"
type textarea "i found a pl"
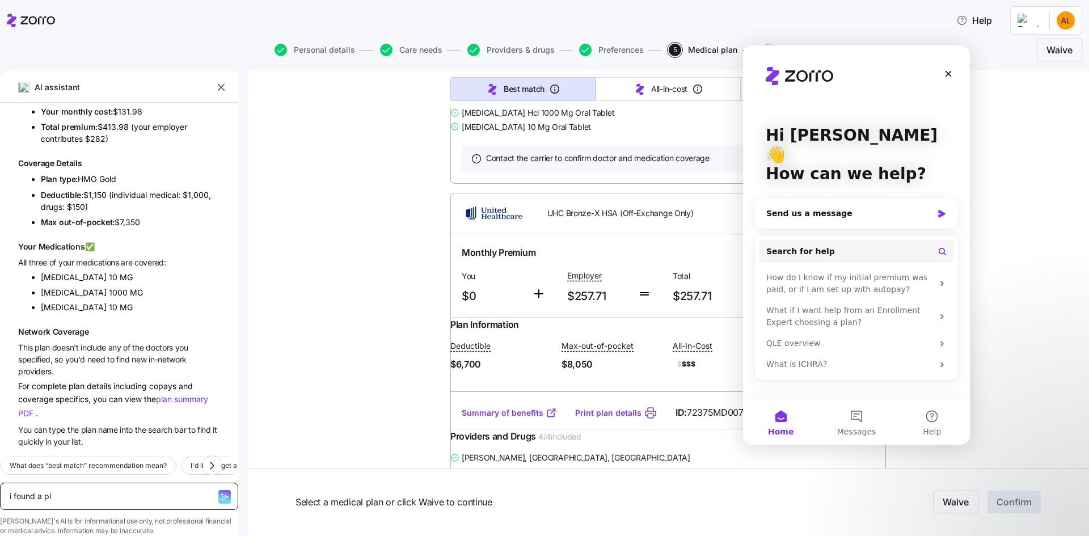
type textarea "x"
type textarea "i found a pla"
type textarea "x"
type textarea "i found a plan"
type textarea "x"
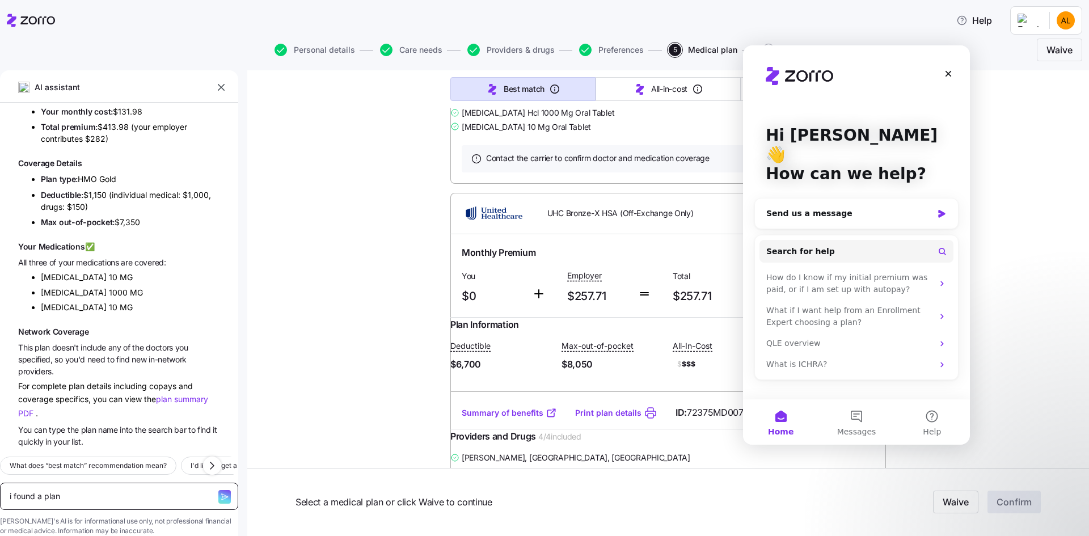
type textarea "i found a plan"
type textarea "x"
type textarea "i found a plan h"
type textarea "x"
type textarea "i found a plan ho"
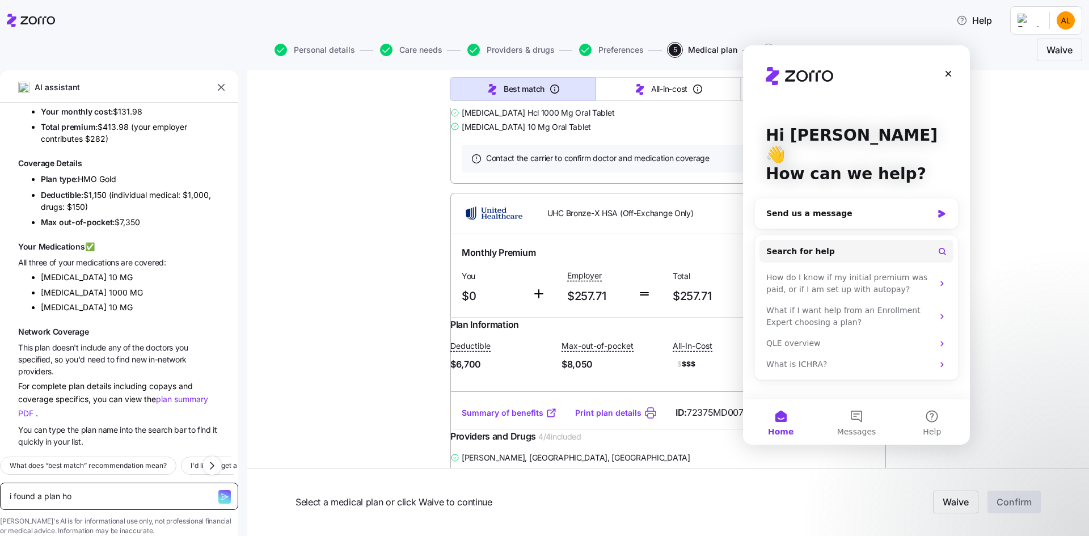
type textarea "x"
type textarea "i found a plan how"
type textarea "x"
type textarea "i found a plan how"
type textarea "x"
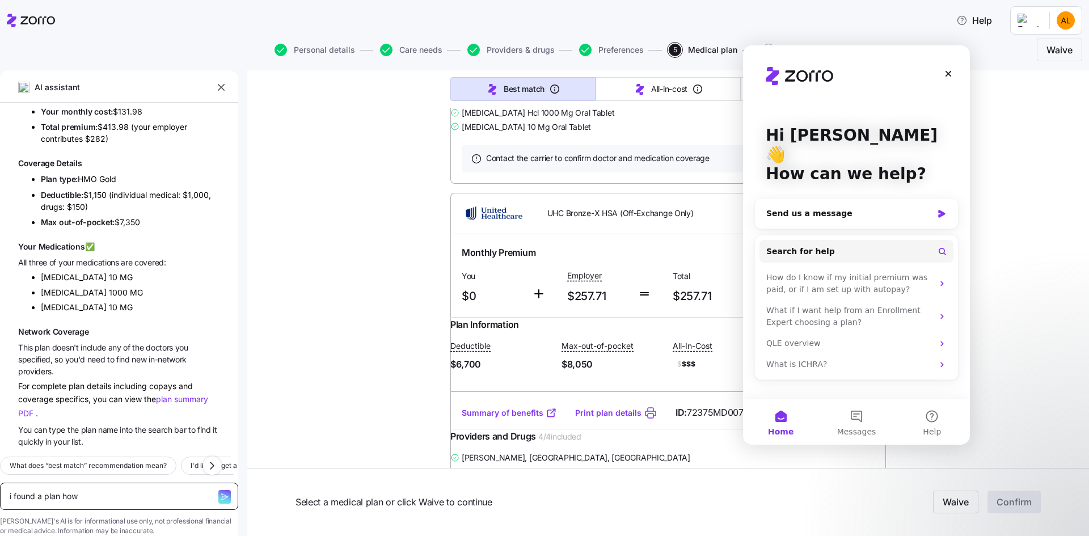
type textarea "i found a plan how d"
type textarea "x"
type textarea "i found a plan how do"
type textarea "x"
type textarea "i found a plan how do"
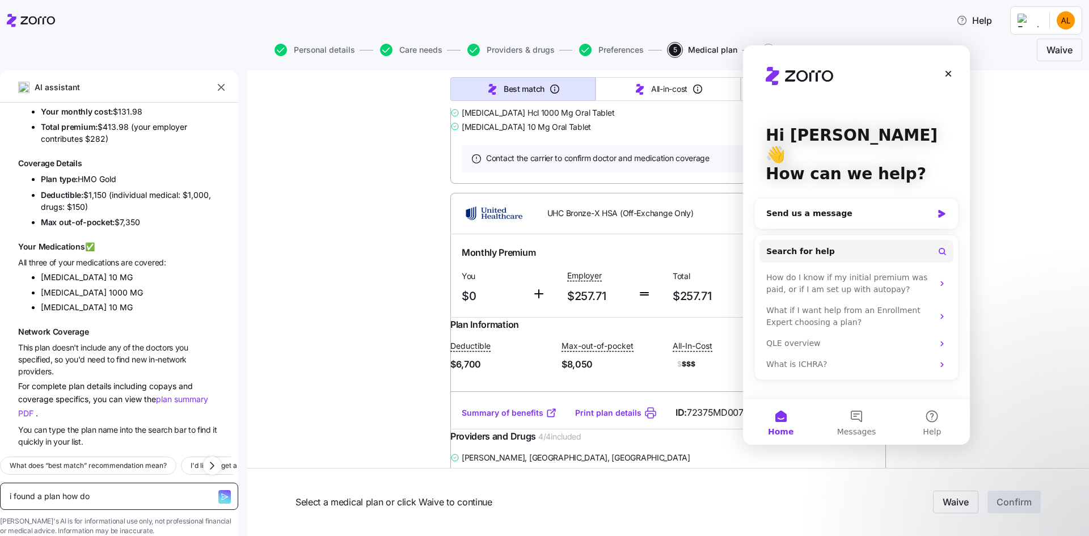
type textarea "x"
type textarea "i found a plan how do i"
type textarea "x"
type textarea "i found a plan how do i"
type textarea "x"
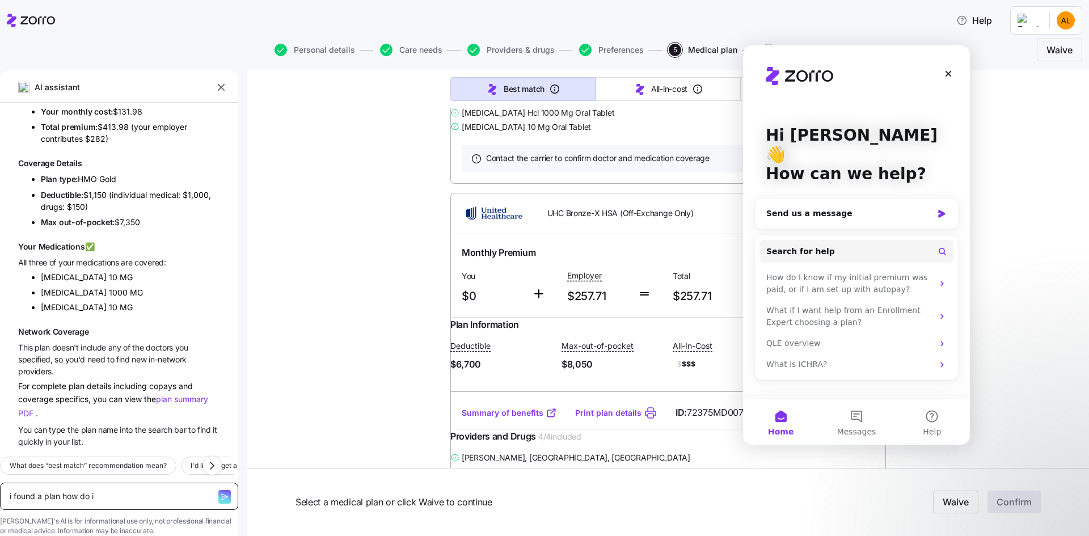
type textarea "i found a plan how do i s"
type textarea "x"
type textarea "i found a plan how do i se"
type textarea "x"
type textarea "i found a plan how do i sel"
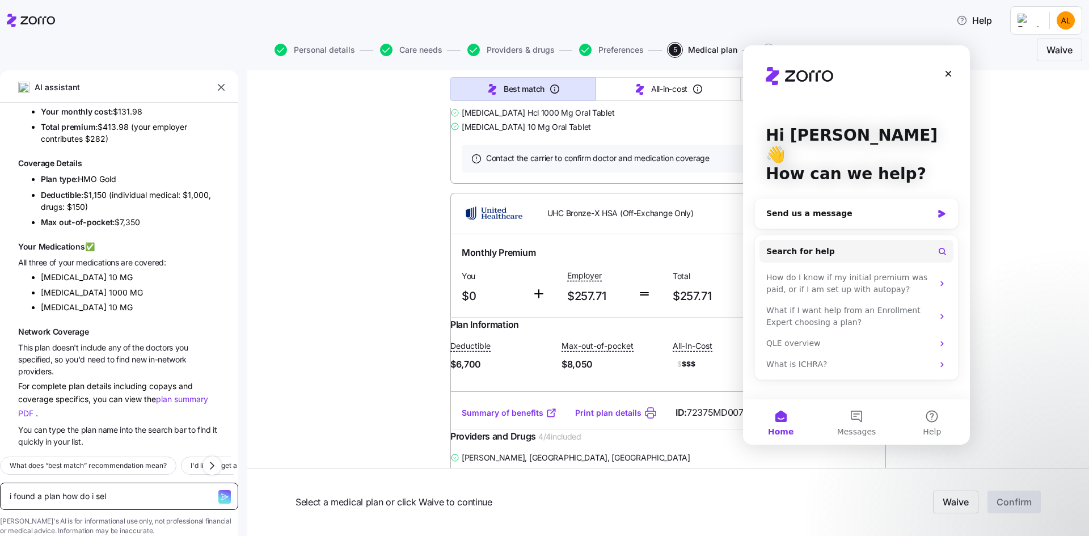
type textarea "x"
type textarea "i found a plan how do i sele"
type textarea "x"
type textarea "i found a plan how do i selec"
type textarea "x"
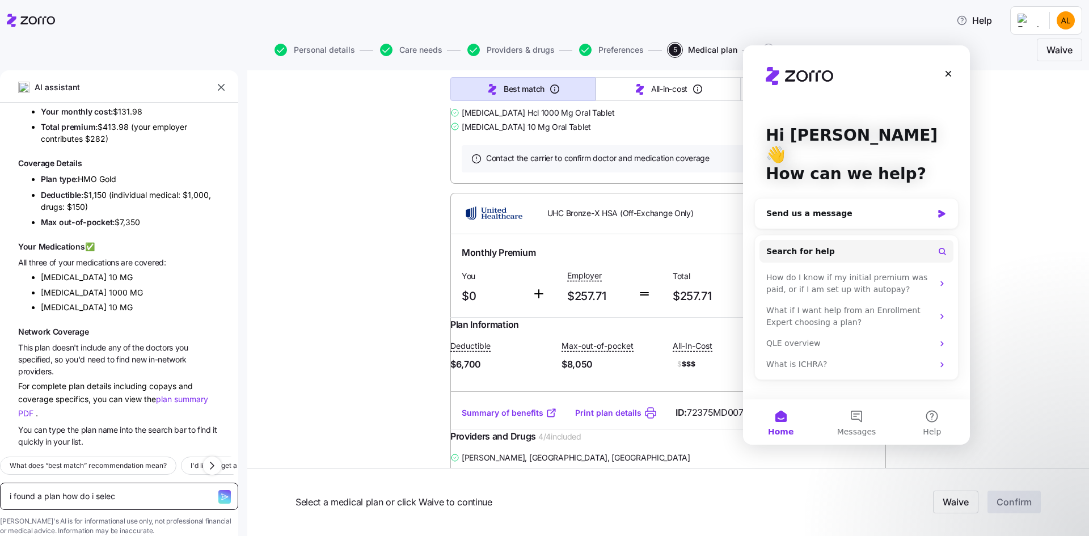
type textarea "i found a plan how do i select"
type textarea "x"
type textarea "i found a plan how do i select"
type textarea "x"
type textarea "i found a plan how do i select i"
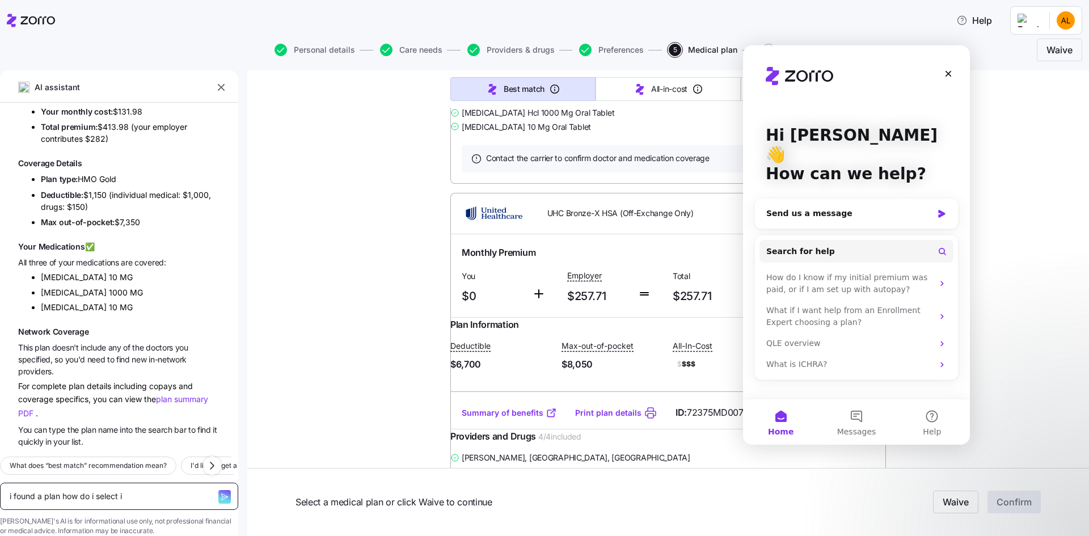
type textarea "x"
type textarea "i found a plan how do i select it"
type textarea "x"
type textarea "i found a plan how do i select it"
type textarea "x"
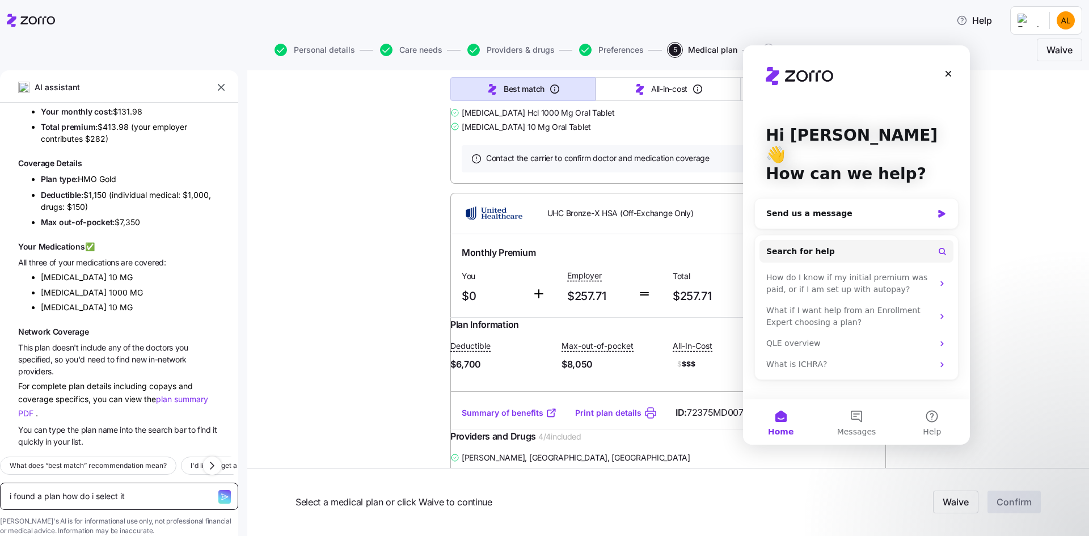
type textarea "i found a plan how do i select it t"
type textarea "x"
type textarea "i found a plan how do i select it to"
type textarea "x"
type textarea "i found a plan how do i select it to"
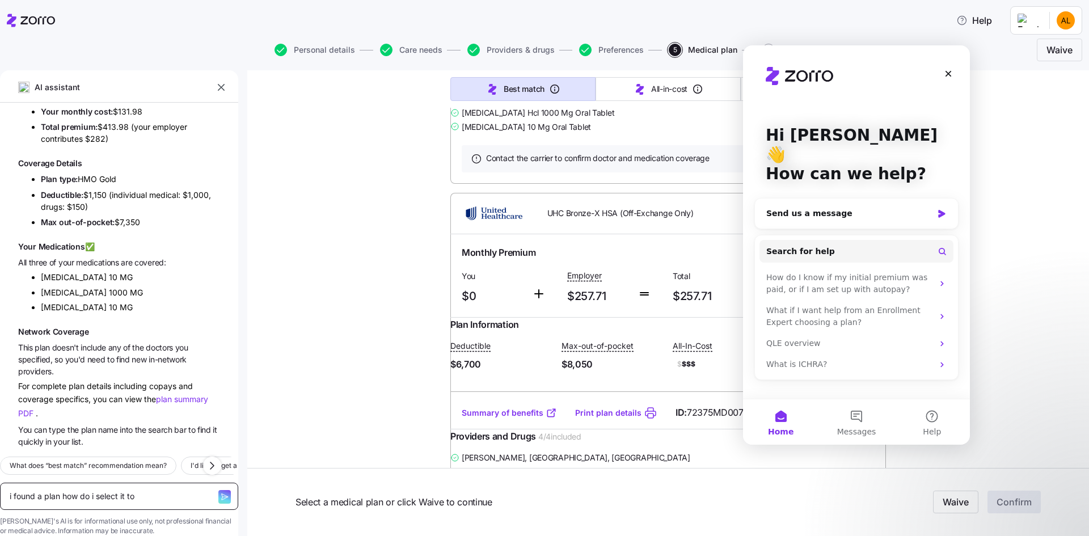
type textarea "x"
type textarea "i found a plan how do i select it to g"
type textarea "x"
type textarea "i found a plan how do i select it to ge"
type textarea "x"
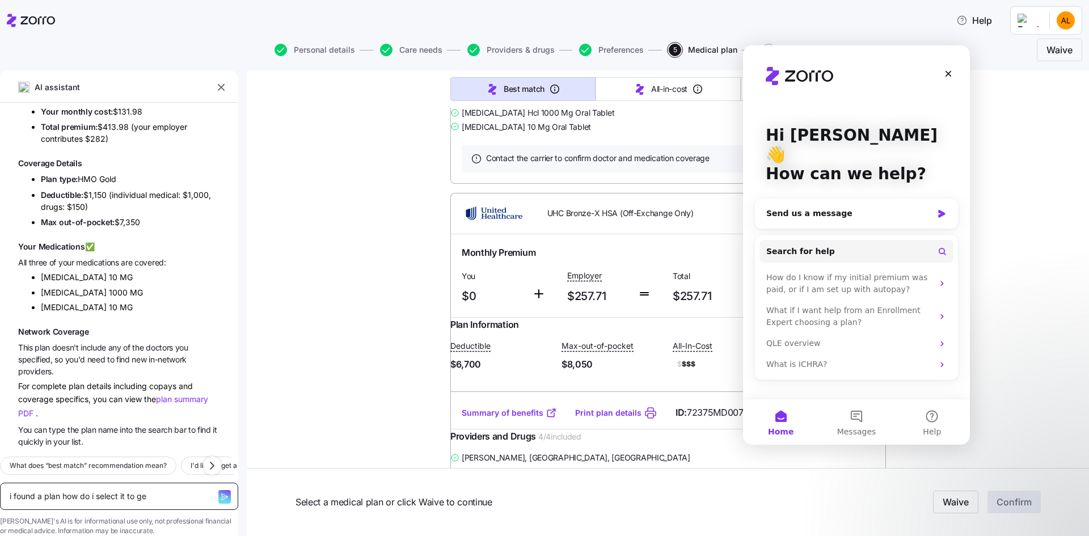
type textarea "i found a plan how do i select it to get"
type textarea "x"
type textarea "i found a plan how do i select it to get"
type textarea "x"
type textarea "i found a plan how do i select it to get i"
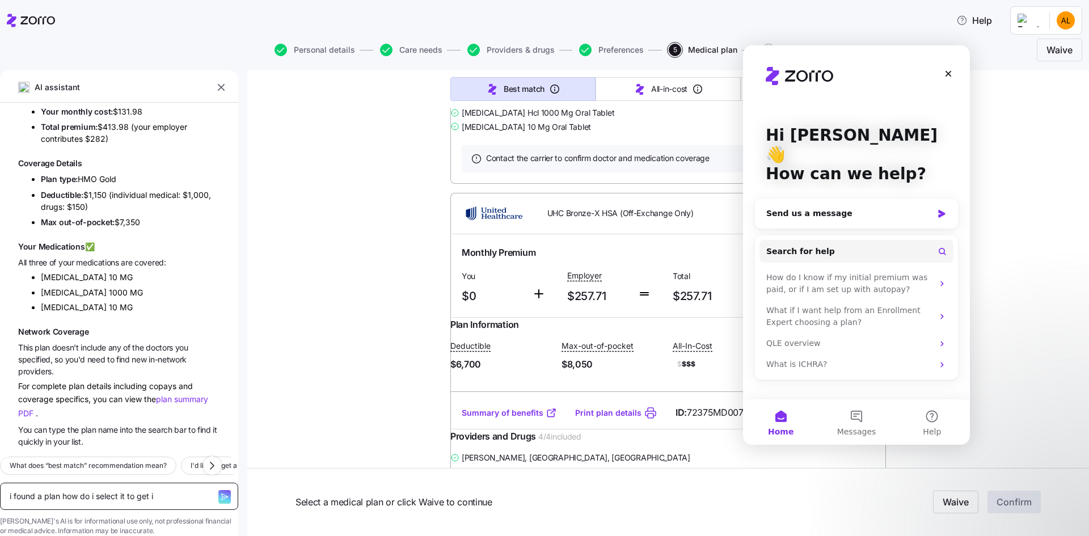
type textarea "x"
type textarea "i found a plan how do i select it to get it"
type textarea "x"
type textarea "i found a plan how do i select it to get it"
type textarea "x"
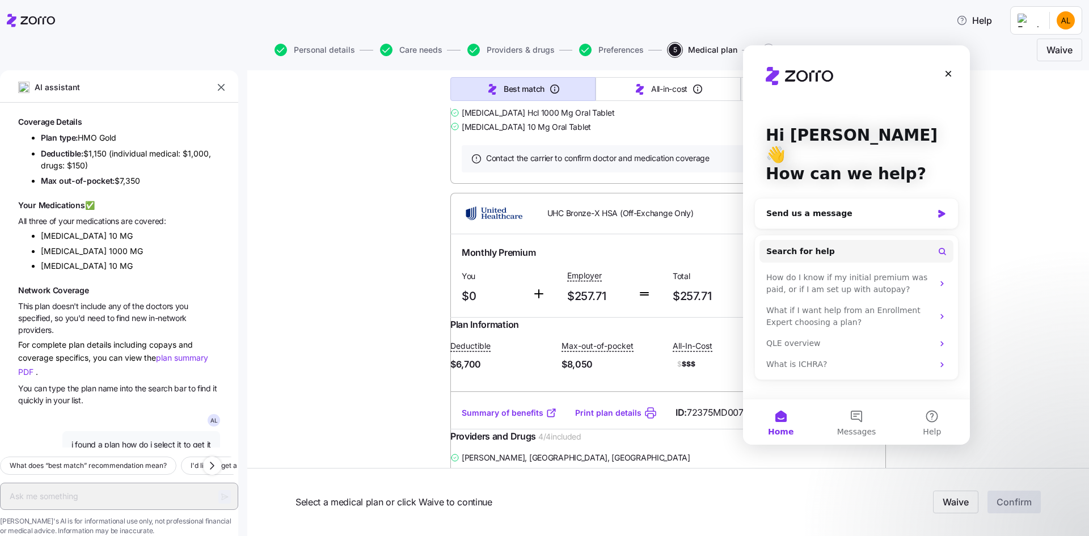
scroll to position [952, 0]
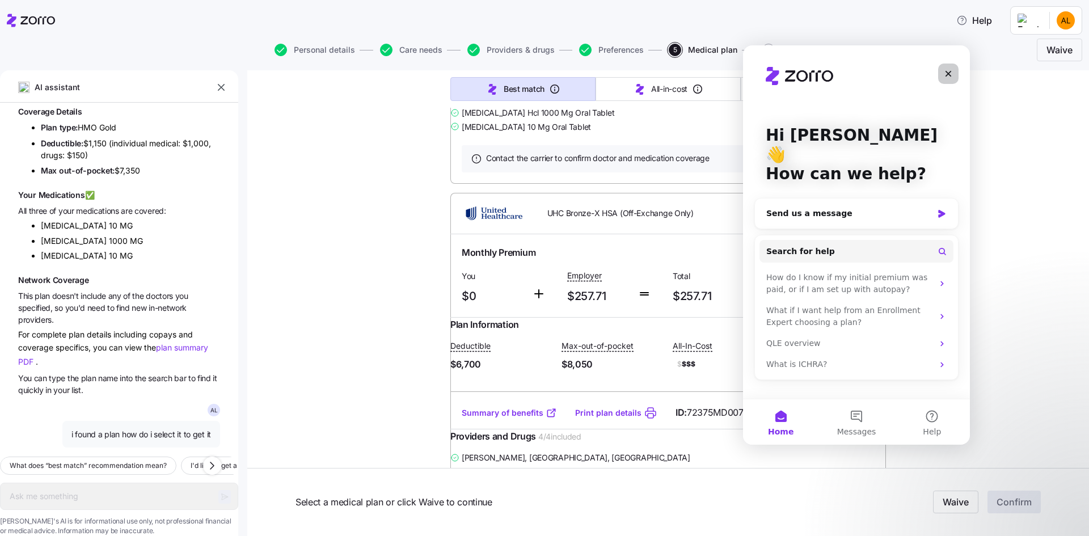
click at [951, 74] on icon "Close" at bounding box center [948, 73] width 9 height 9
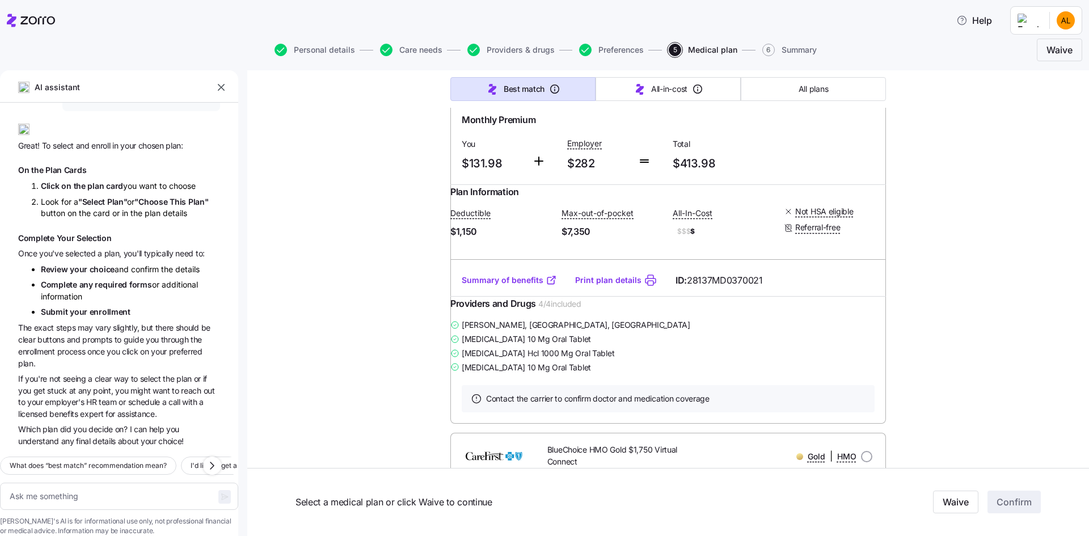
scroll to position [1327, 0]
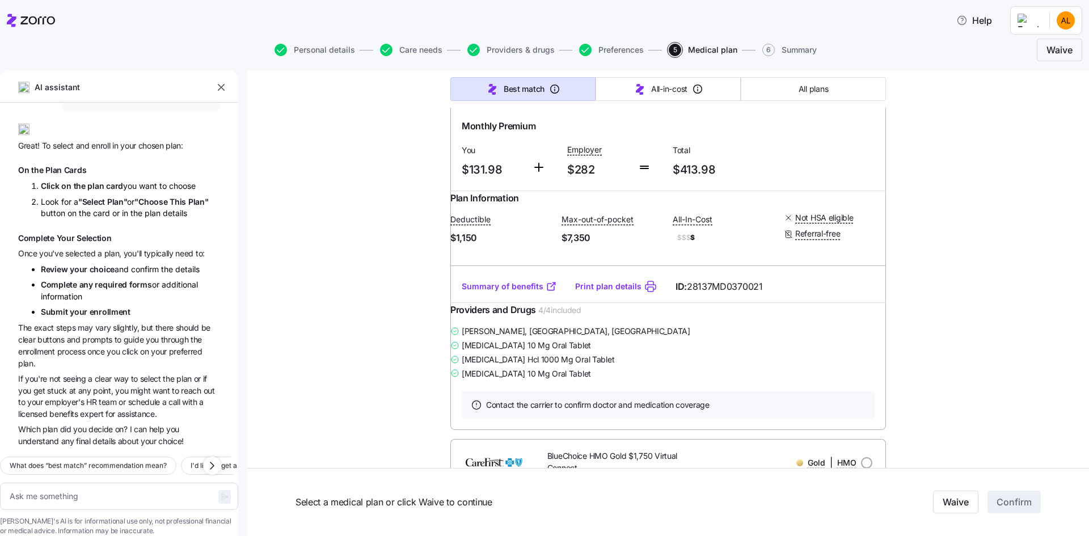
click at [597, 292] on link "Print plan details" at bounding box center [608, 286] width 66 height 11
type textarea "x"
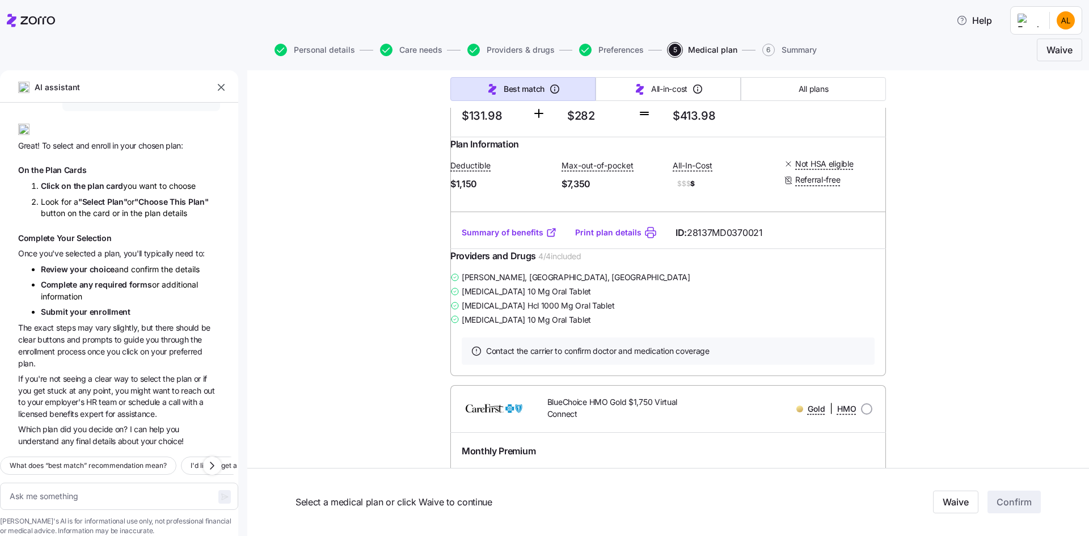
scroll to position [1384, 0]
